Goal: Task Accomplishment & Management: Complete application form

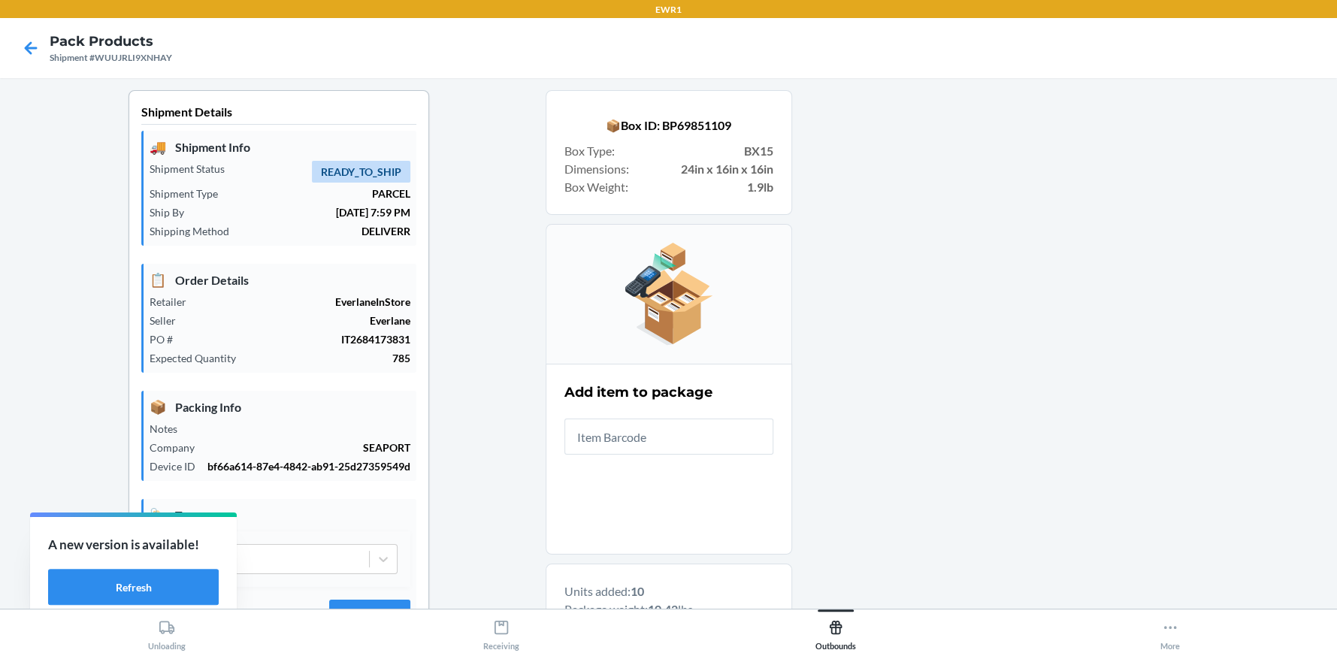
scroll to position [84, 0]
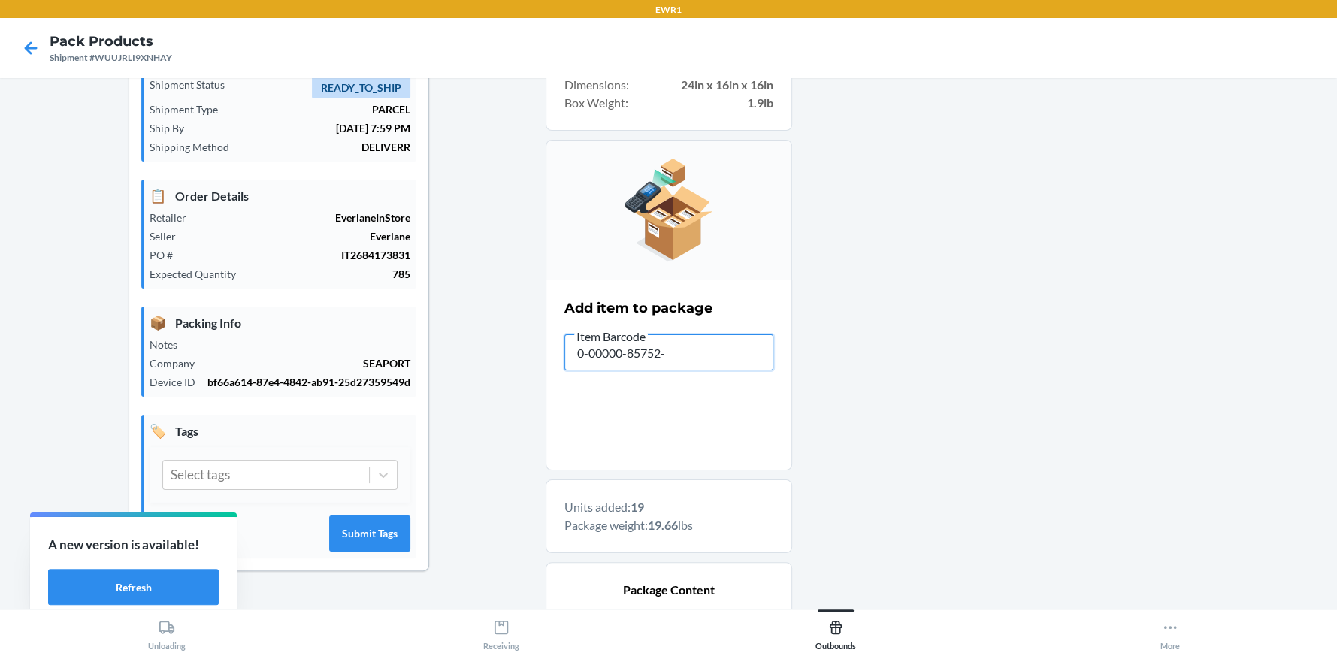
type input "0-00000-85752-9"
click at [990, 196] on div at bounding box center [1058, 650] width 533 height 1288
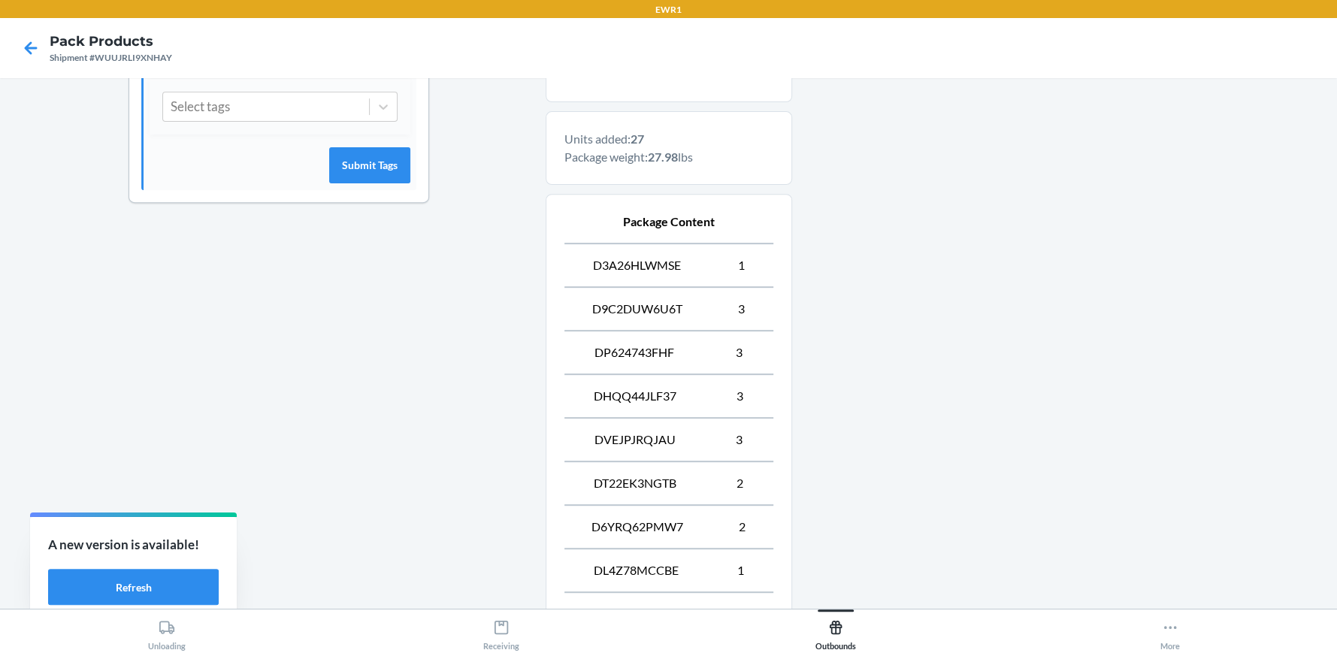
scroll to position [760, 0]
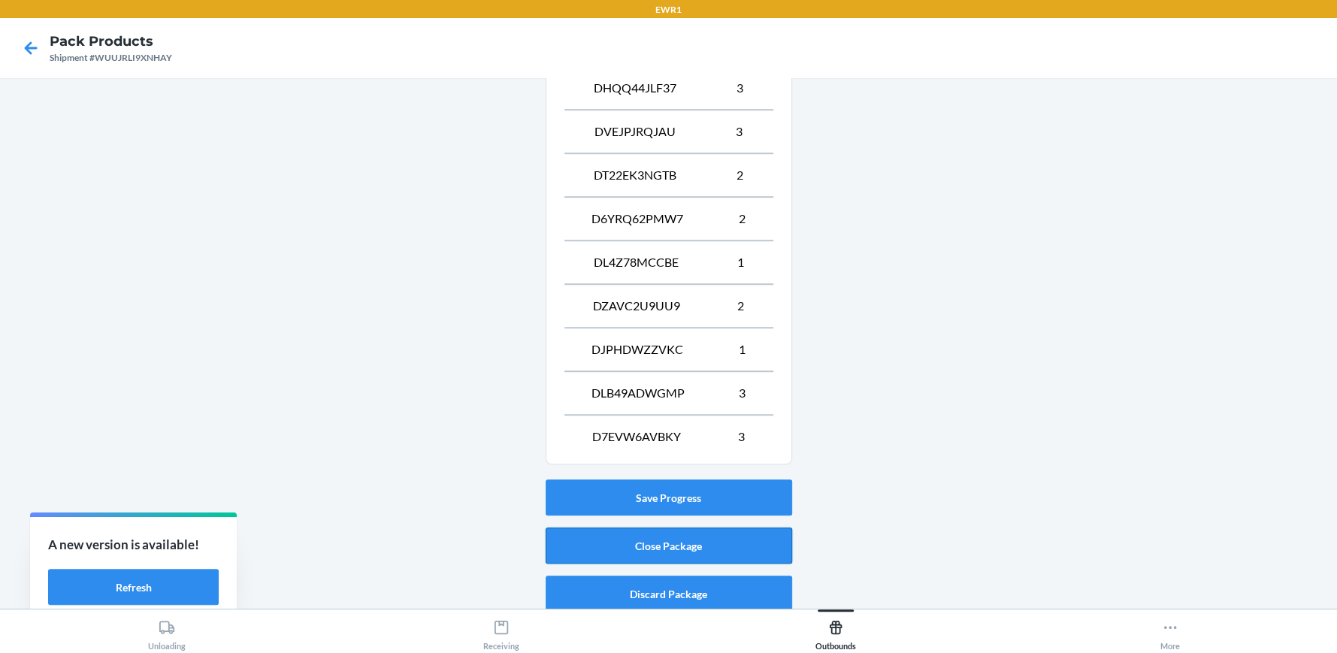
click at [704, 537] on button "Close Package" at bounding box center [669, 545] width 246 height 36
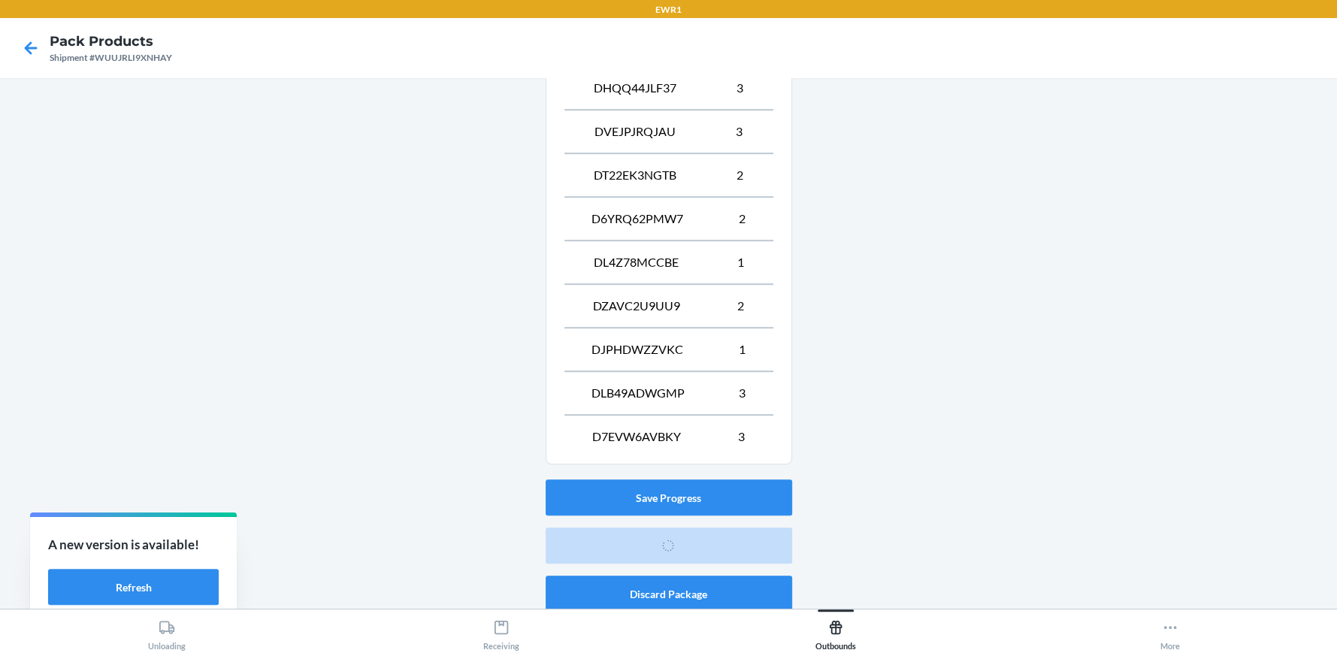
scroll to position [84, 0]
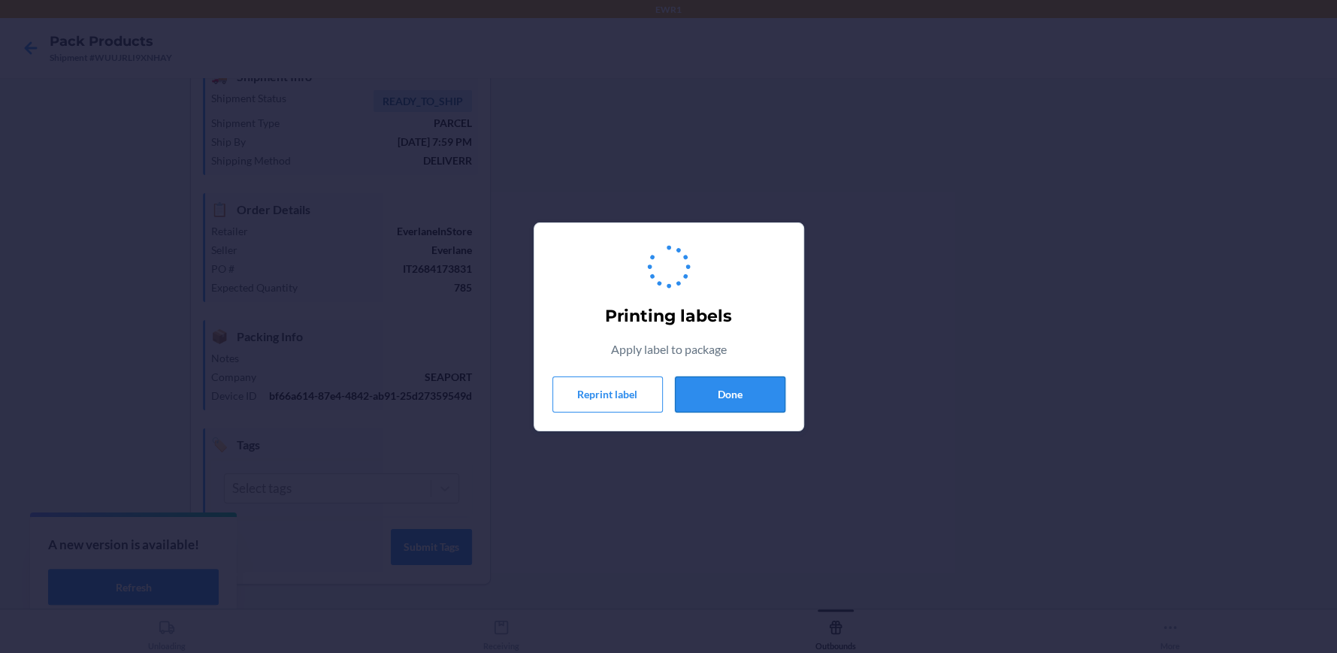
click at [723, 404] on button "Done" at bounding box center [730, 394] width 110 height 36
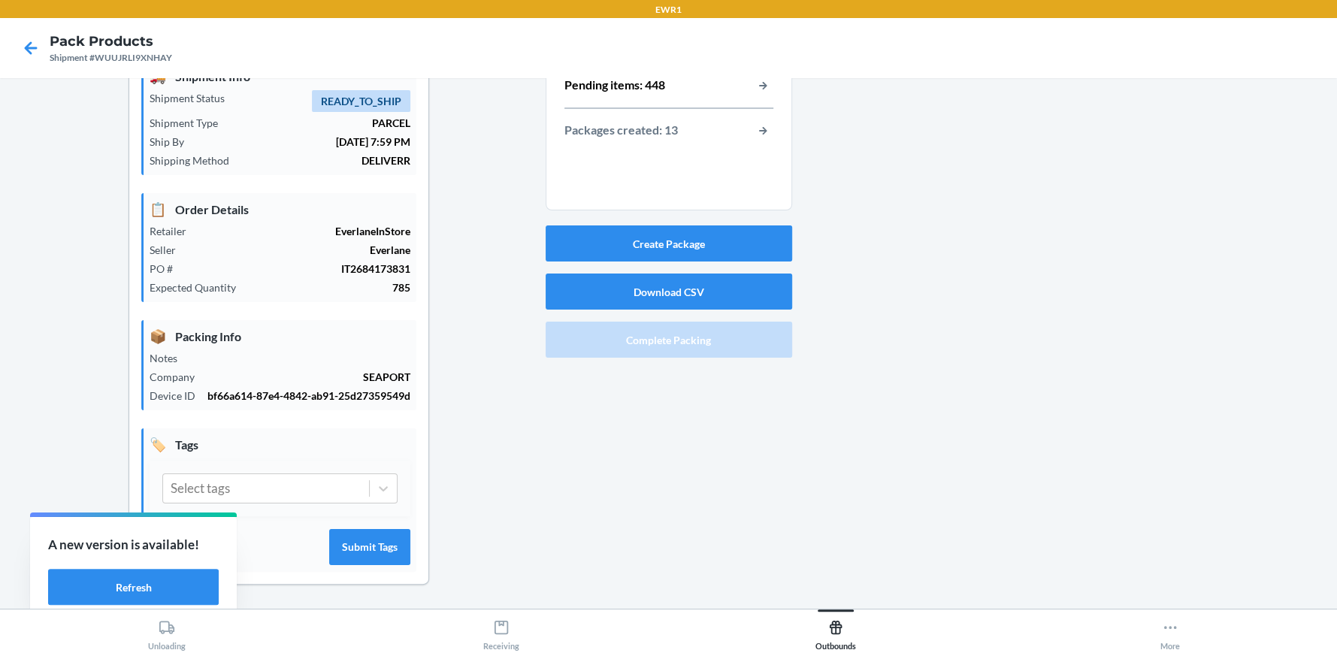
scroll to position [9, 0]
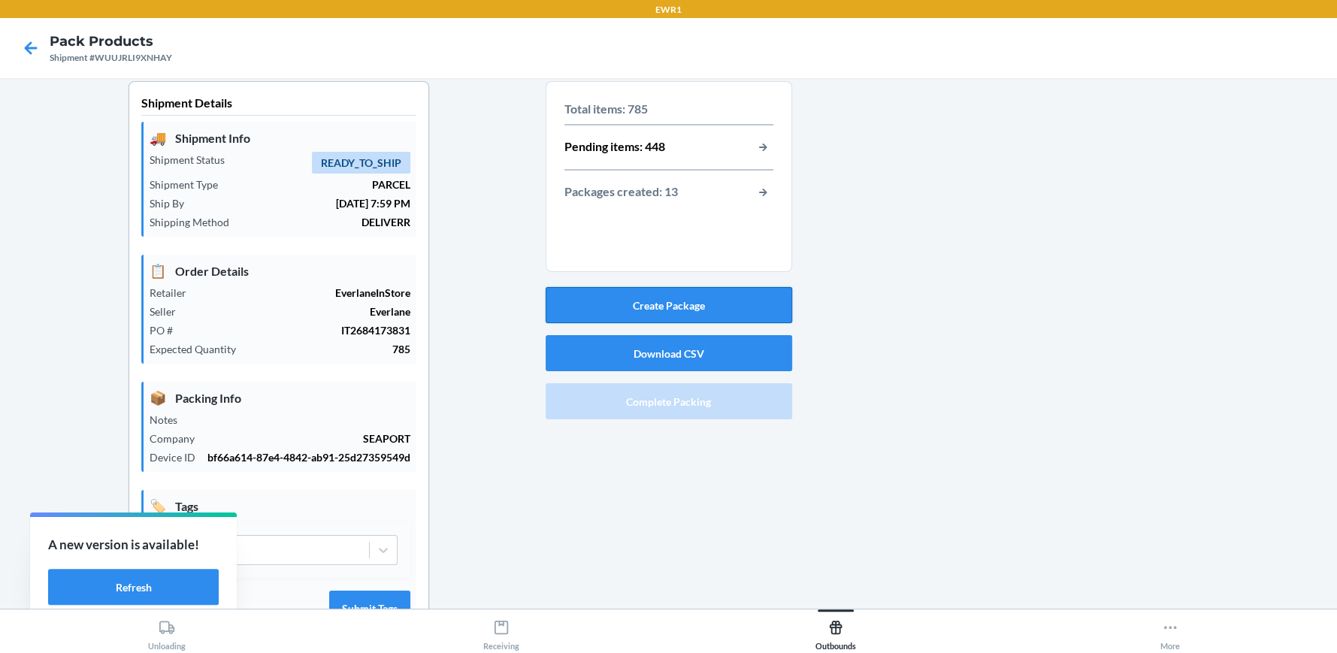
click at [636, 314] on button "Create Package" at bounding box center [669, 305] width 246 height 36
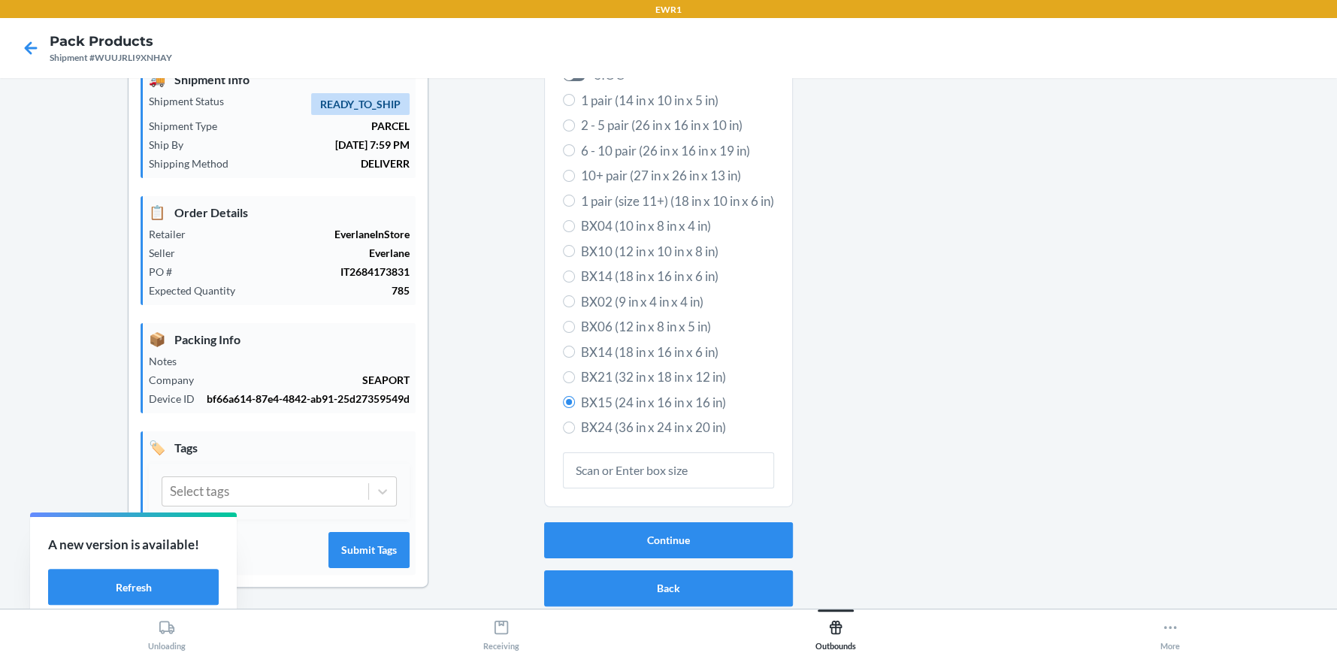
scroll to position [84, 0]
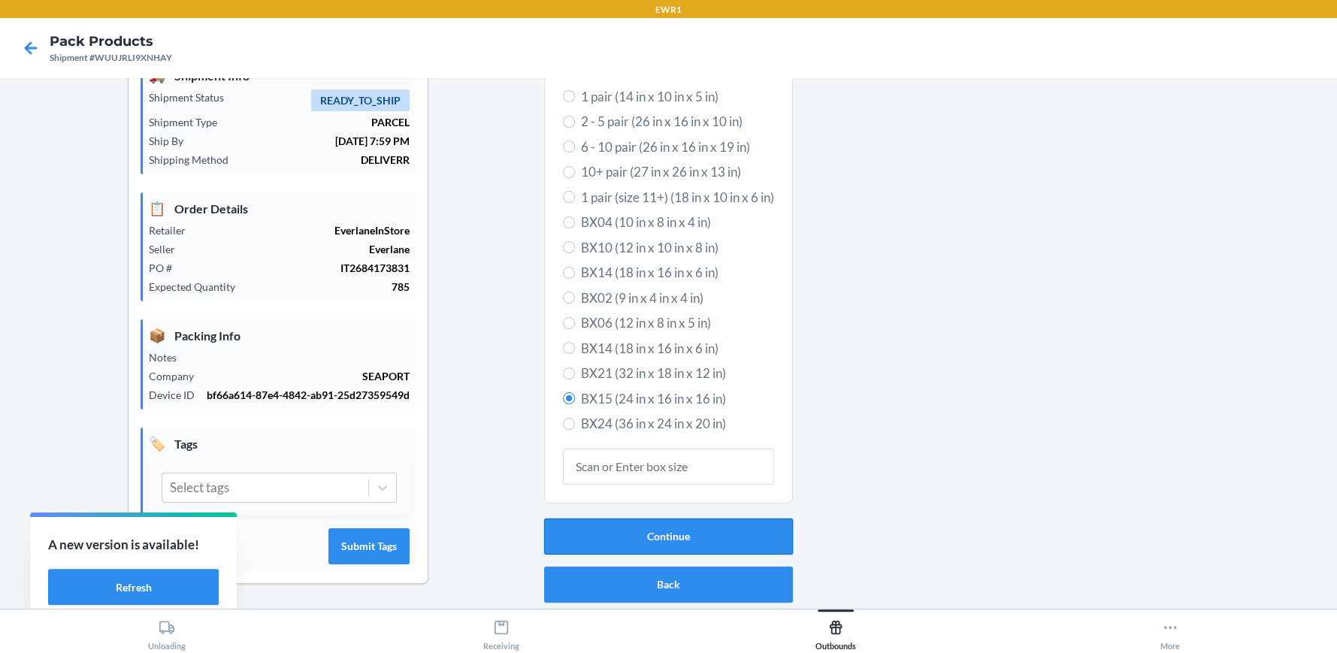
click at [672, 521] on button "Continue" at bounding box center [668, 536] width 249 height 36
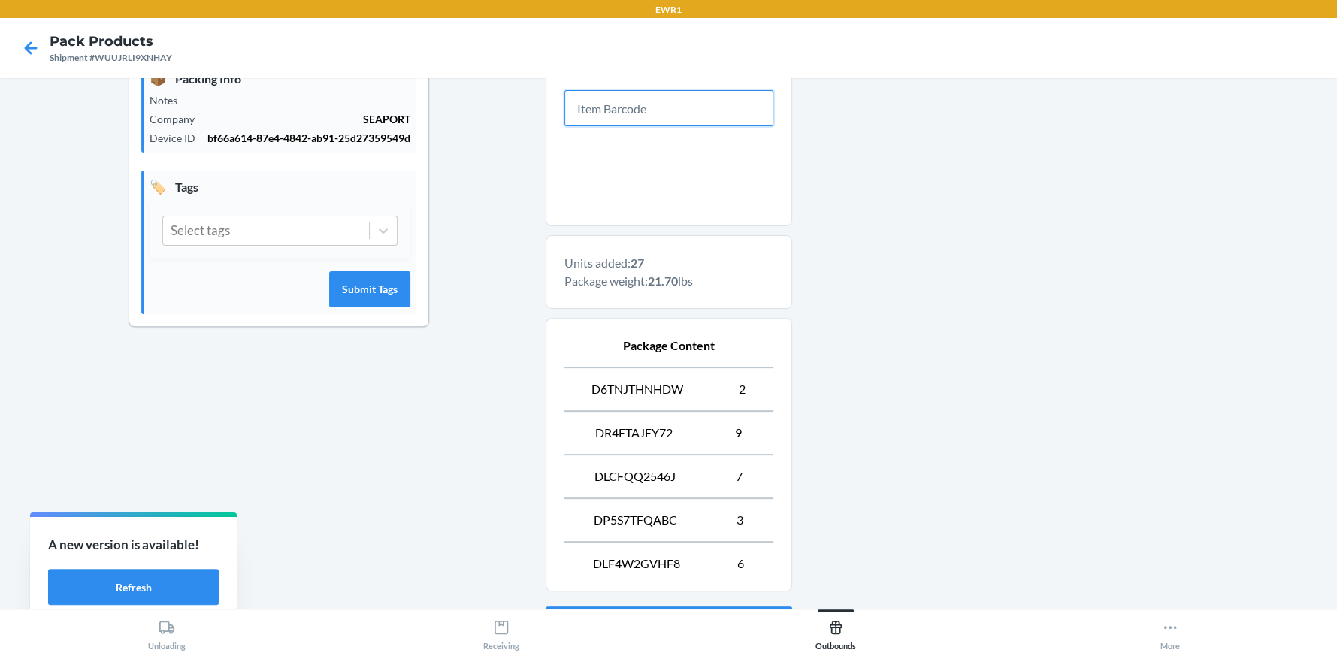
scroll to position [462, 0]
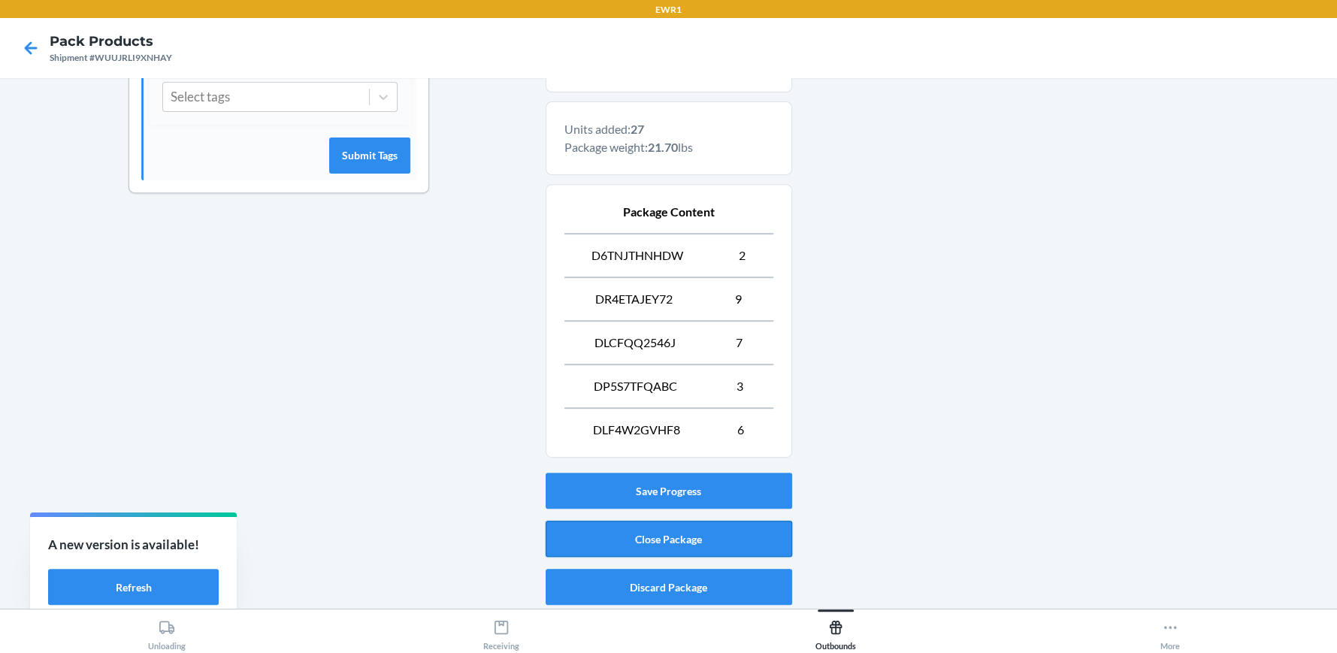
click at [745, 531] on button "Close Package" at bounding box center [669, 539] width 246 height 36
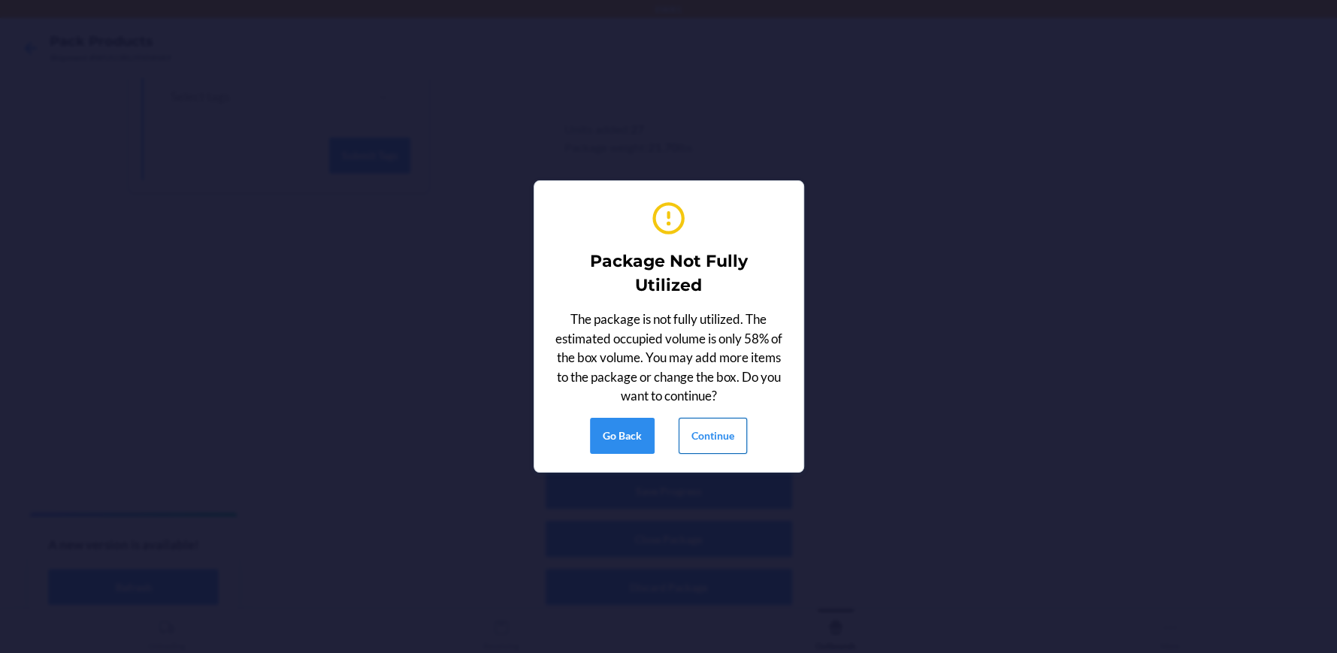
click at [714, 439] on button "Continue" at bounding box center [713, 436] width 68 height 36
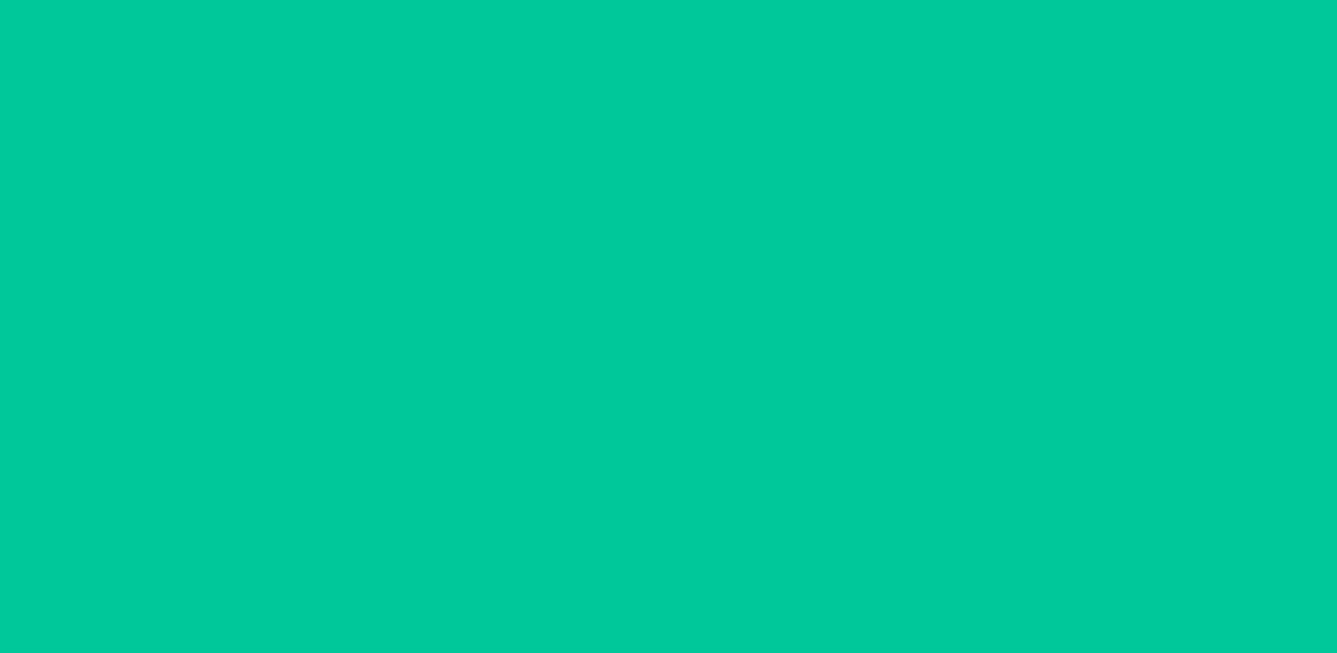
scroll to position [84, 0]
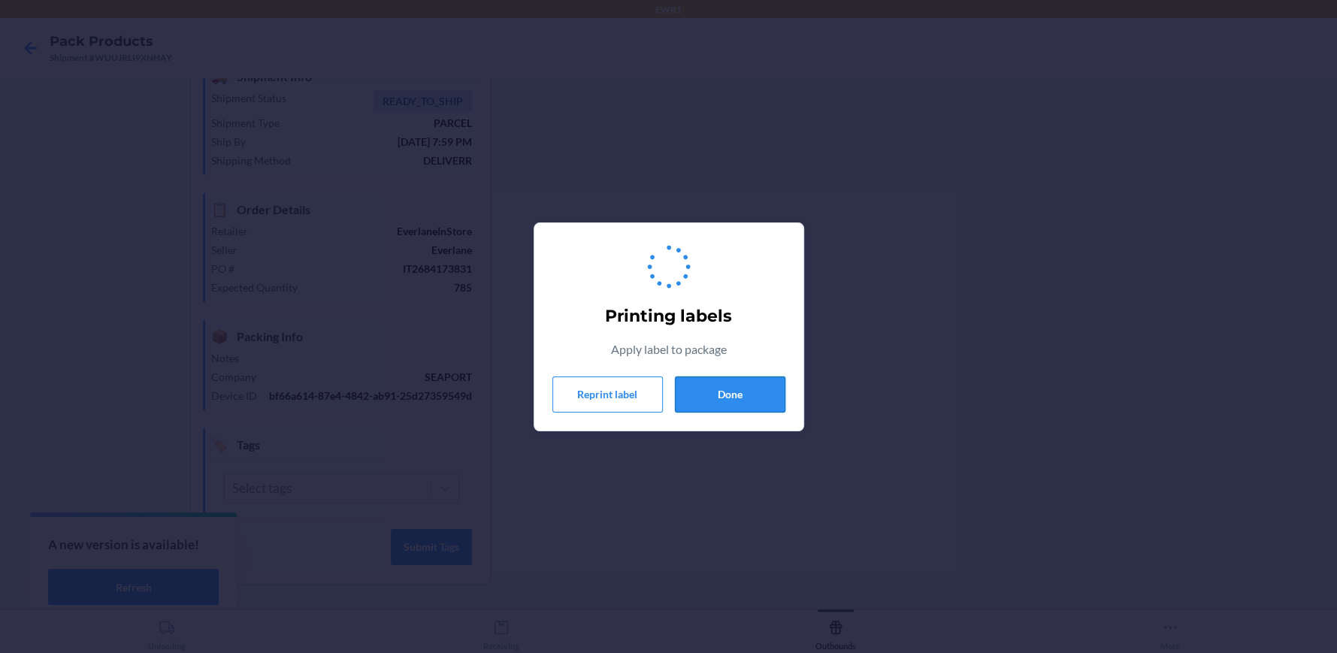
click at [747, 394] on button "Done" at bounding box center [730, 394] width 110 height 36
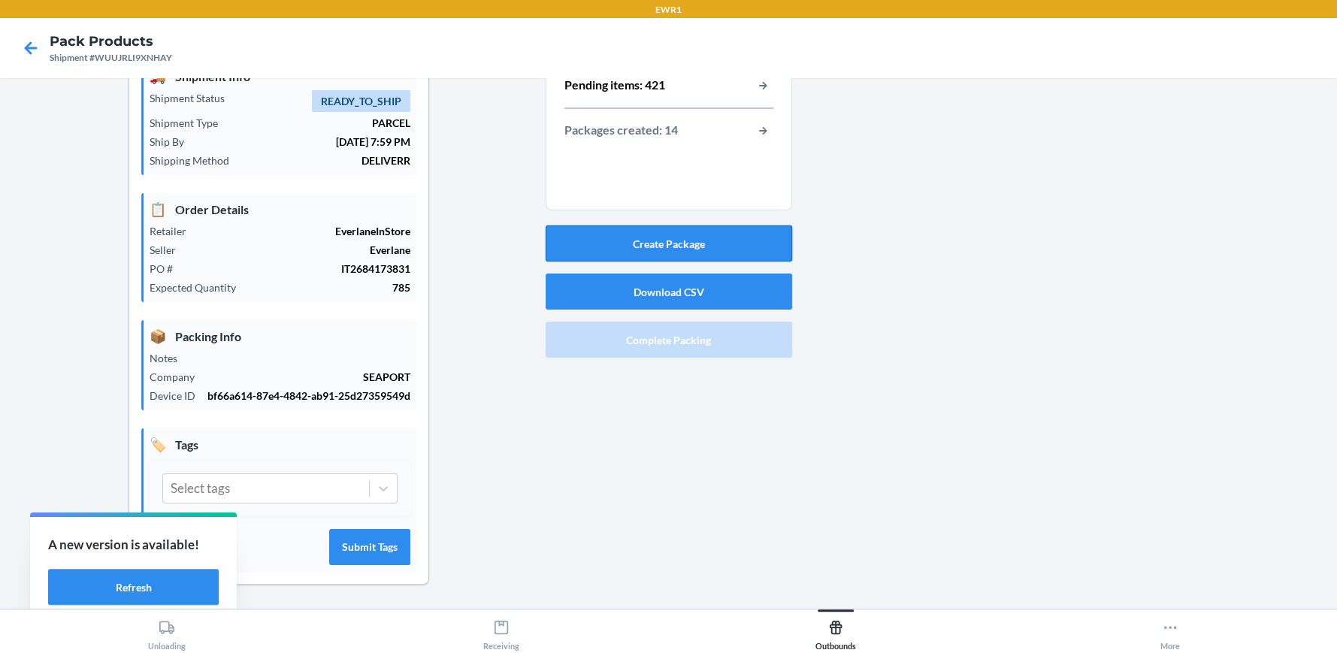
click at [630, 228] on button "Create Package" at bounding box center [669, 243] width 246 height 36
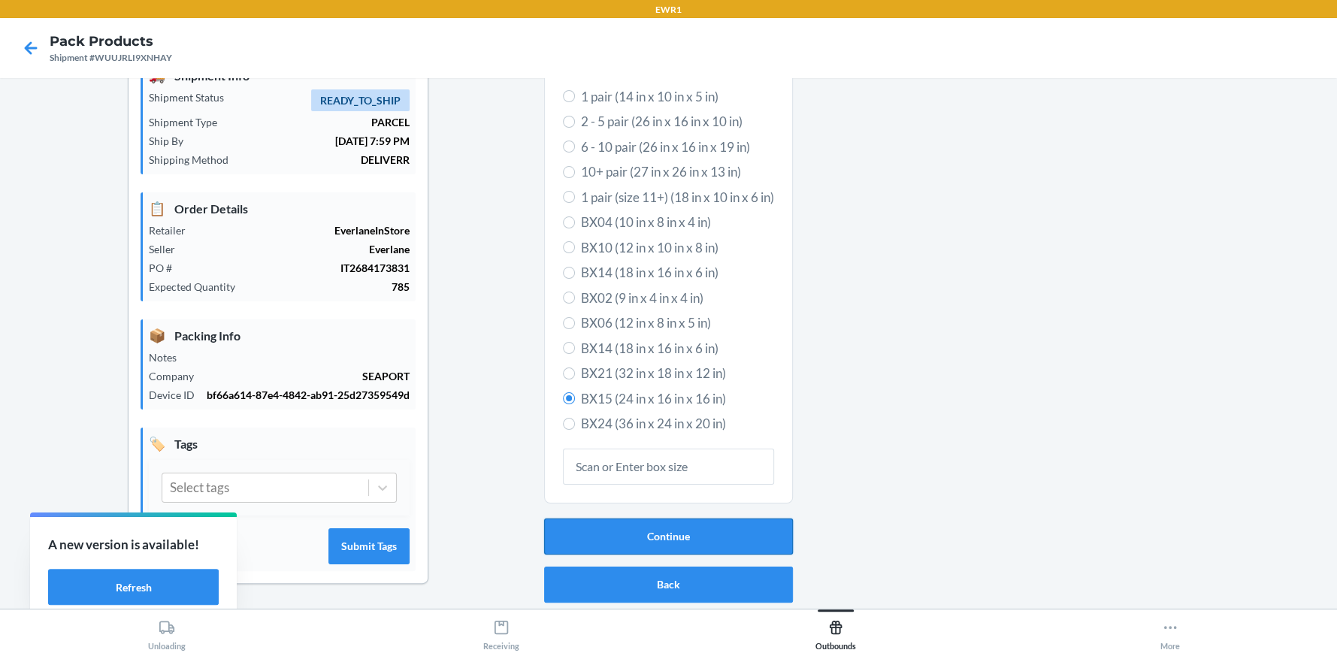
click at [734, 518] on button "Continue" at bounding box center [668, 536] width 249 height 36
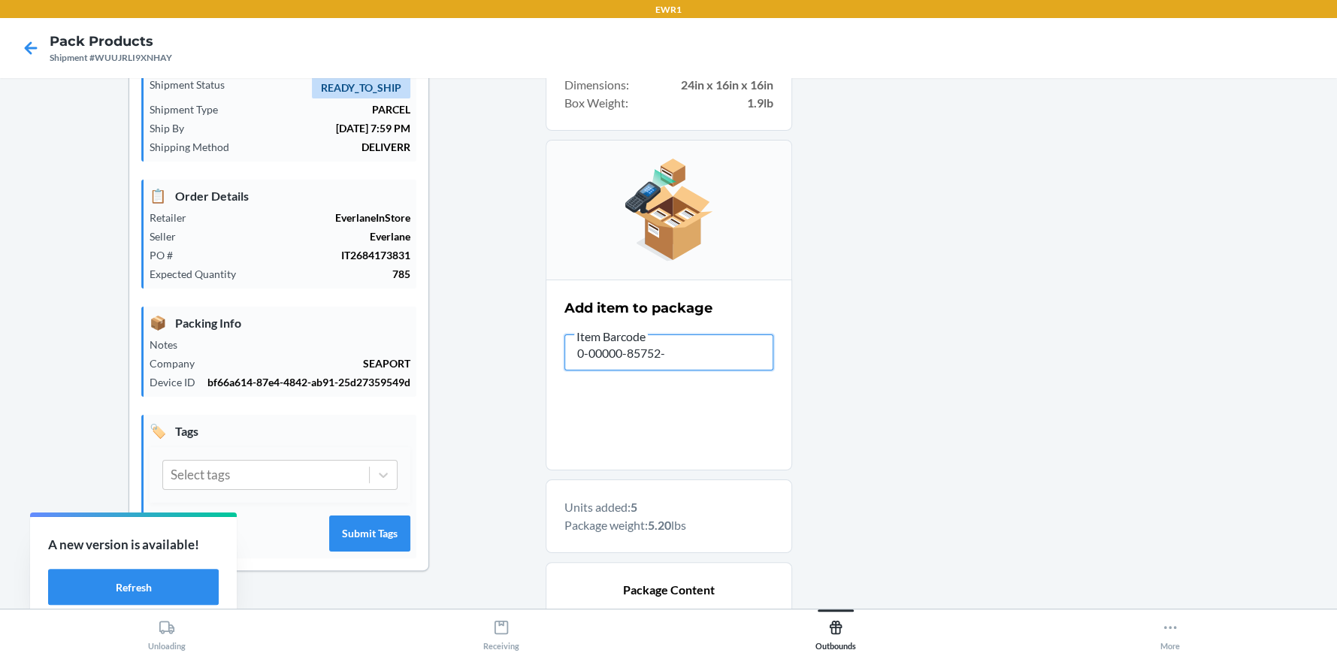
type input "0-00000-85752-9"
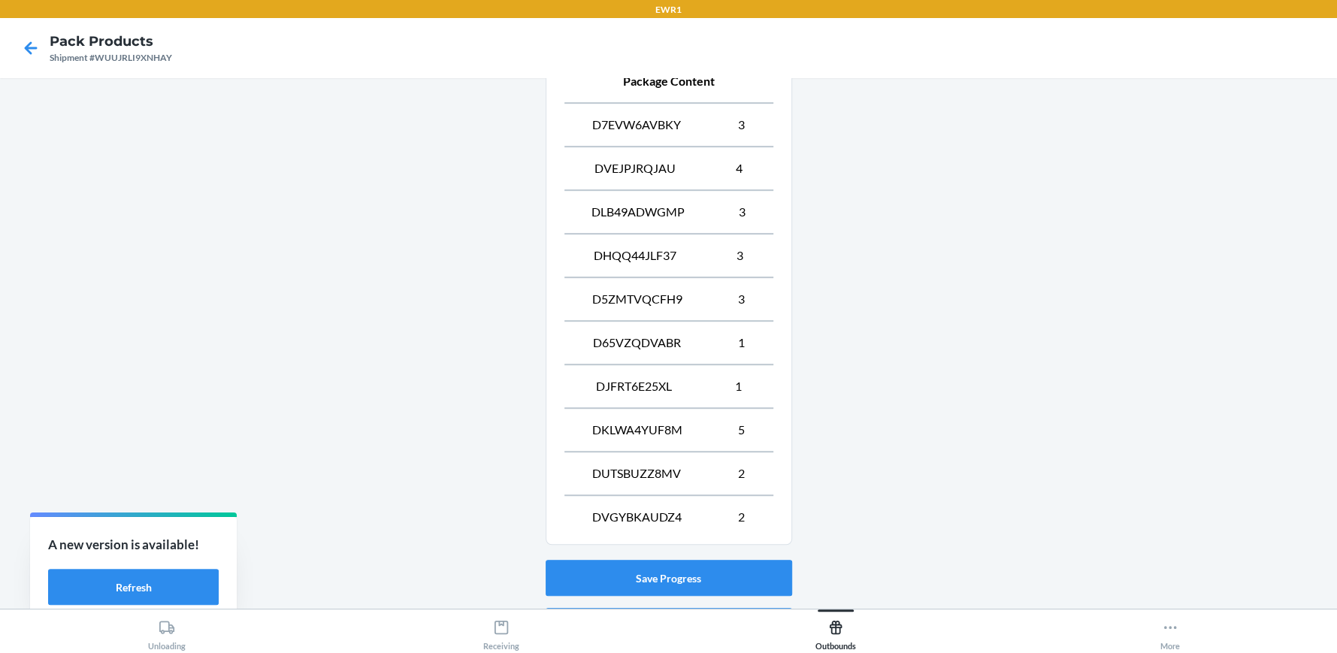
scroll to position [679, 0]
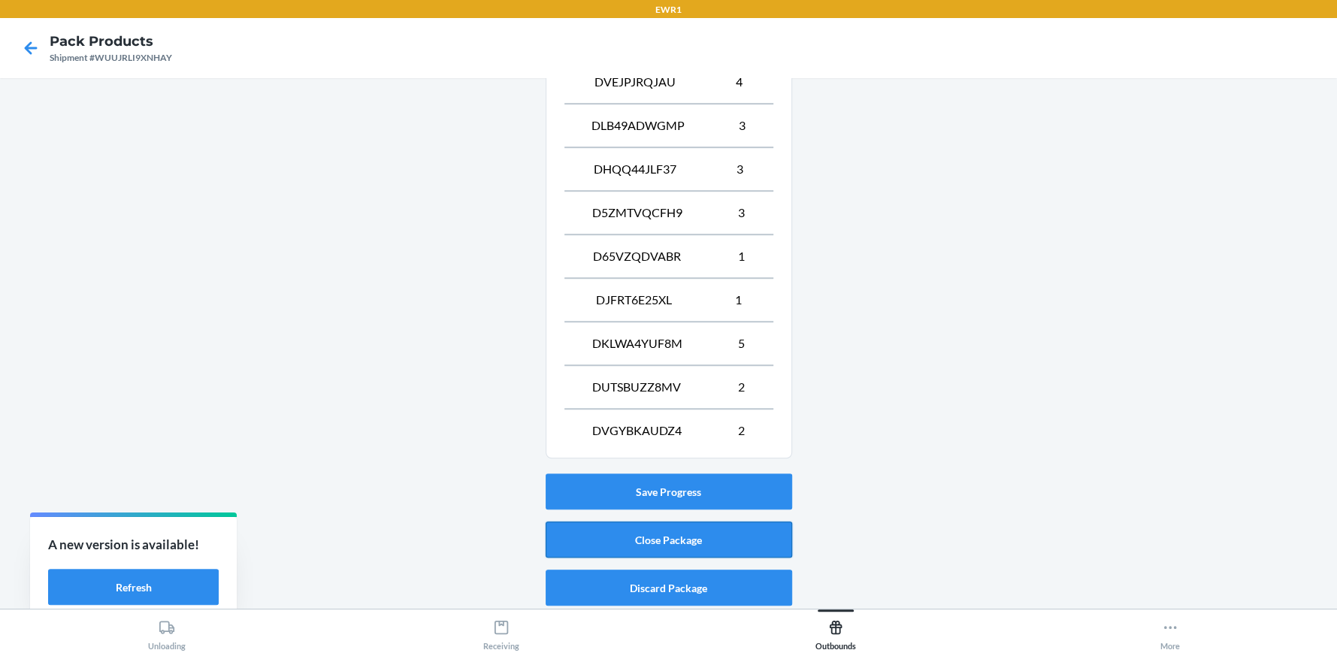
click at [721, 528] on button "Close Package" at bounding box center [669, 539] width 246 height 36
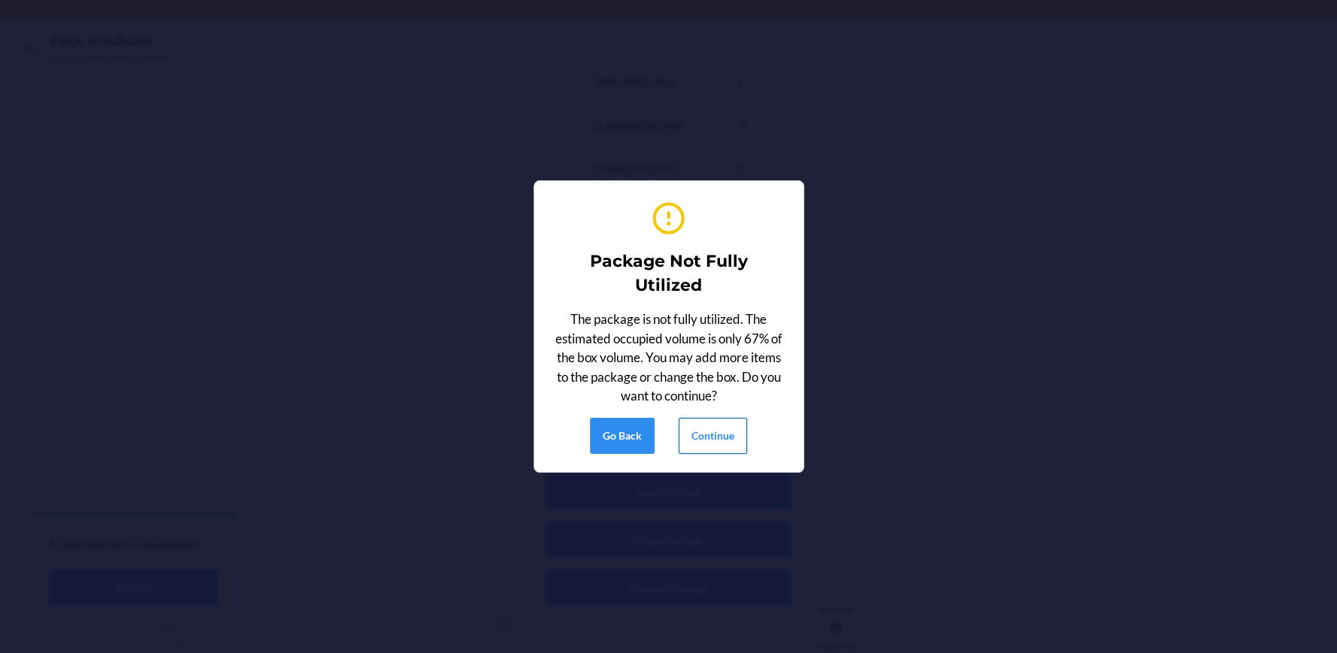
click at [717, 442] on button "Continue" at bounding box center [713, 436] width 68 height 36
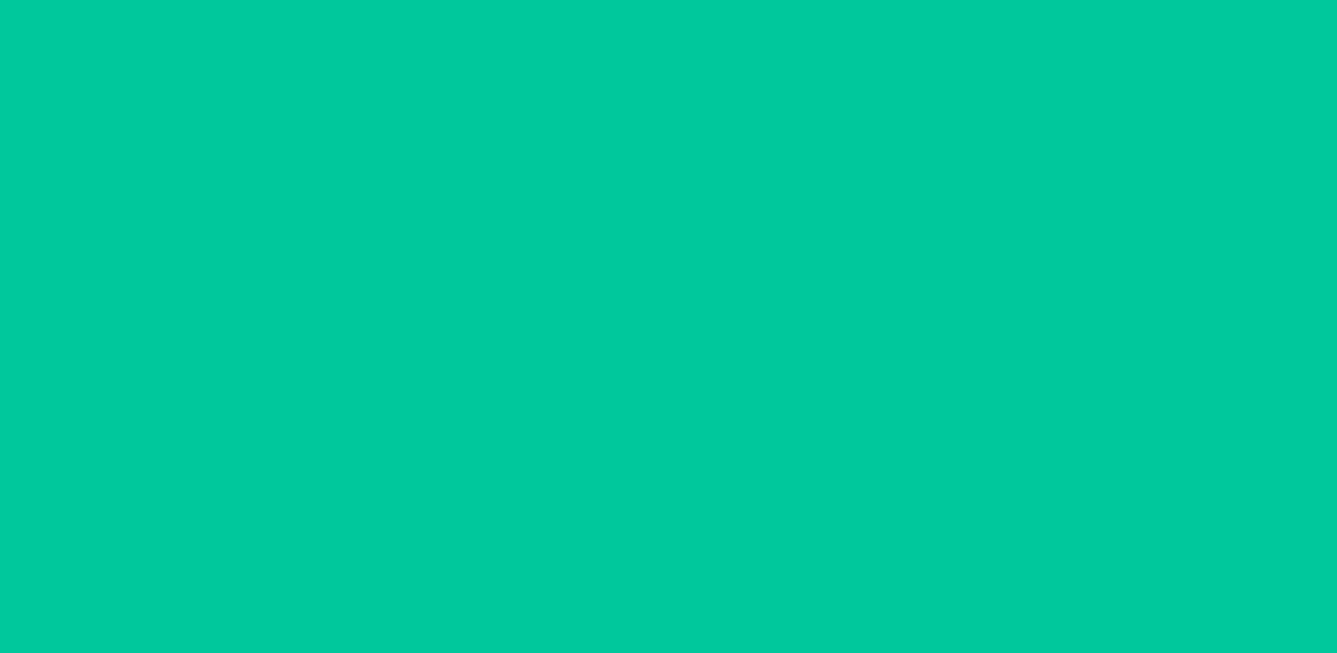
scroll to position [84, 0]
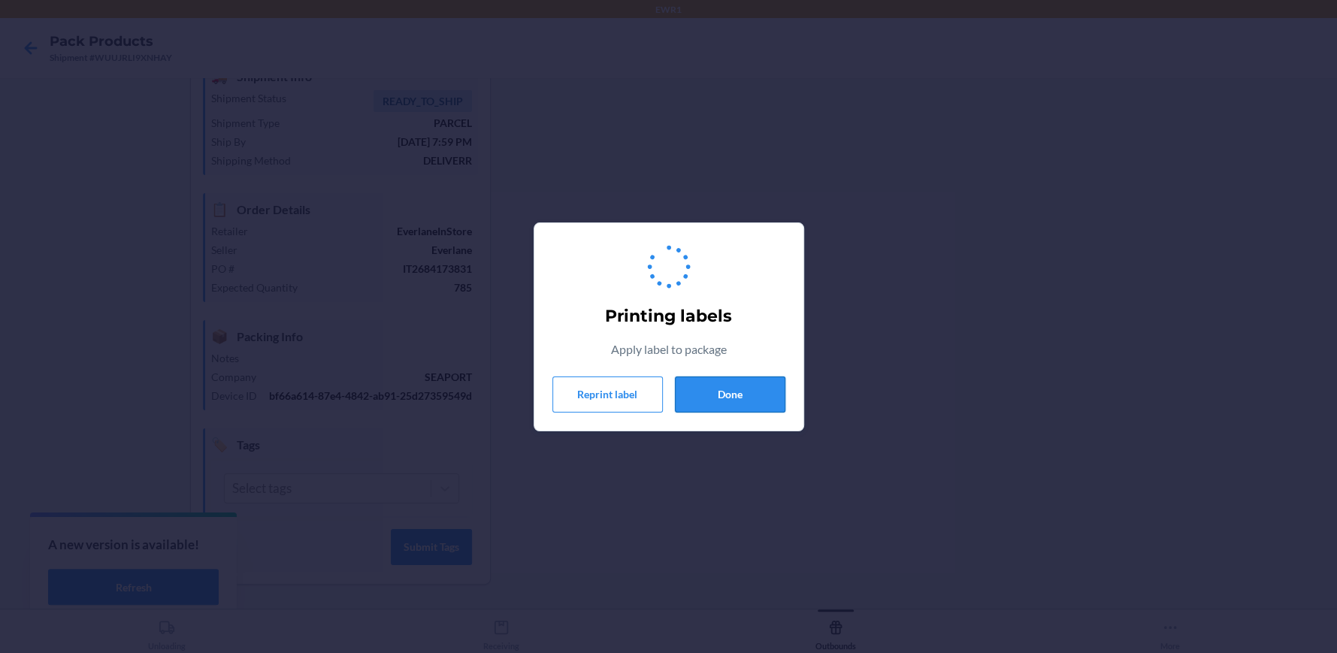
click at [715, 386] on button "Done" at bounding box center [730, 394] width 110 height 36
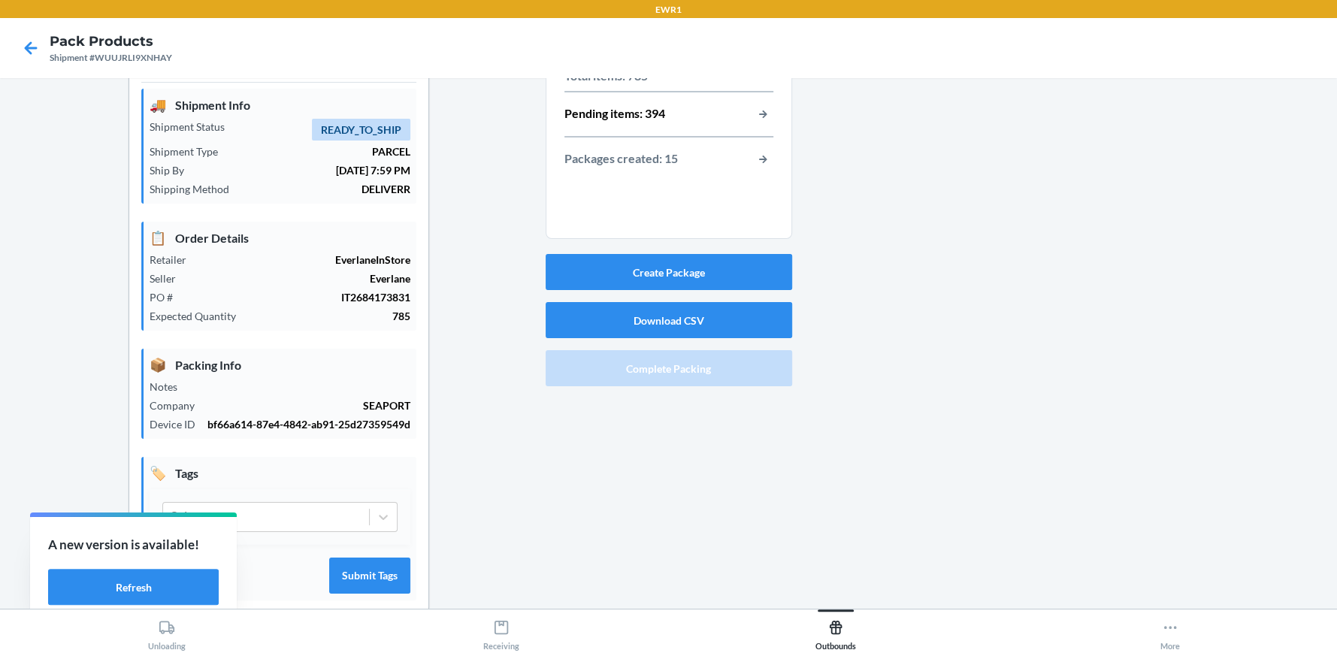
scroll to position [0, 0]
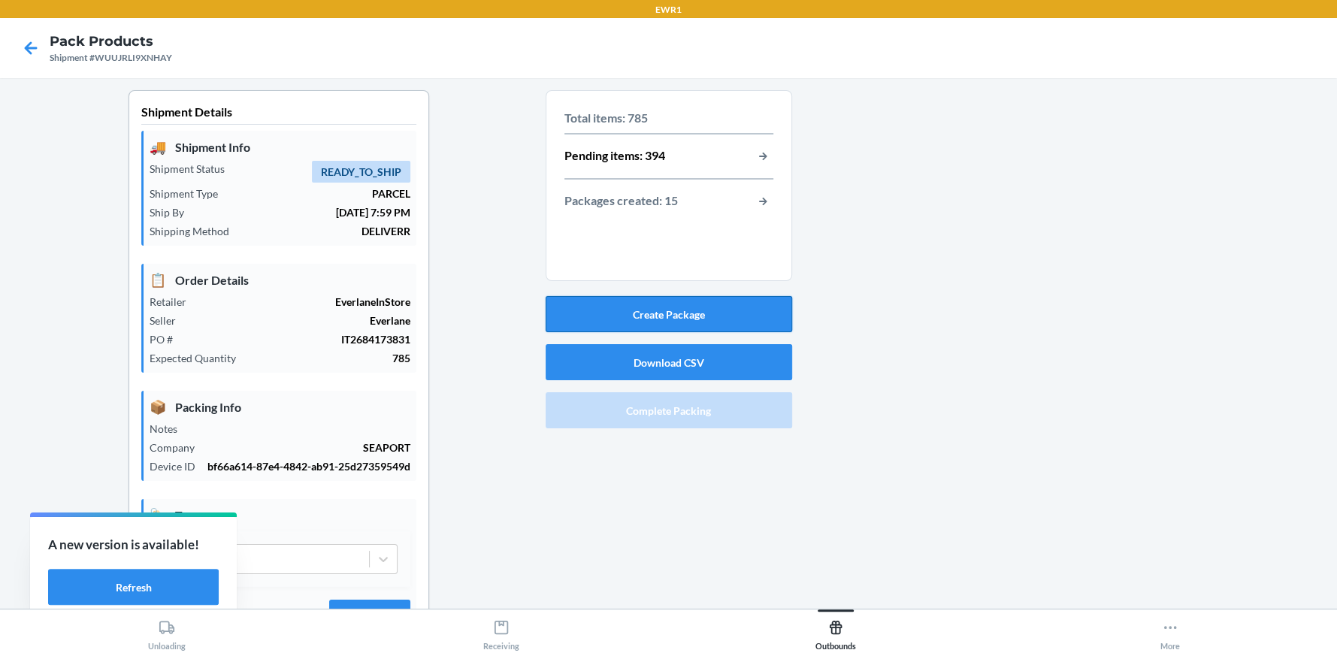
click at [751, 319] on button "Create Package" at bounding box center [669, 314] width 246 height 36
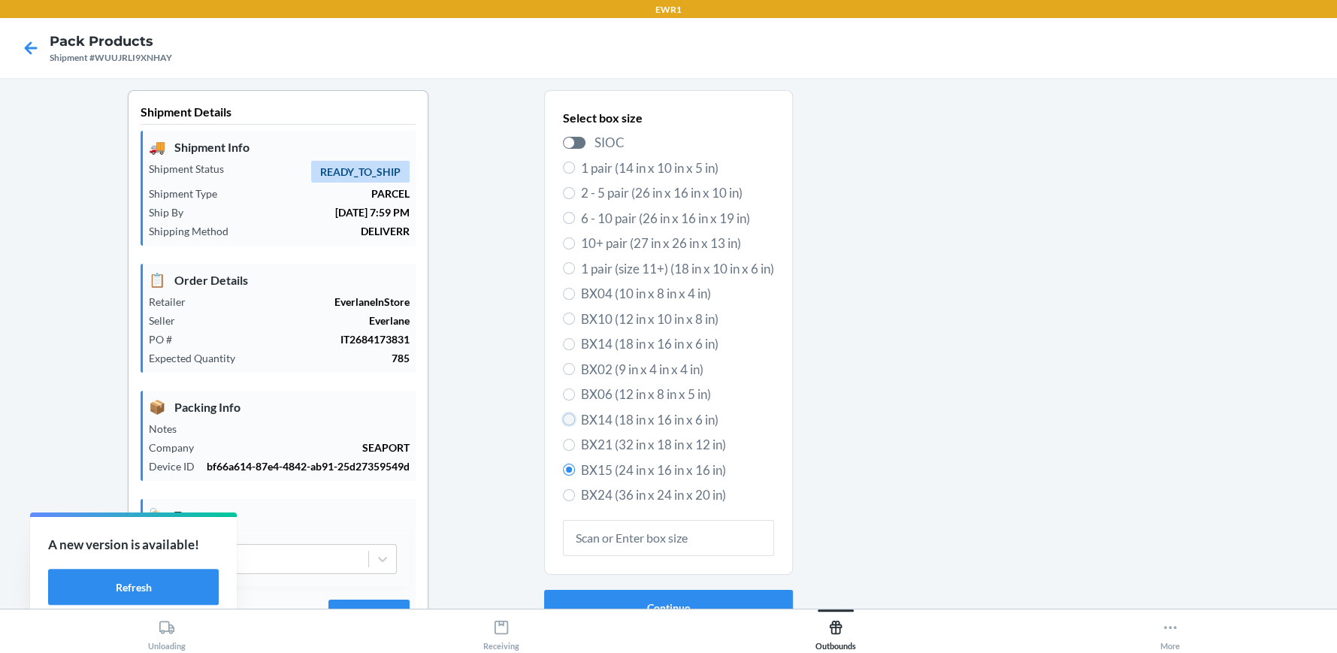
click at [566, 419] on input "BX14 (18 in x 16 in x 6 in)" at bounding box center [569, 419] width 12 height 12
radio input "true"
radio input "false"
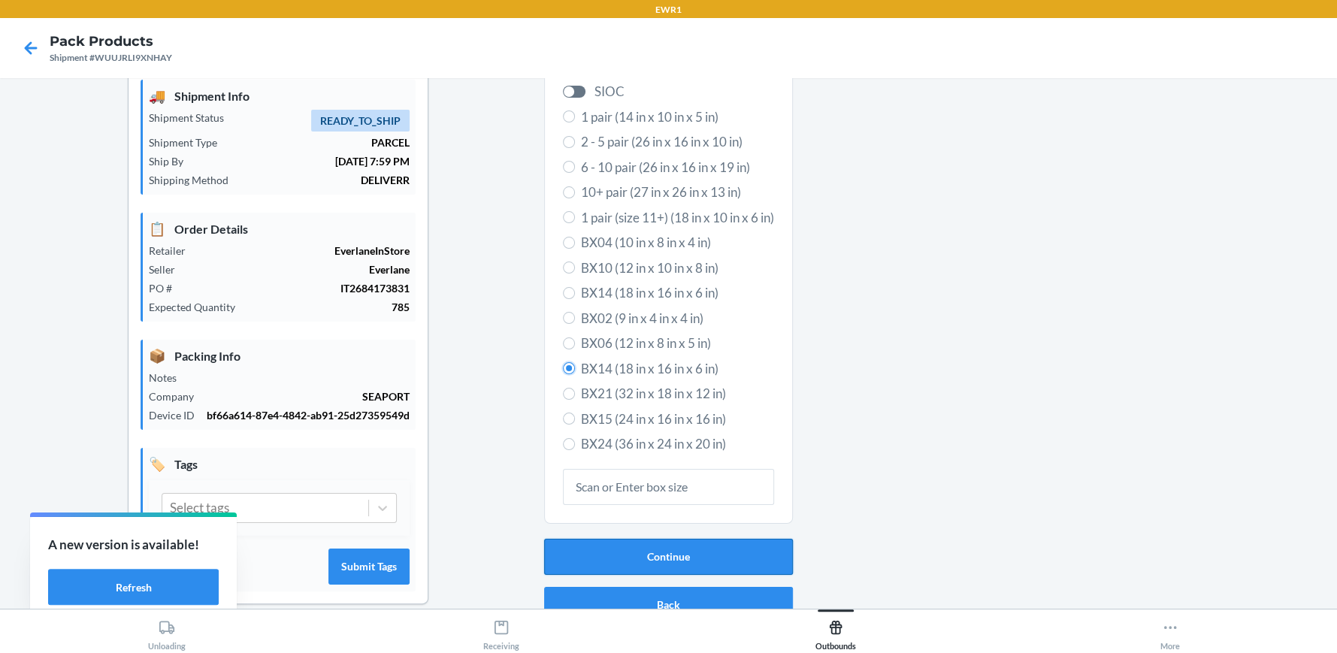
scroll to position [84, 0]
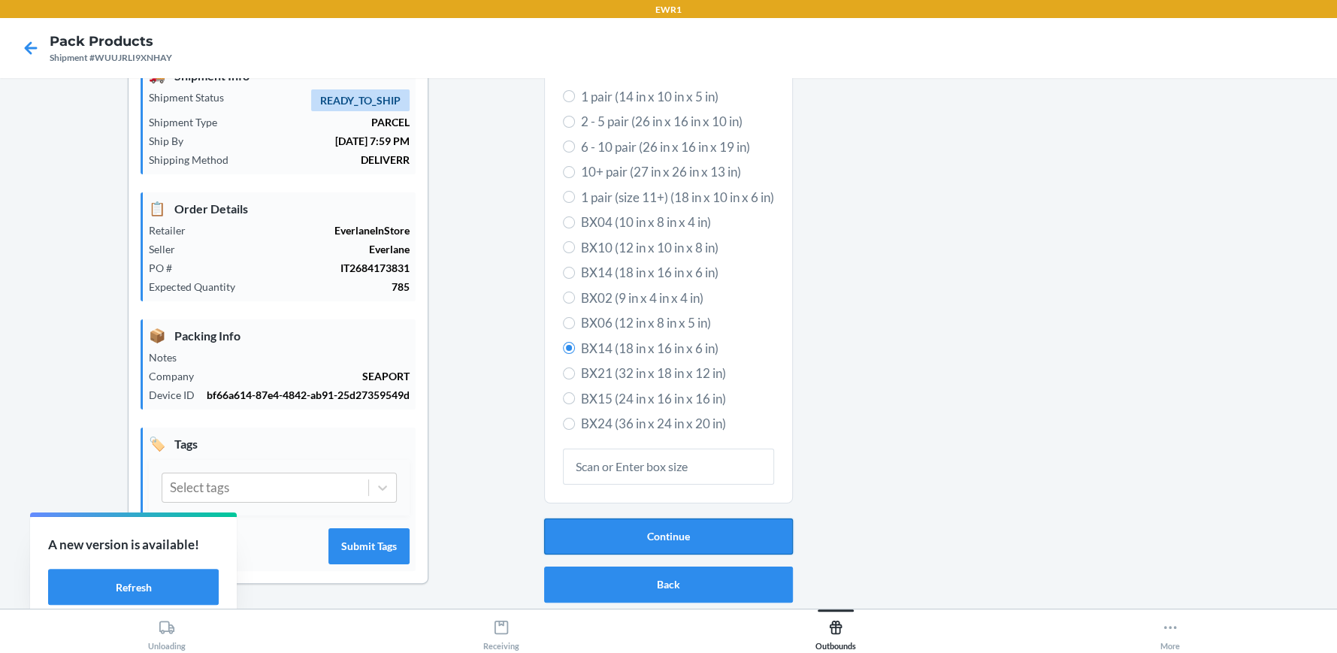
click at [647, 527] on button "Continue" at bounding box center [668, 536] width 249 height 36
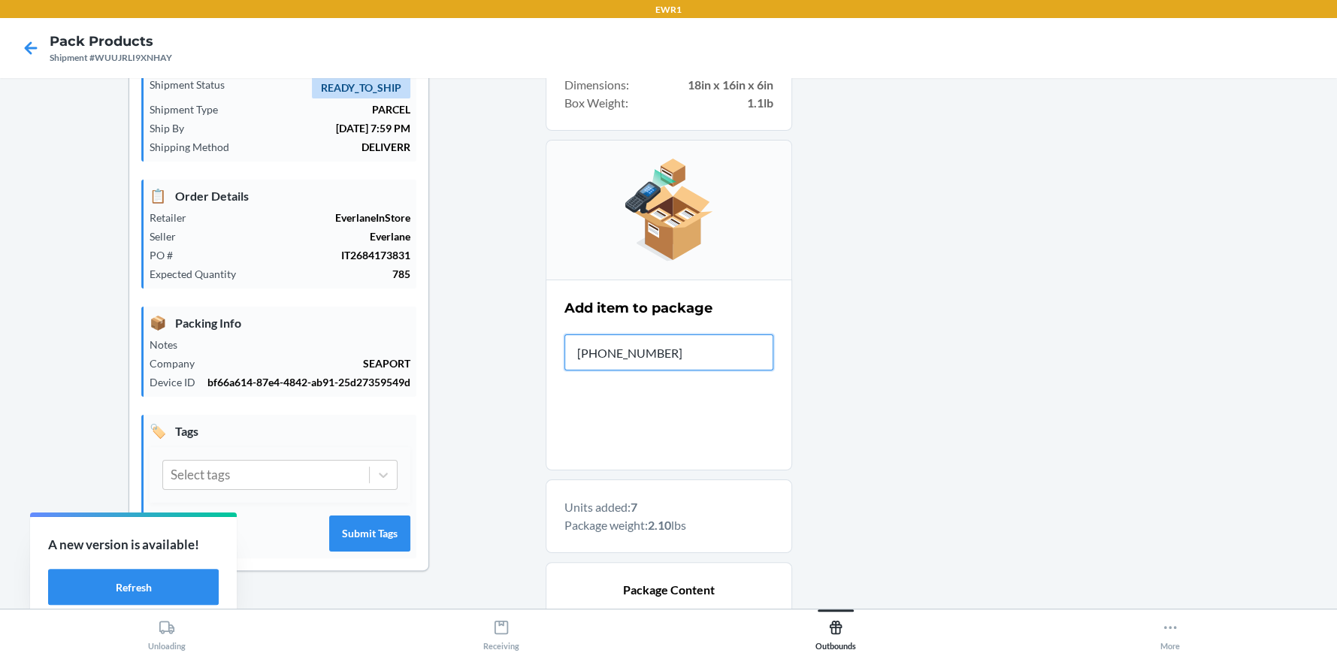
type input "[PHONE_NUMBER]"
click at [615, 360] on input "text" at bounding box center [668, 352] width 209 height 36
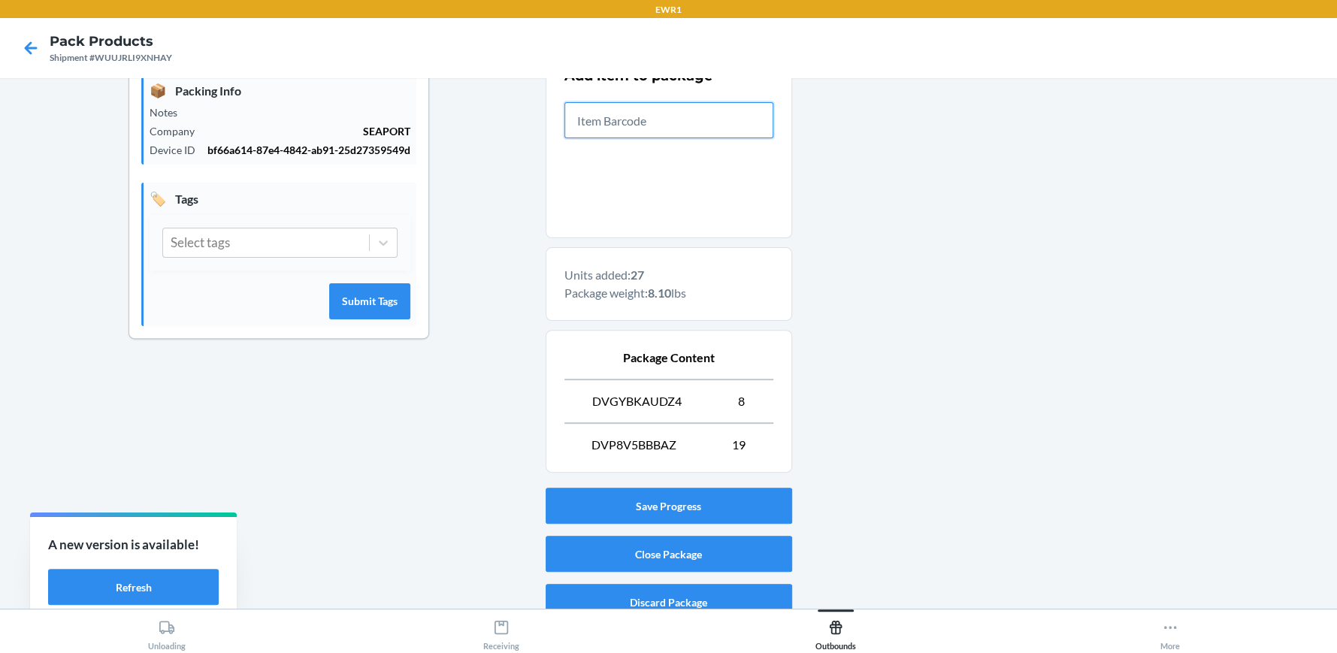
scroll to position [332, 0]
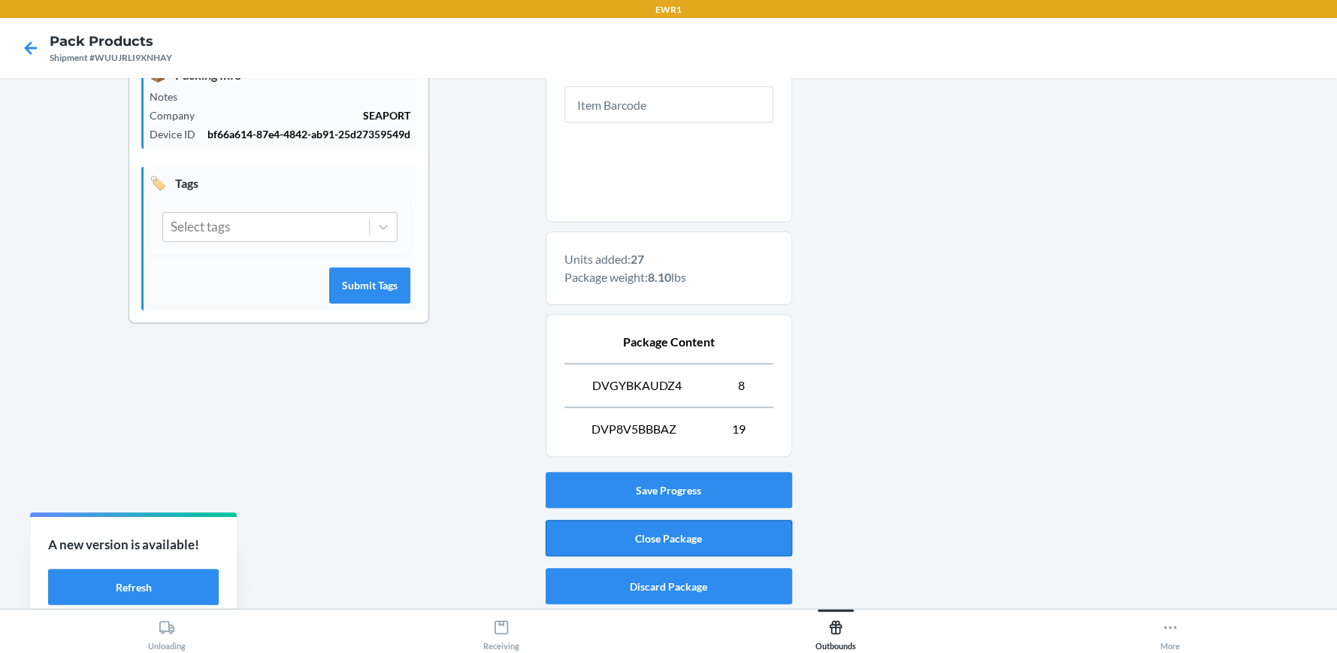
click at [687, 533] on button "Close Package" at bounding box center [669, 538] width 246 height 36
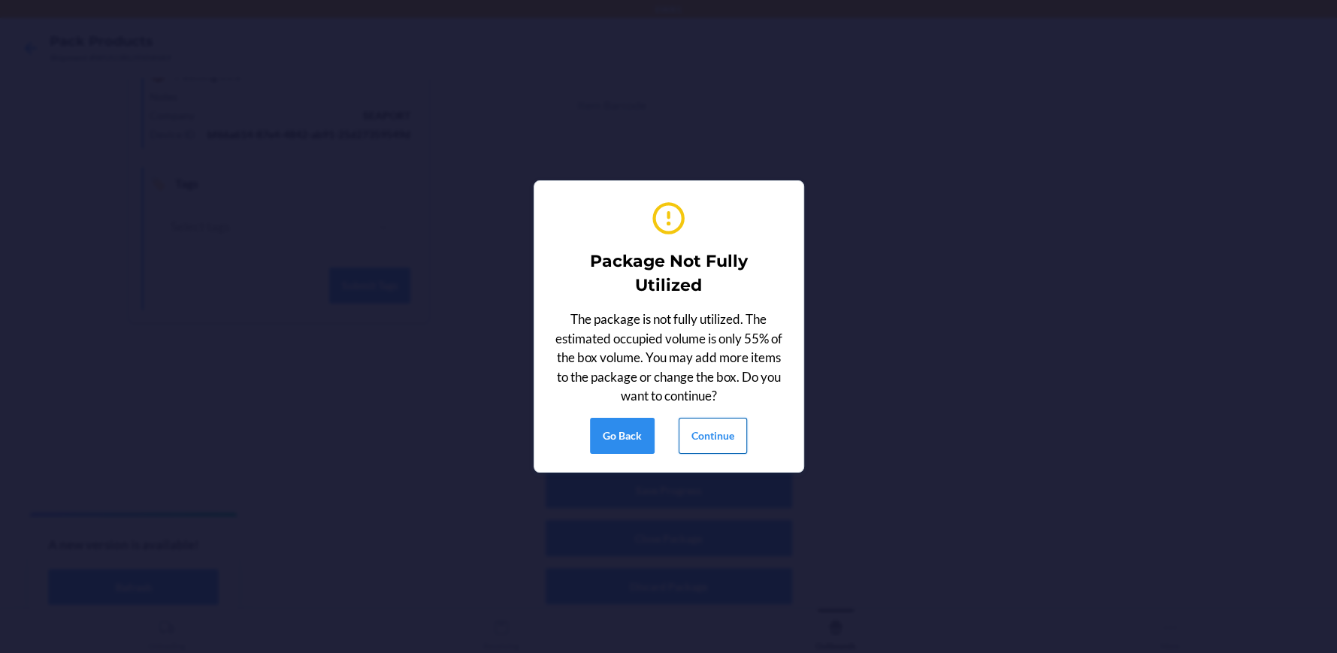
click at [696, 426] on button "Continue" at bounding box center [713, 436] width 68 height 36
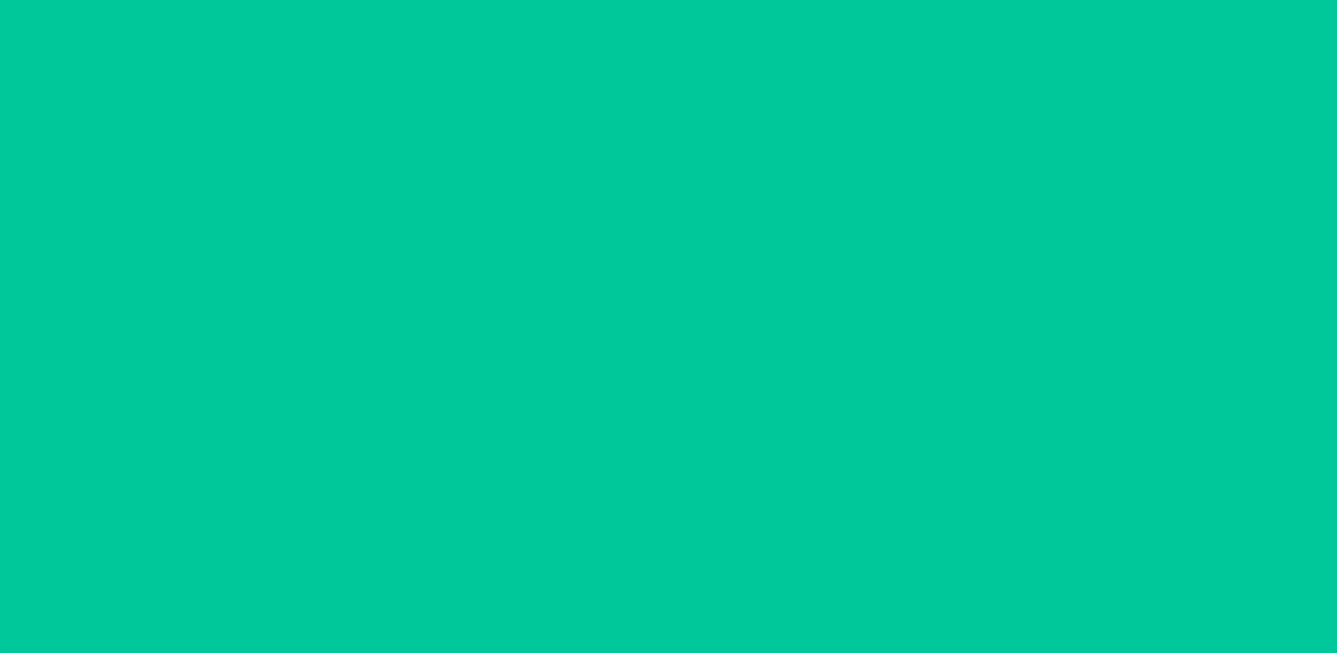
scroll to position [84, 0]
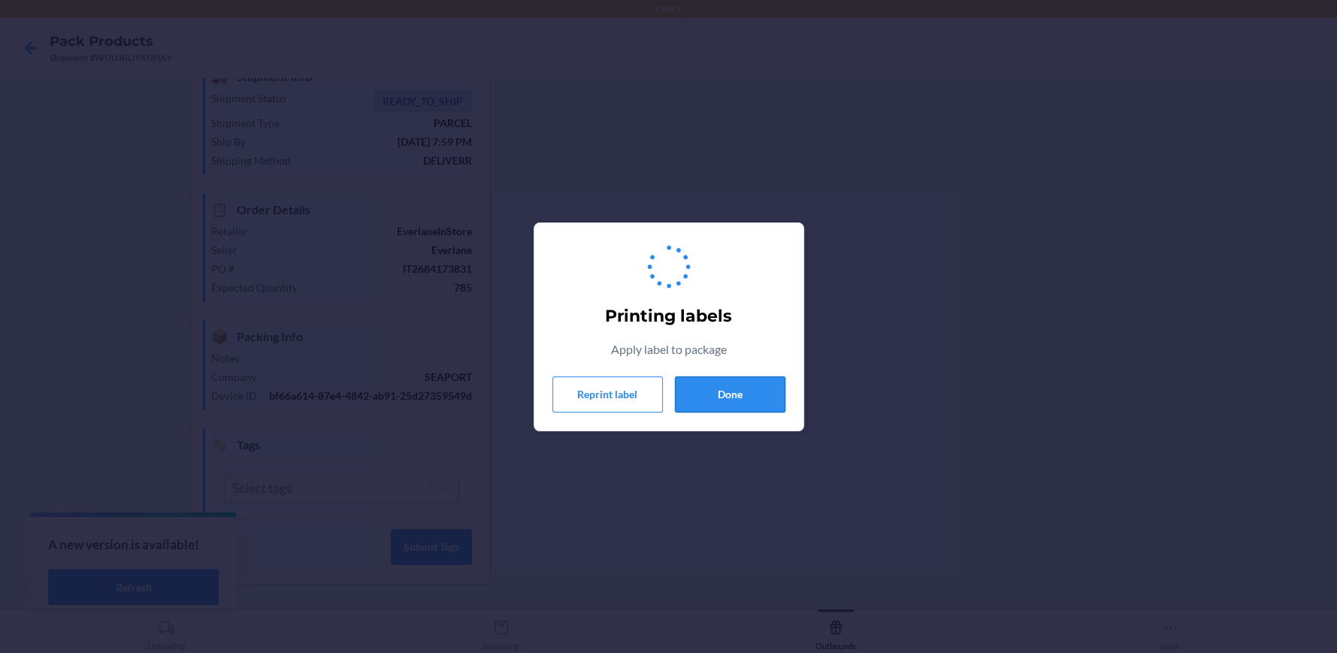
click at [733, 394] on button "Done" at bounding box center [730, 394] width 110 height 36
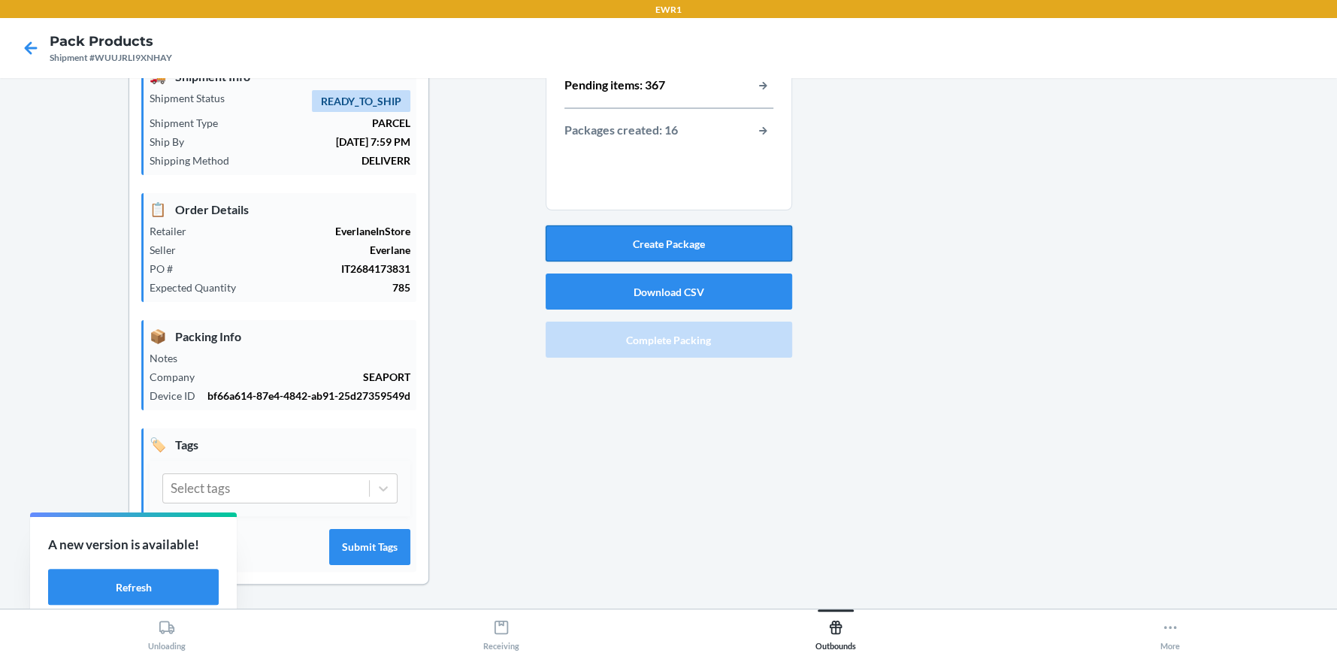
click at [678, 237] on button "Create Package" at bounding box center [669, 243] width 246 height 36
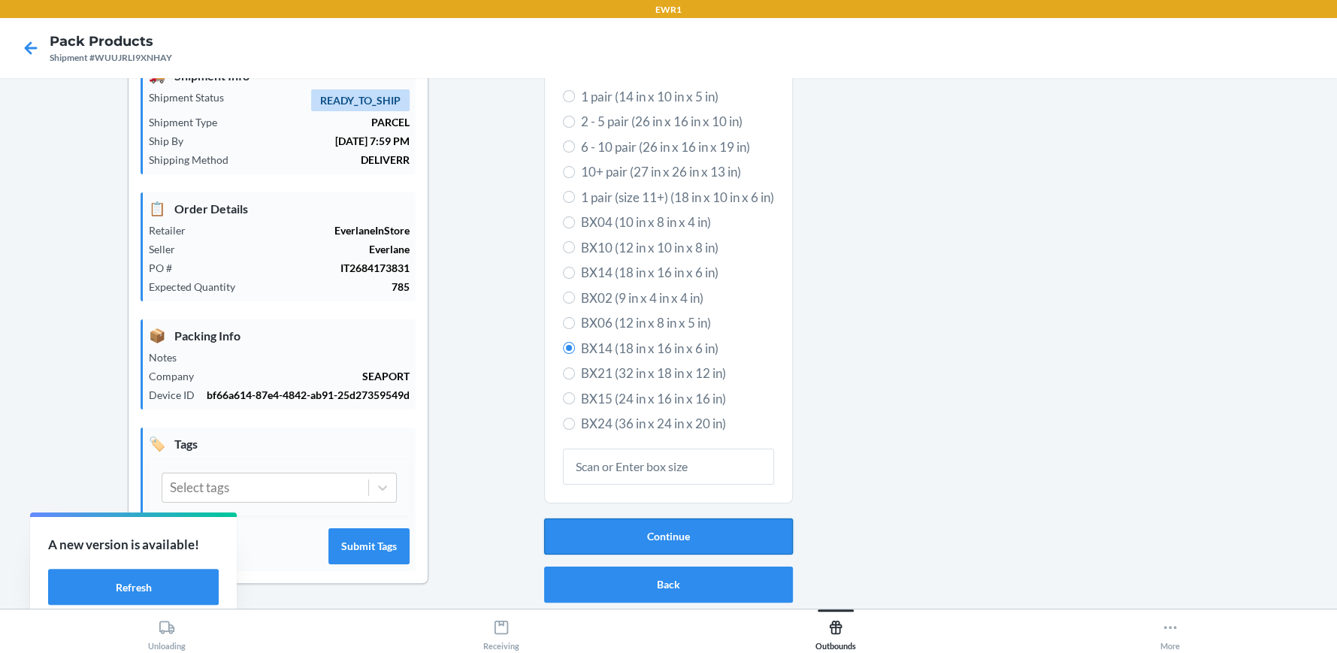
click at [647, 519] on button "Continue" at bounding box center [668, 536] width 249 height 36
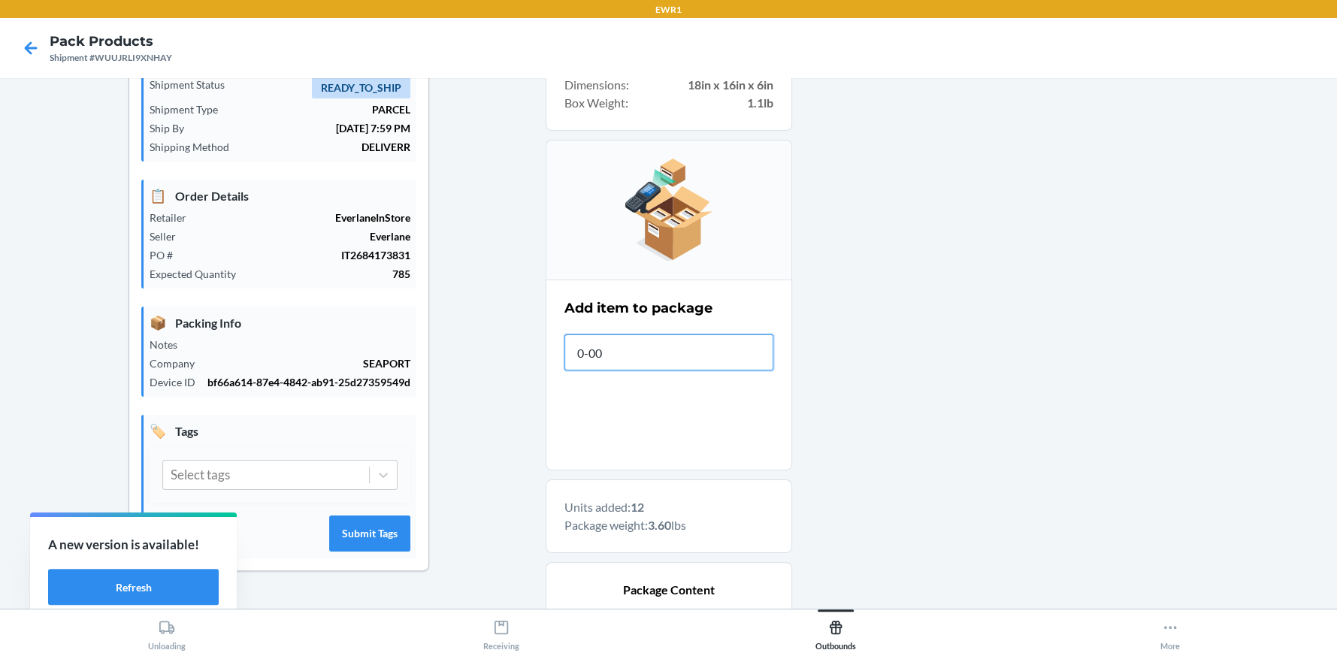
type input "0-000"
type input "0-00000-53470-"
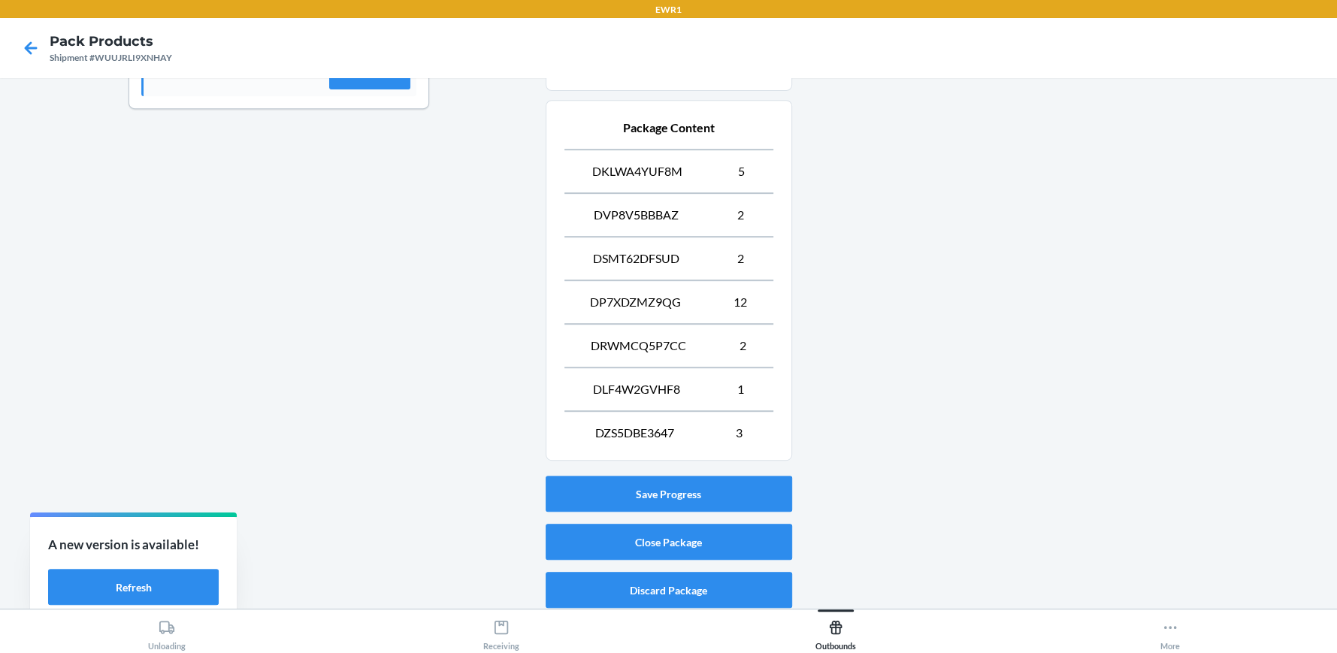
scroll to position [549, 0]
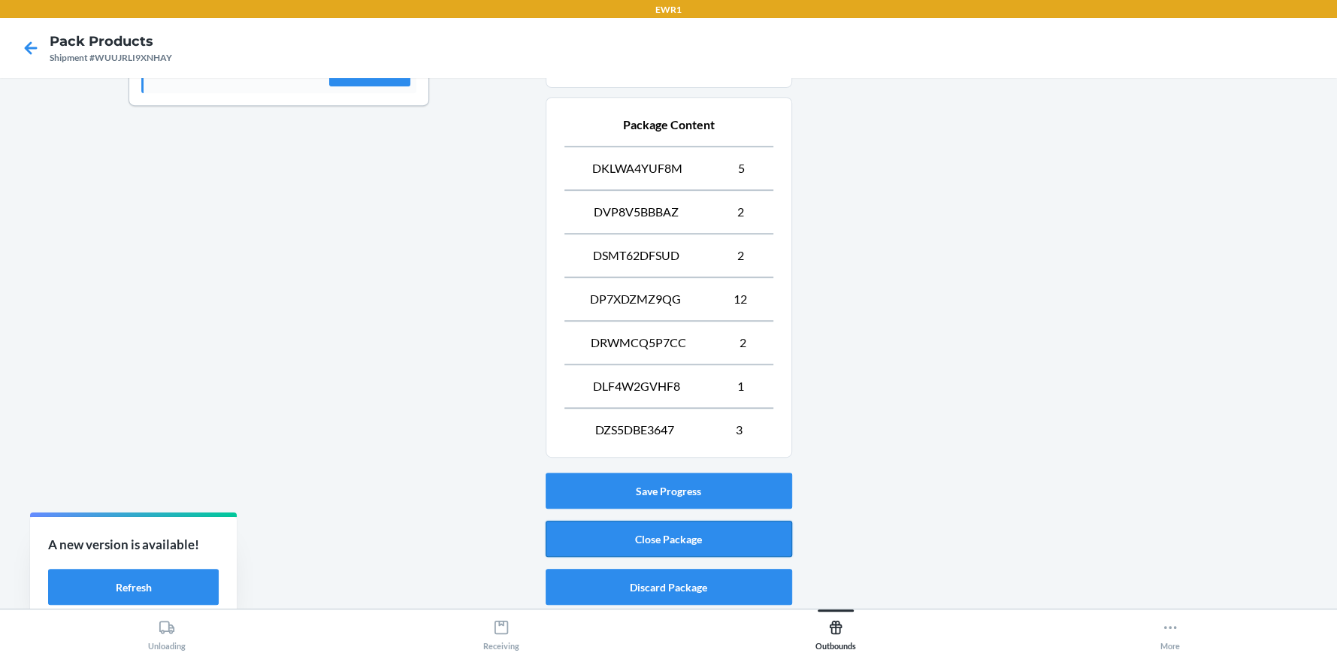
click at [744, 536] on button "Close Package" at bounding box center [669, 539] width 246 height 36
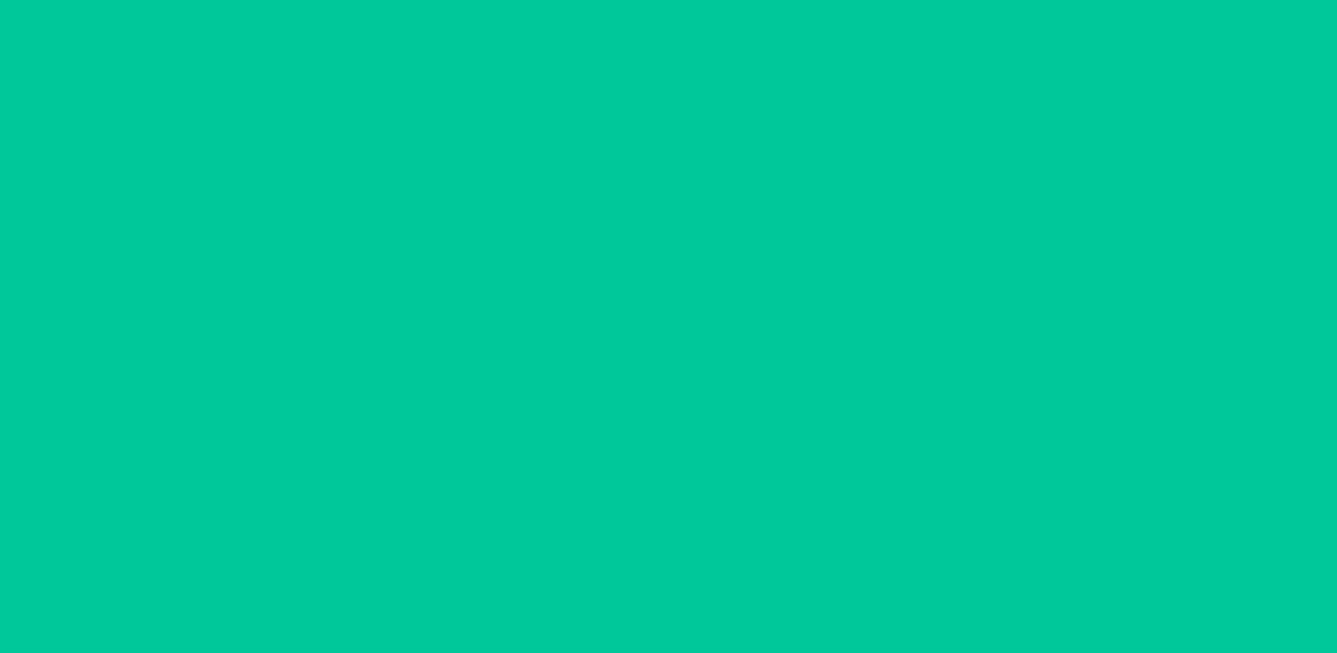
scroll to position [84, 0]
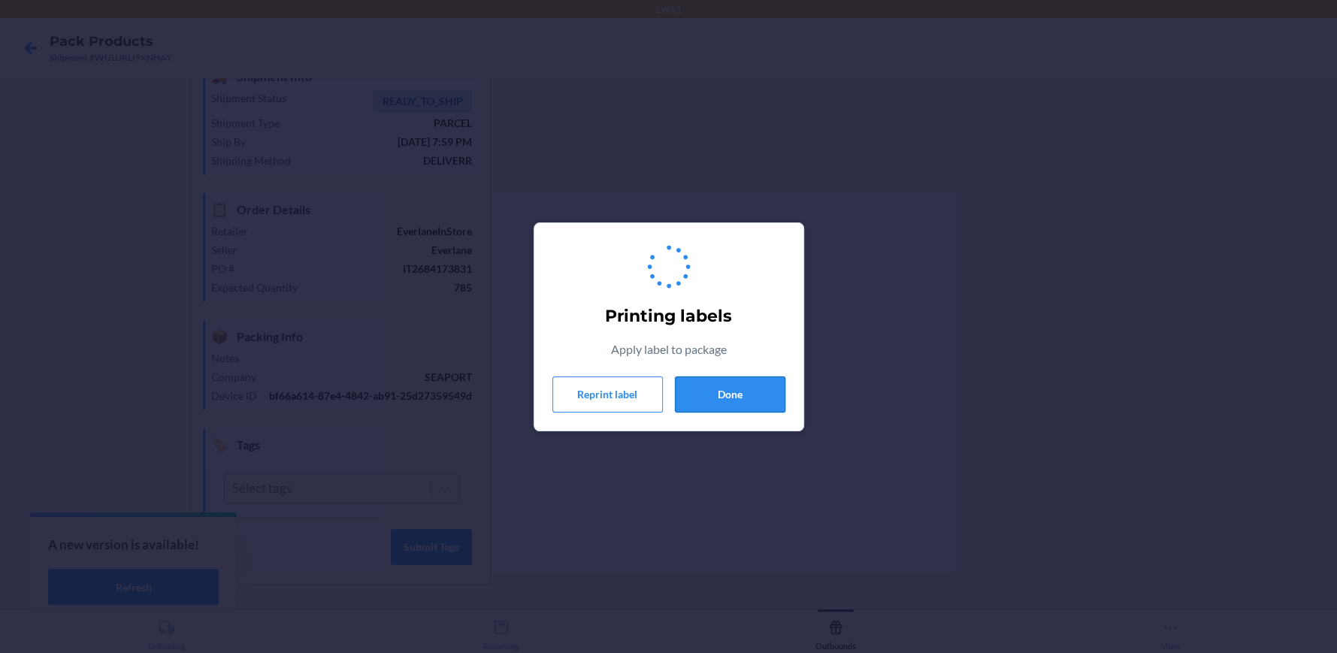
click at [747, 397] on button "Done" at bounding box center [730, 394] width 110 height 36
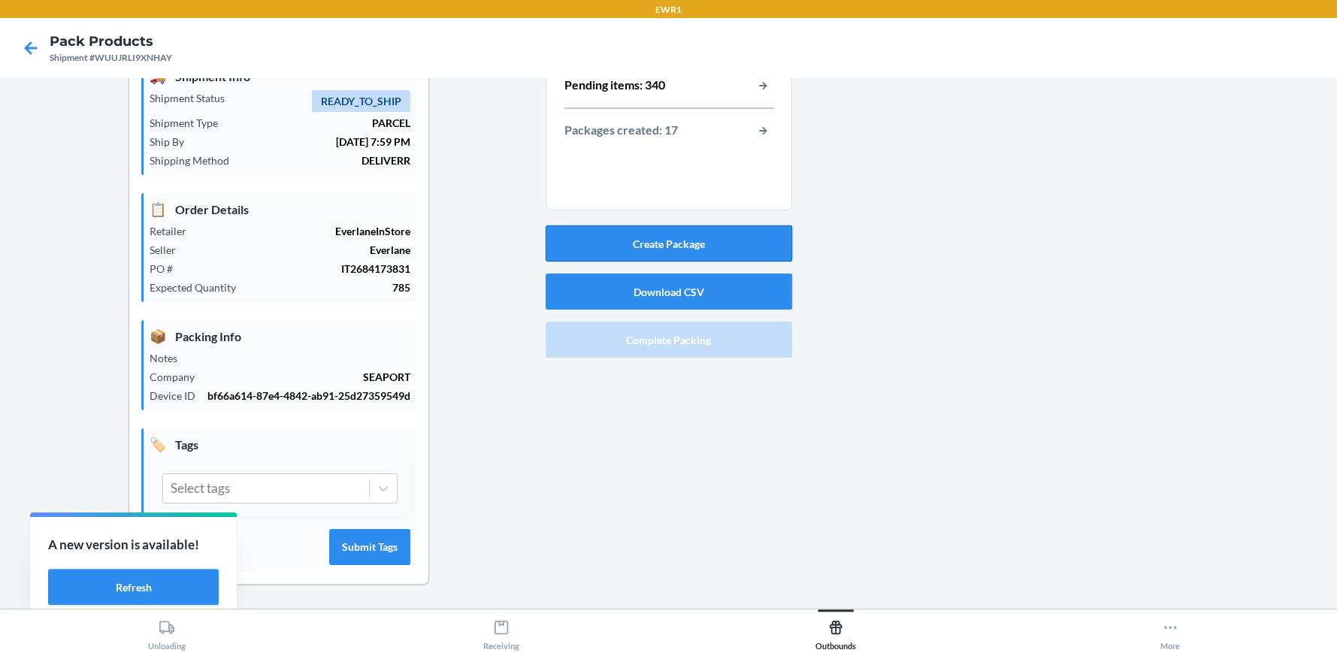
click at [685, 235] on button "Create Package" at bounding box center [669, 243] width 246 height 36
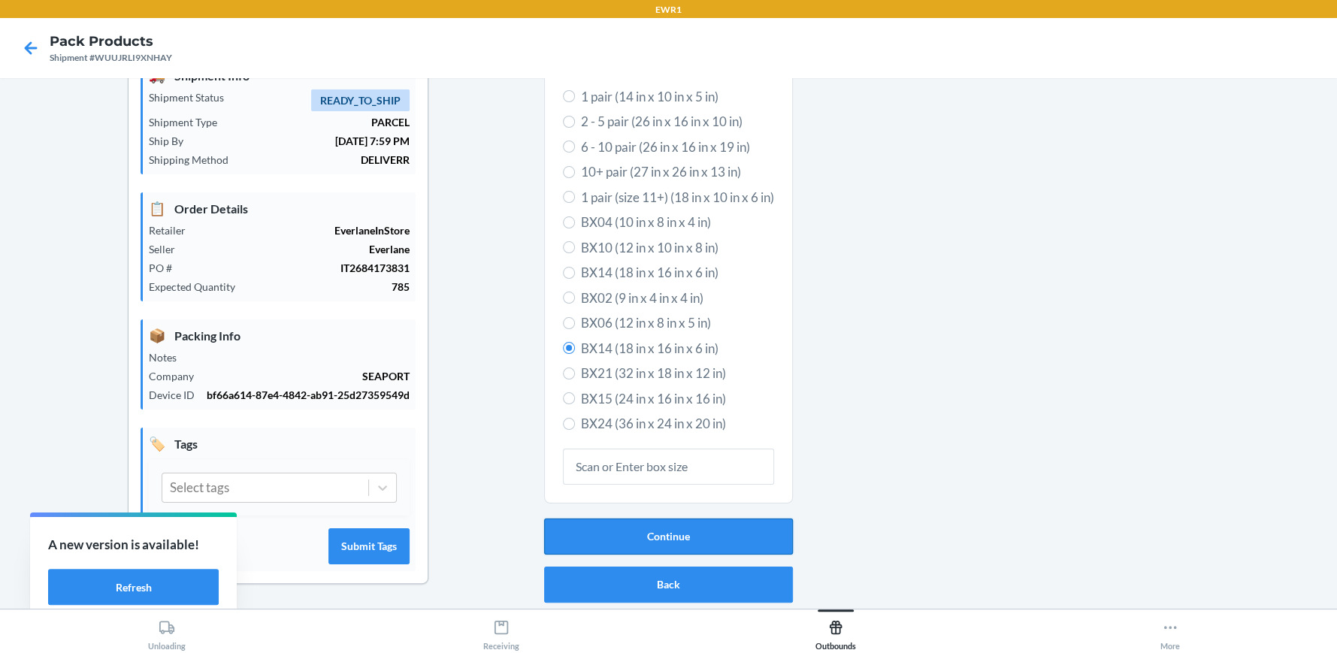
click at [613, 527] on button "Continue" at bounding box center [668, 536] width 249 height 36
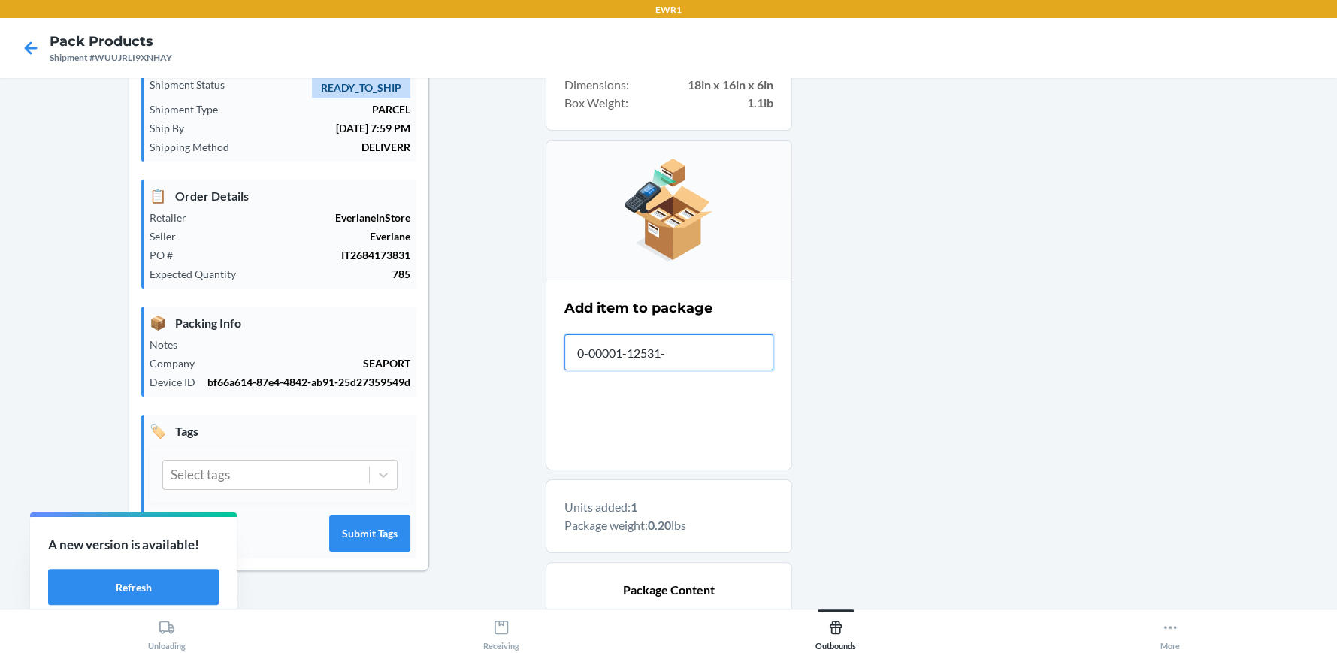
type input "0-00001-12531-3"
drag, startPoint x: 1320, startPoint y: 381, endPoint x: 1168, endPoint y: 423, distance: 158.2
click at [1168, 423] on div at bounding box center [1058, 410] width 533 height 808
click at [671, 357] on input "This field is required." at bounding box center [668, 352] width 209 height 36
type input "0-00000-95451-8"
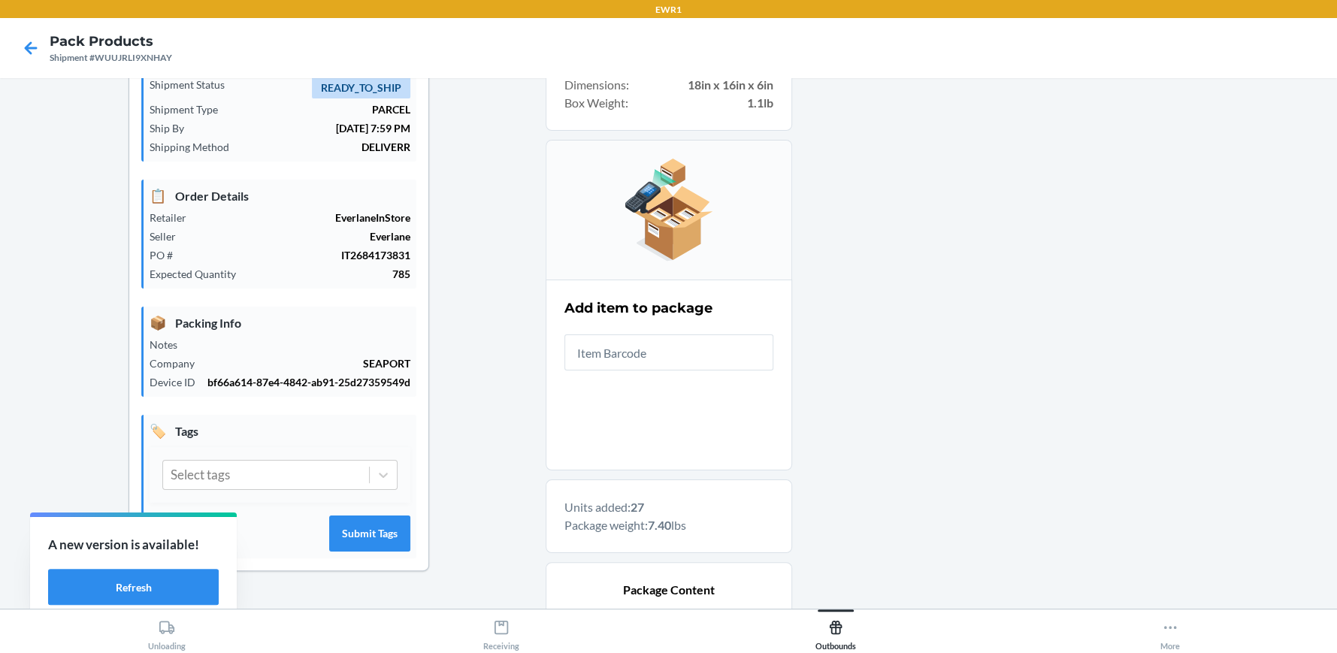
drag, startPoint x: 1334, startPoint y: 198, endPoint x: 1039, endPoint y: 309, distance: 315.5
click at [1044, 309] on div at bounding box center [1058, 475] width 533 height 939
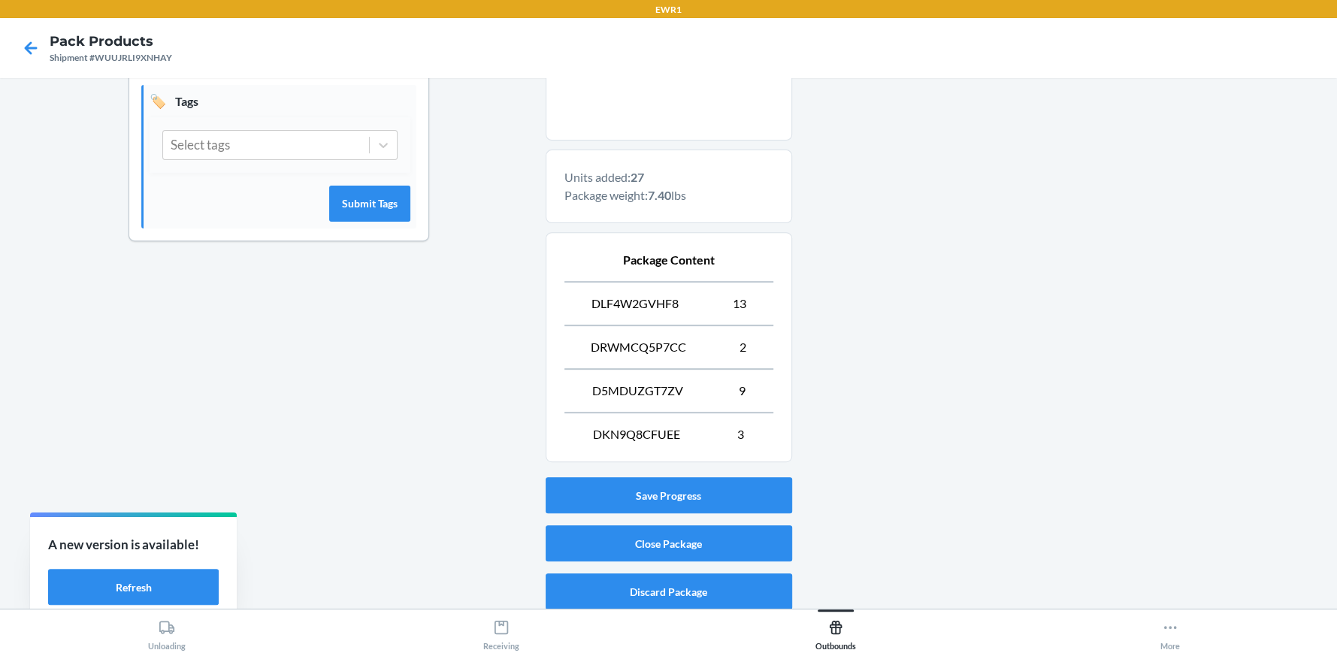
scroll to position [419, 0]
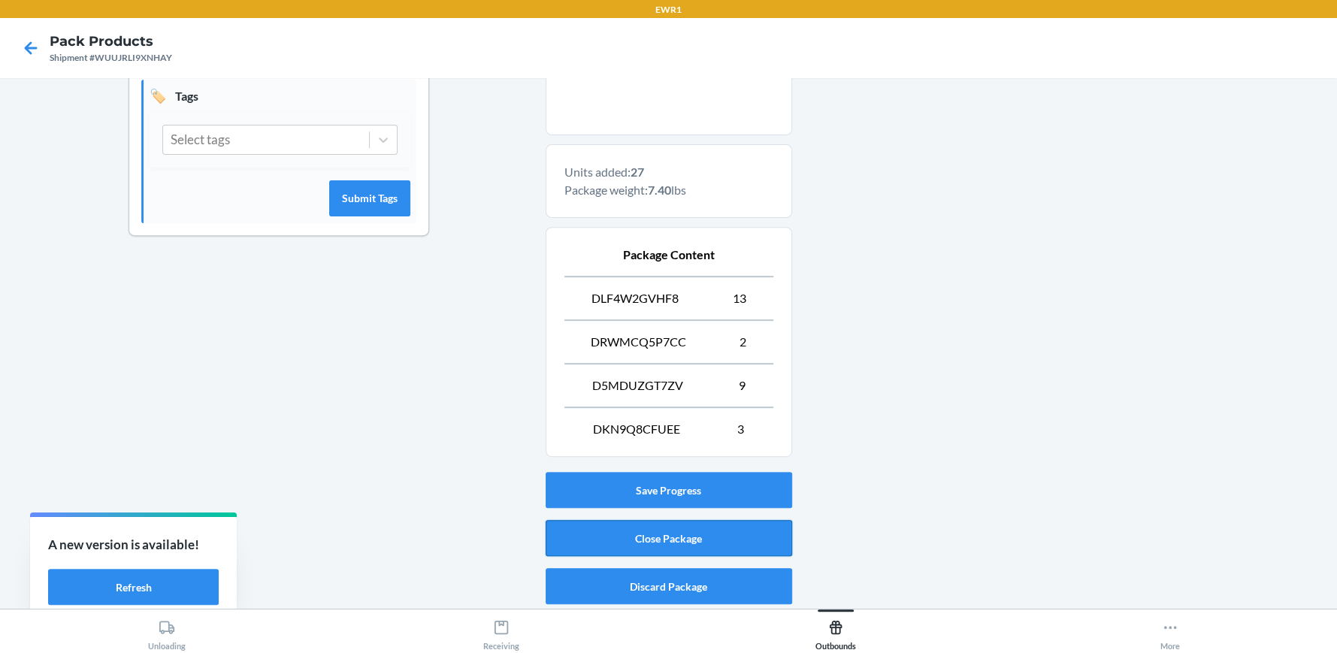
click at [654, 528] on button "Close Package" at bounding box center [669, 538] width 246 height 36
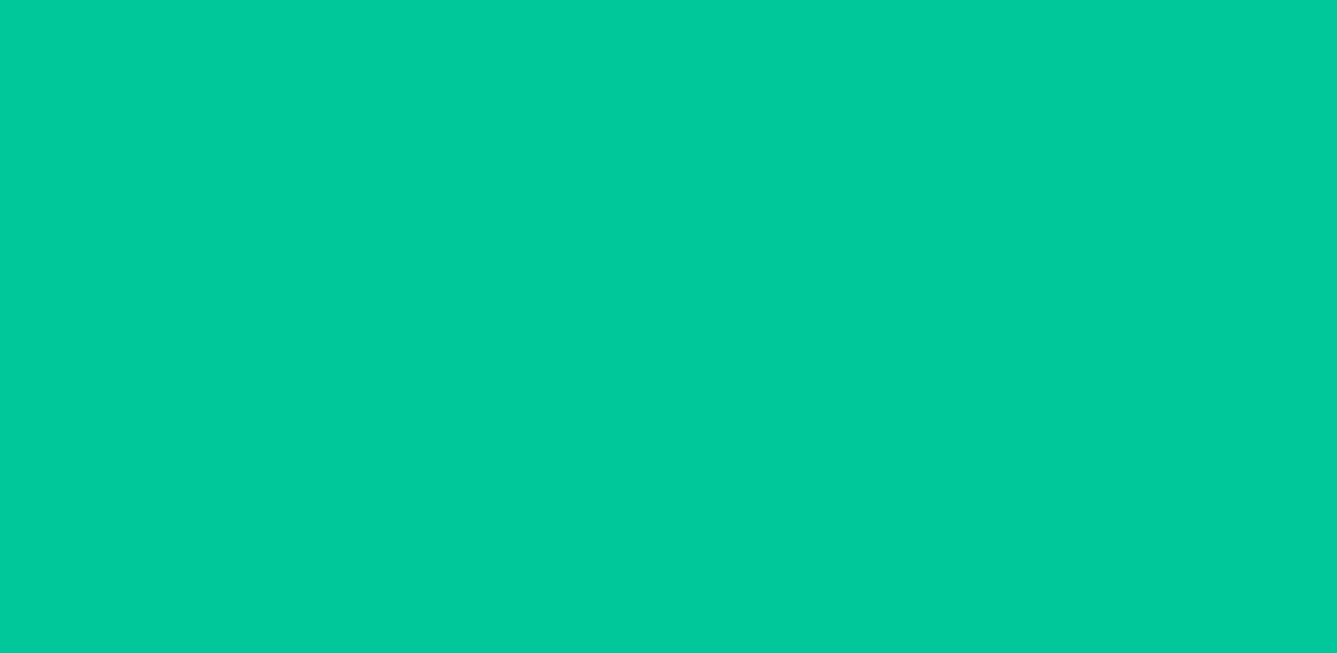
scroll to position [84, 0]
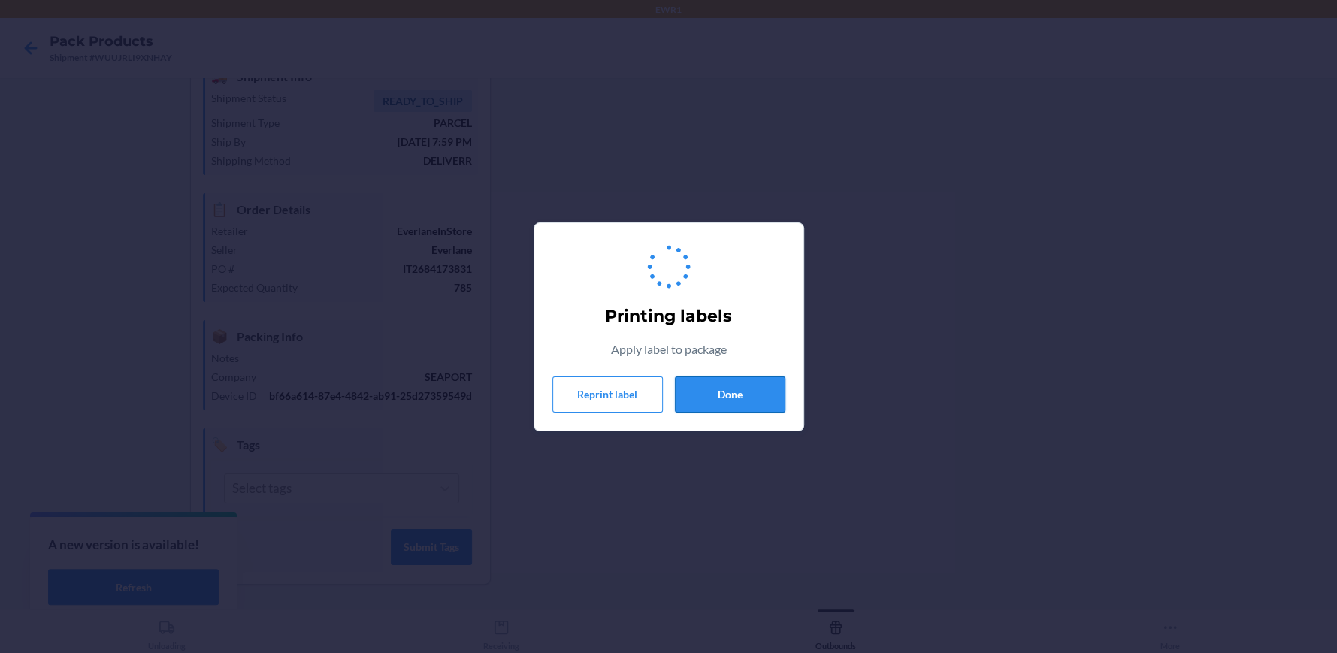
click at [728, 394] on button "Done" at bounding box center [730, 394] width 110 height 36
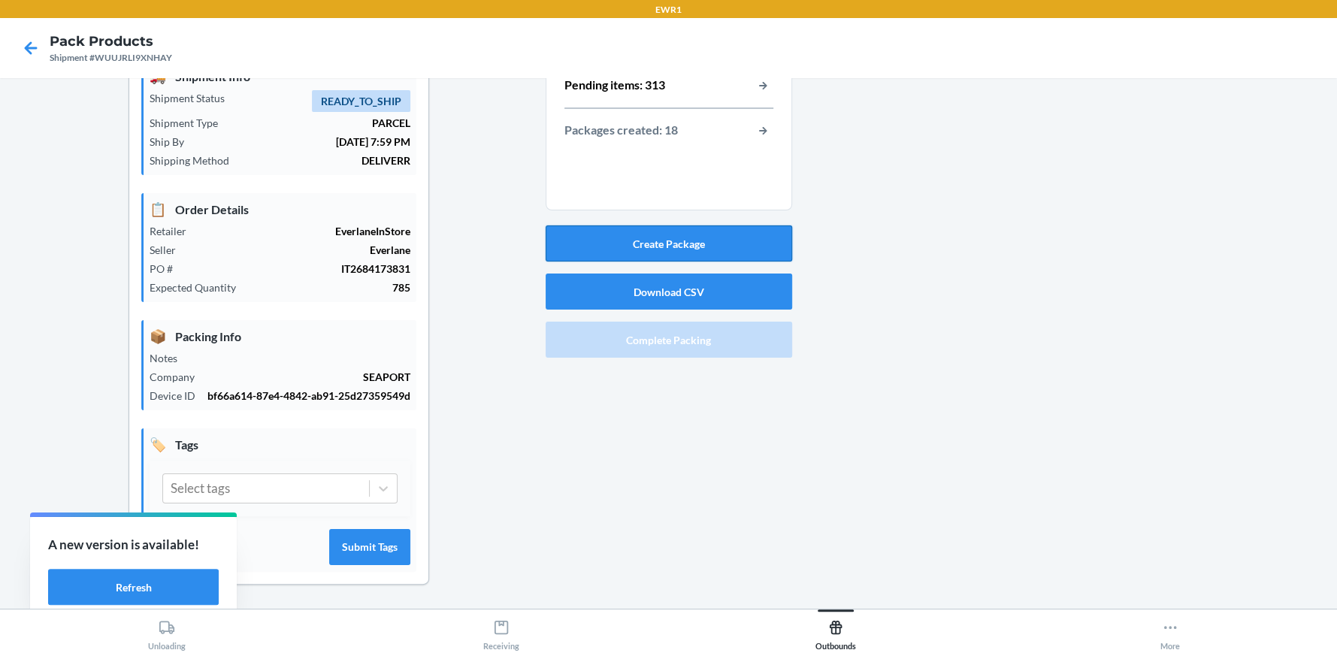
click at [679, 232] on button "Create Package" at bounding box center [669, 243] width 246 height 36
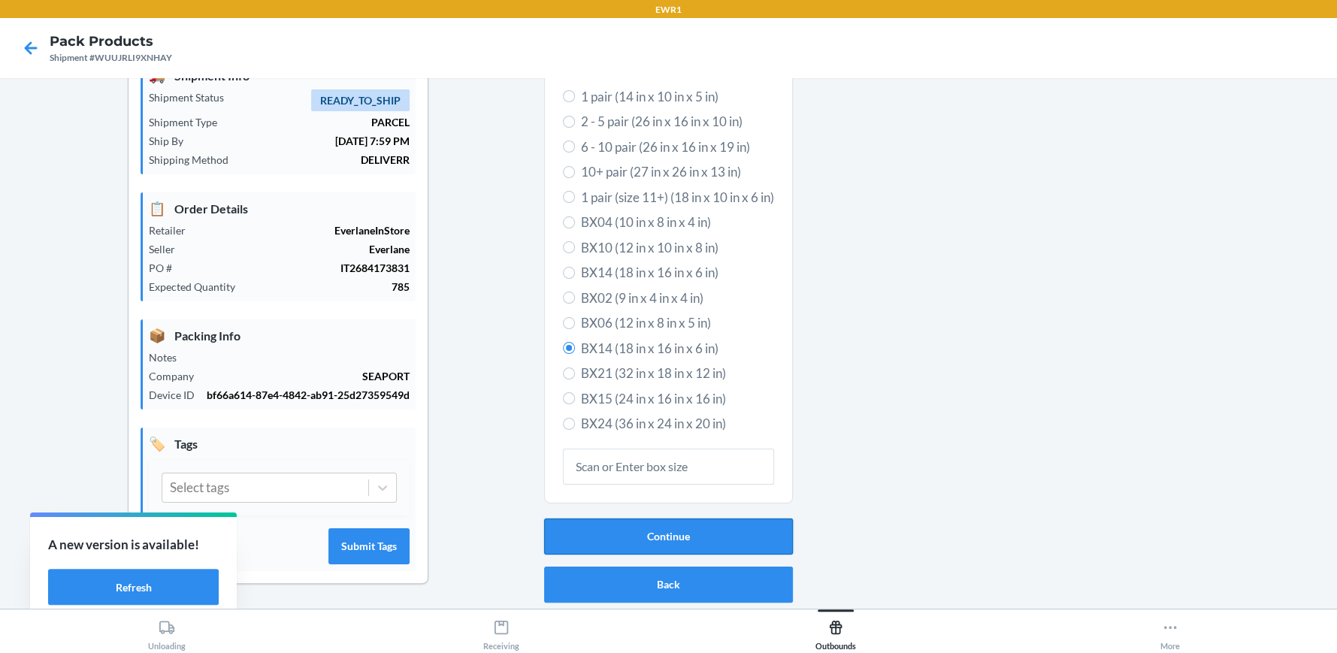
click at [669, 530] on button "Continue" at bounding box center [668, 536] width 249 height 36
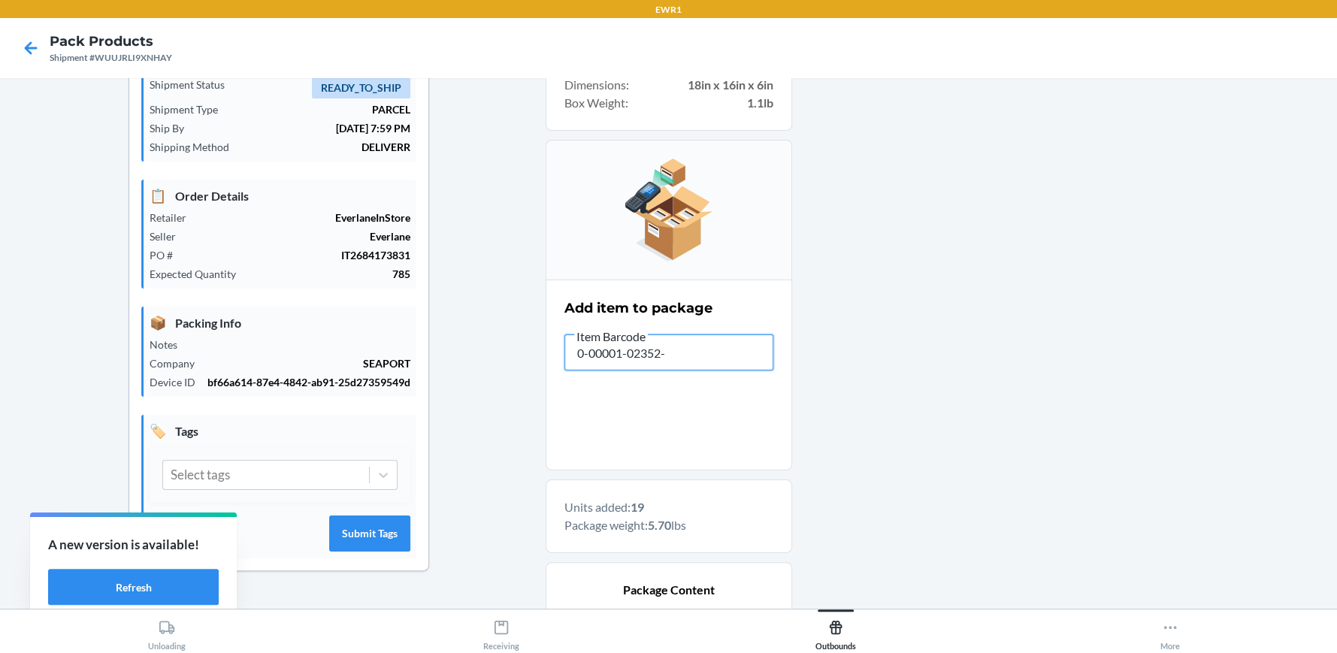
type input "0-00001-02352-7"
type input "0-00001-02354-1"
type input "0-00001-2354-1"
click at [639, 353] on input "0-00001-2354-1" at bounding box center [668, 352] width 209 height 36
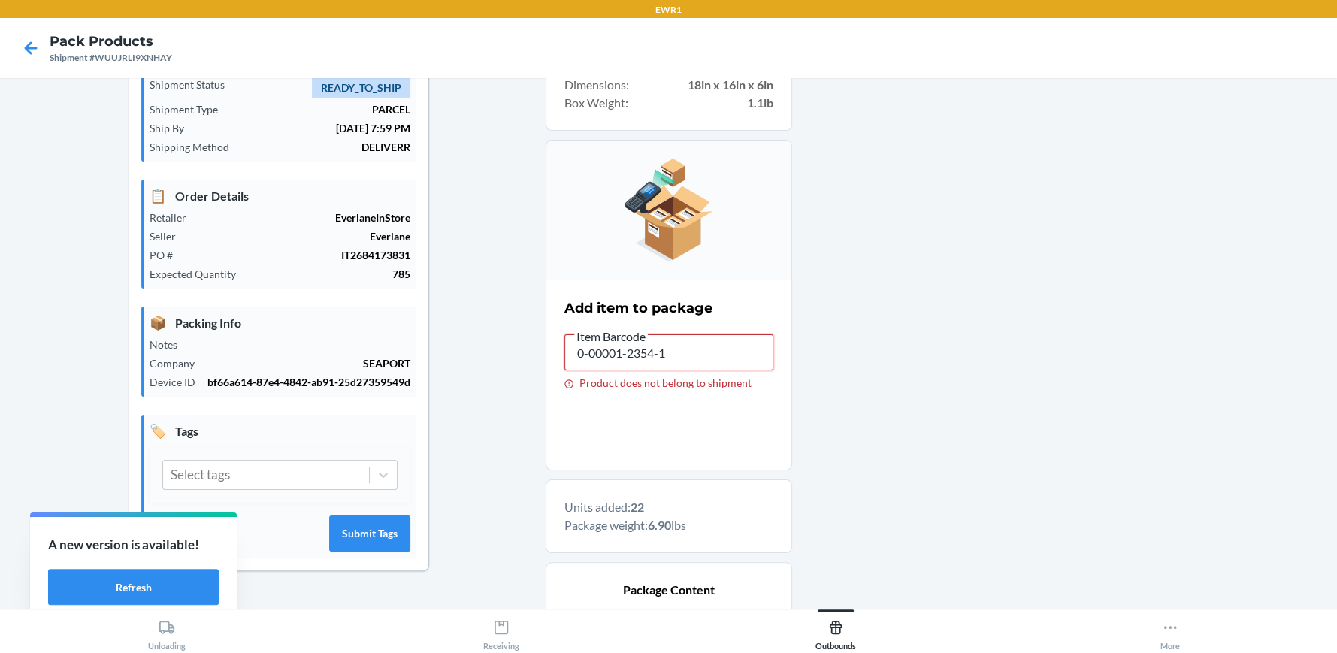
type input "0-00001-02354-1"
type input "0-00001-02352-7"
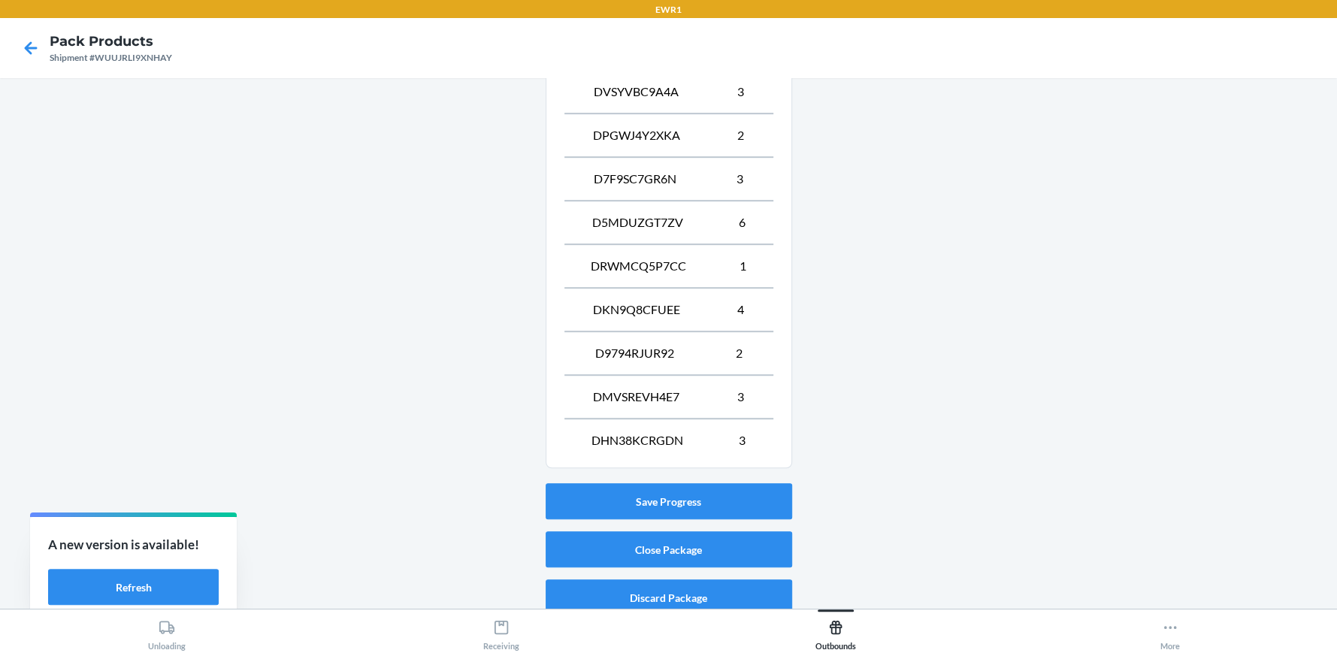
scroll to position [636, 0]
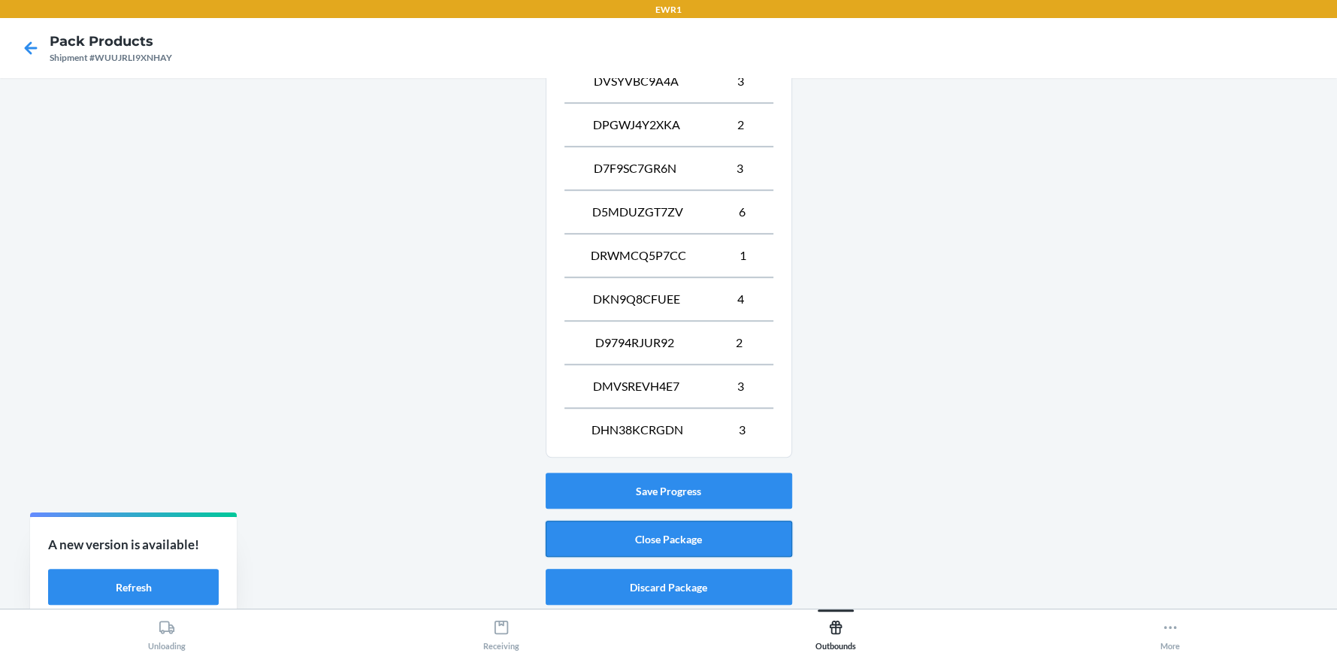
click at [723, 536] on button "Close Package" at bounding box center [669, 539] width 246 height 36
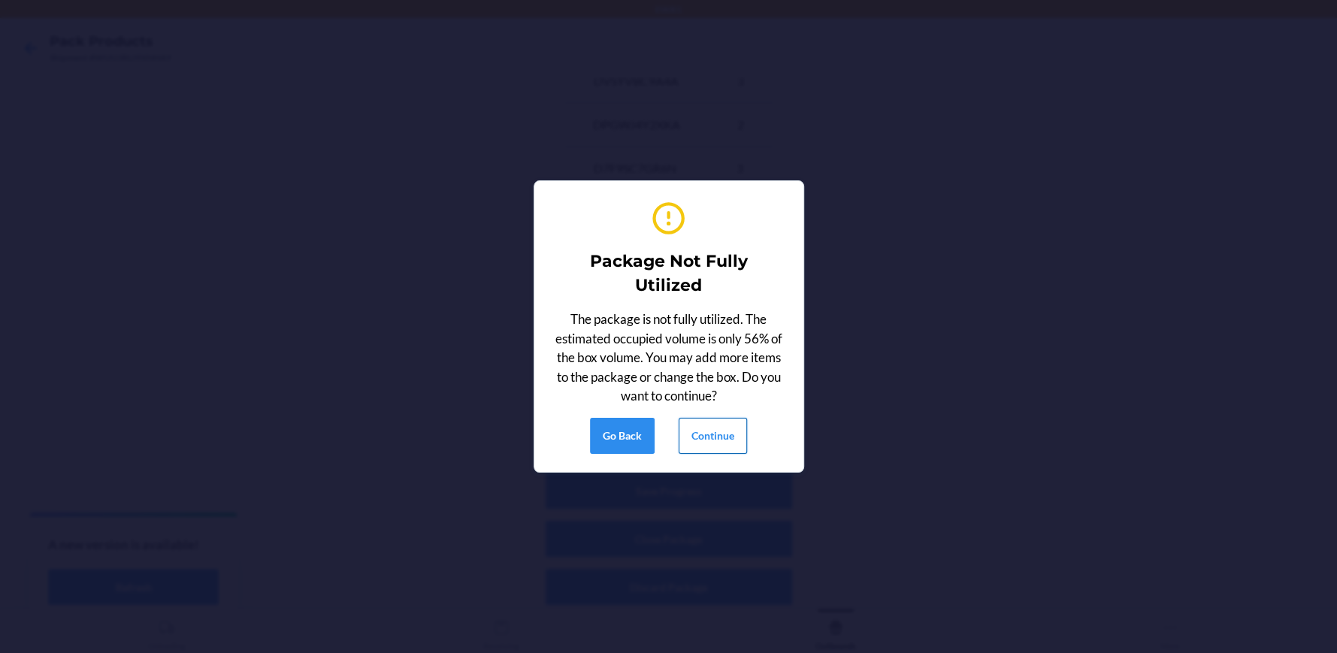
click at [715, 449] on button "Continue" at bounding box center [713, 436] width 68 height 36
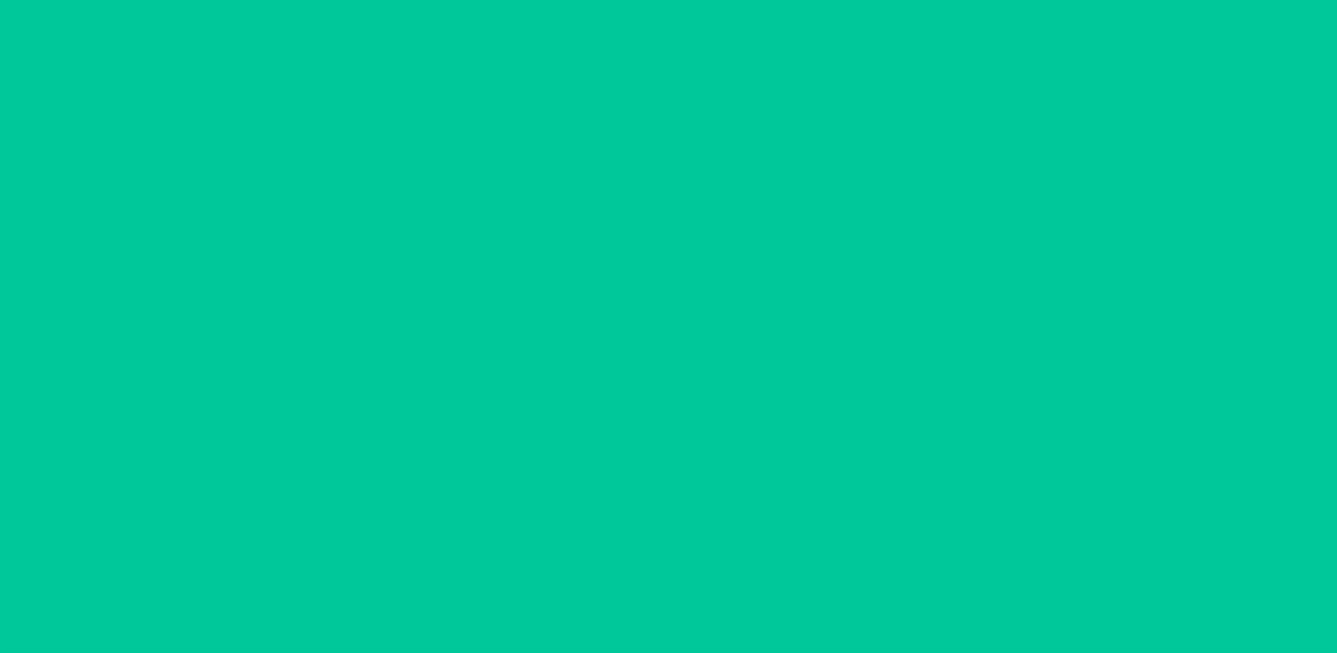
scroll to position [84, 0]
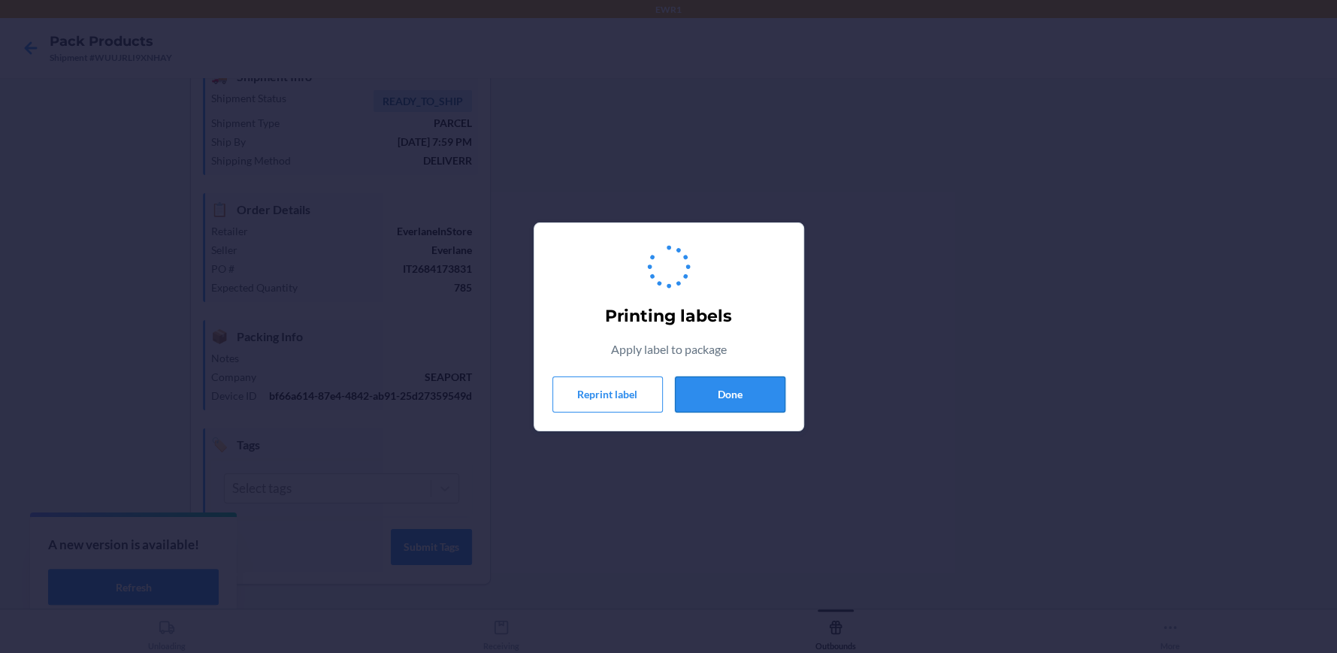
click at [757, 400] on button "Done" at bounding box center [730, 394] width 110 height 36
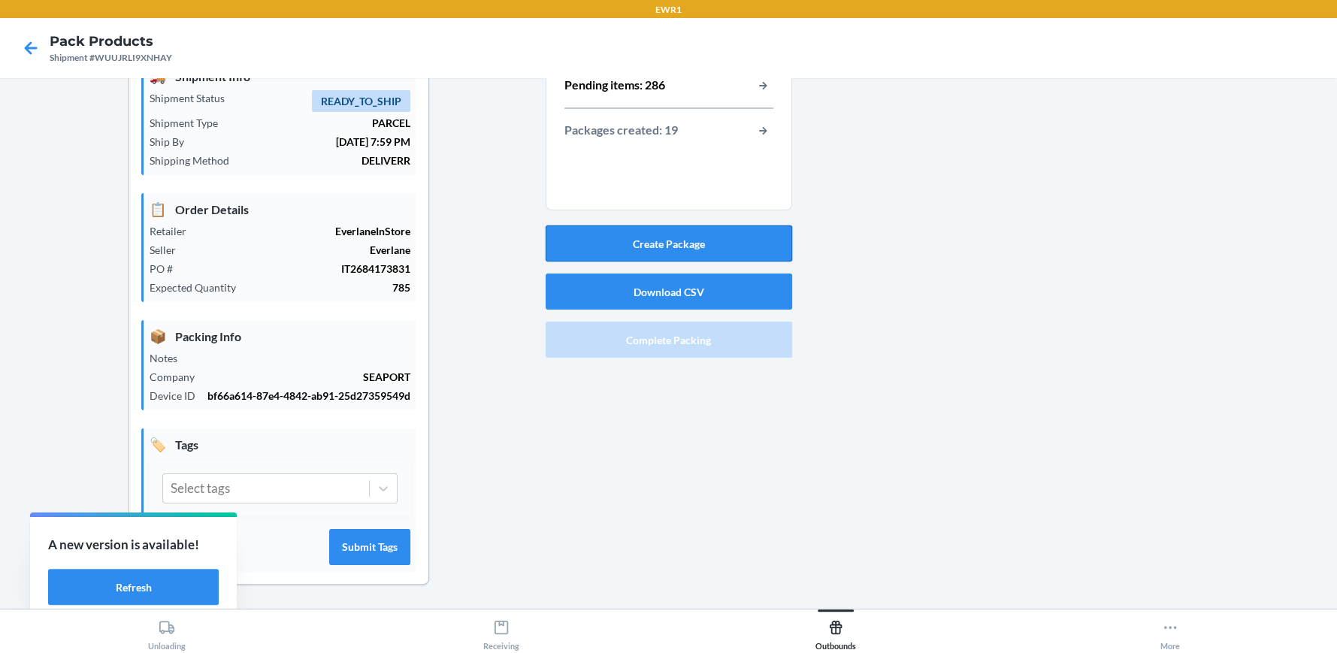
click at [762, 229] on button "Create Package" at bounding box center [669, 243] width 246 height 36
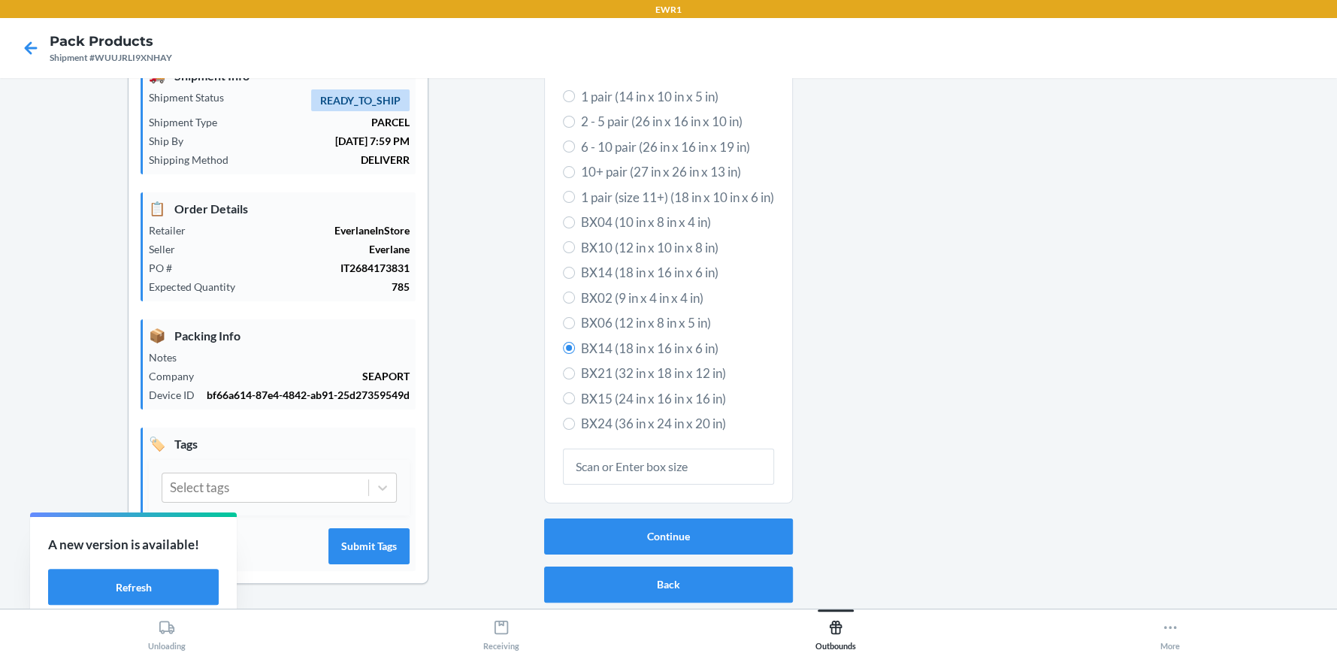
click at [606, 238] on span "BX10 (12 in x 10 in x 8 in)" at bounding box center [677, 248] width 193 height 20
click at [575, 241] on input "BX10 (12 in x 10 in x 8 in)" at bounding box center [569, 247] width 12 height 12
radio input "true"
radio input "false"
click at [607, 521] on button "Continue" at bounding box center [668, 536] width 249 height 36
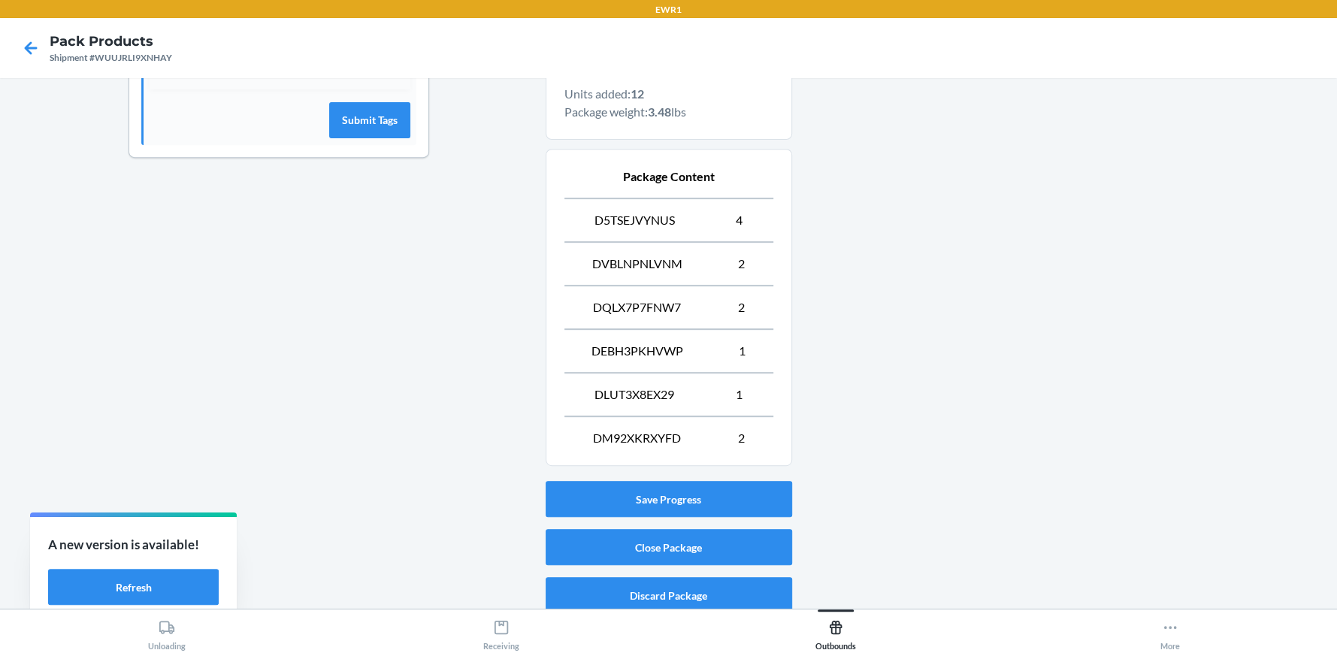
scroll to position [506, 0]
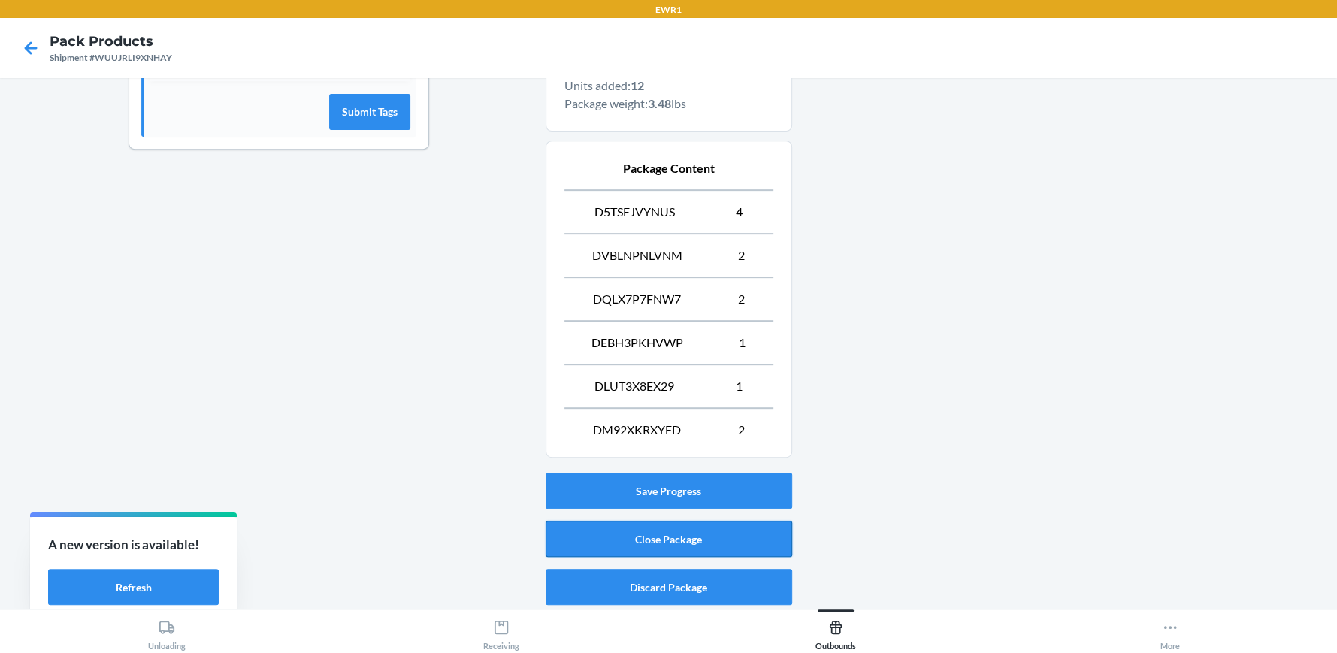
click at [730, 533] on button "Close Package" at bounding box center [669, 539] width 246 height 36
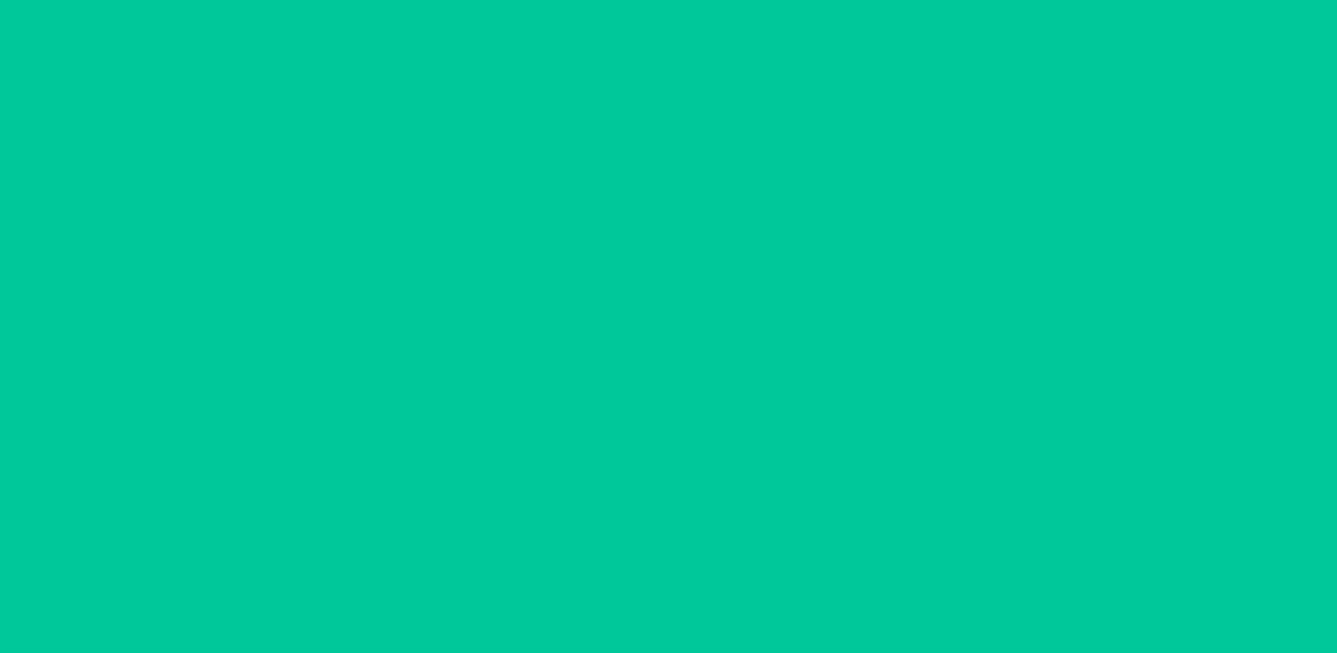
scroll to position [84, 0]
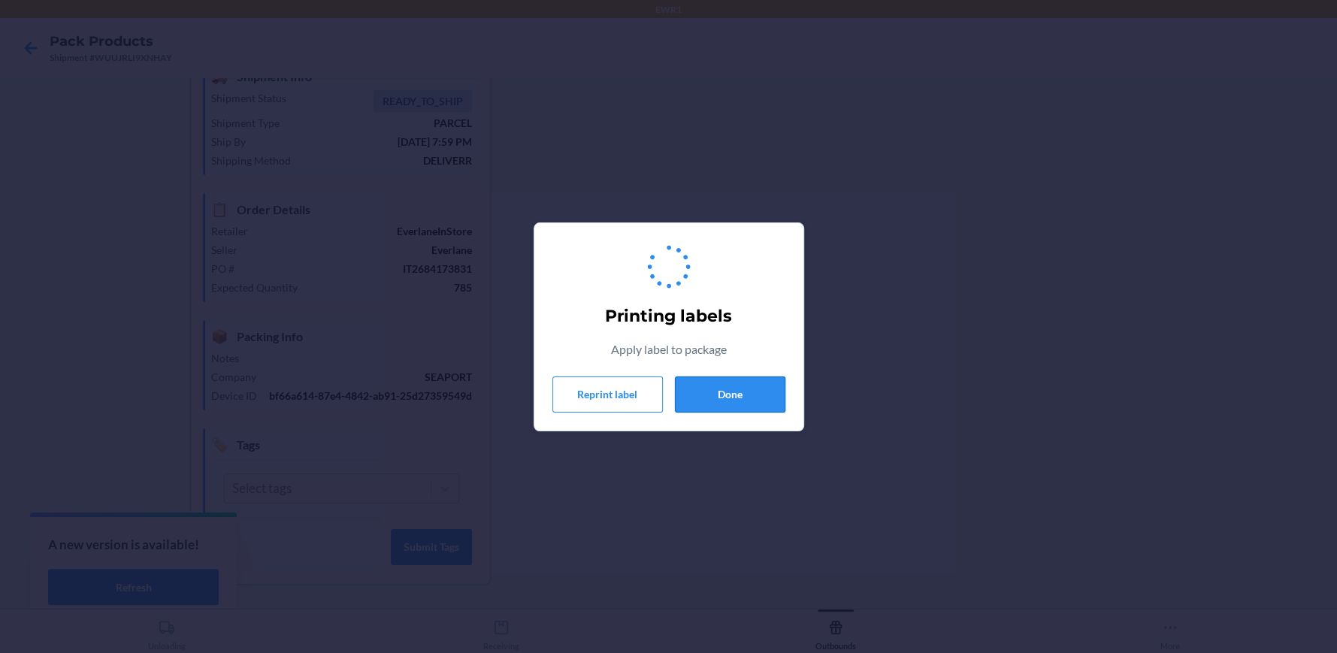
click at [737, 383] on button "Done" at bounding box center [730, 394] width 110 height 36
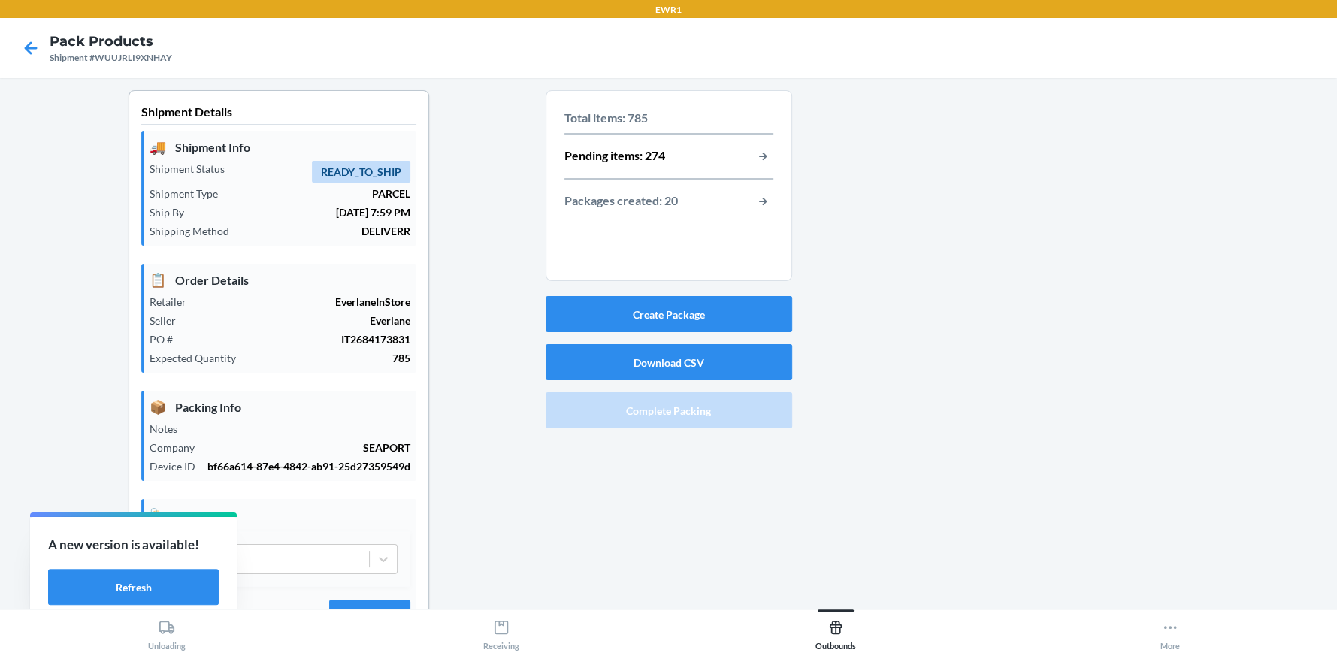
scroll to position [0, 0]
click at [585, 315] on button "Create Package" at bounding box center [669, 314] width 246 height 36
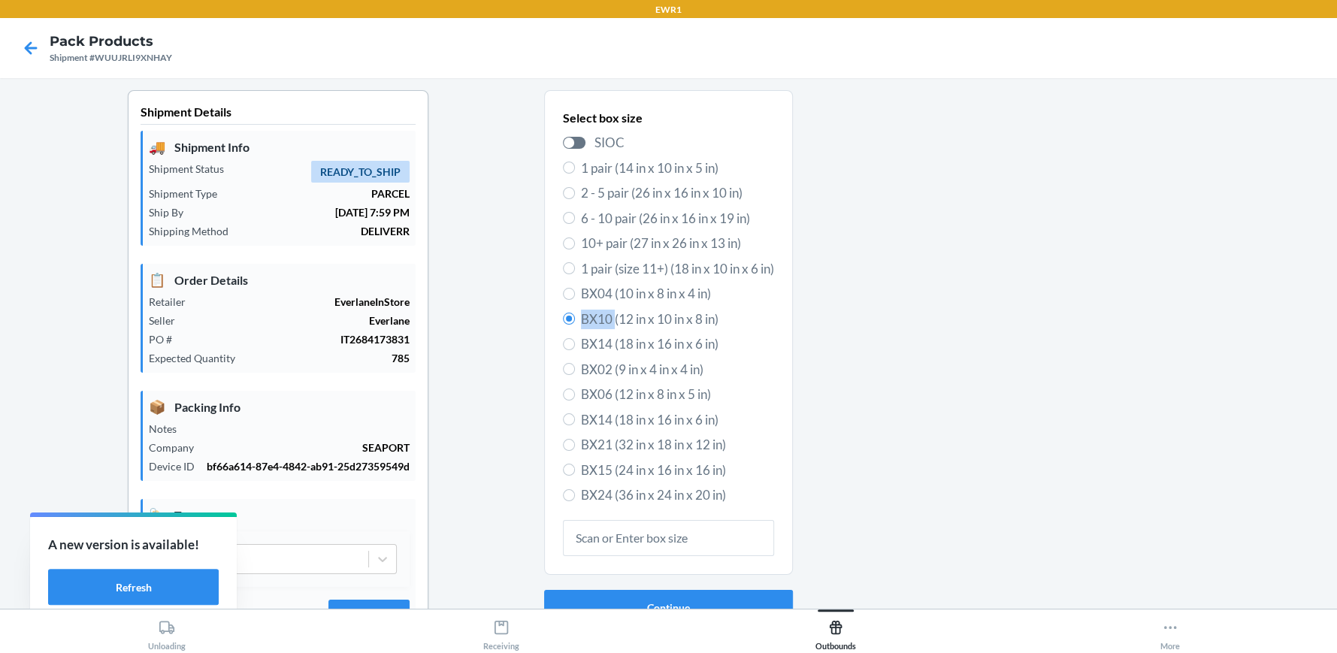
click at [586, 315] on span "BX10 (12 in x 10 in x 8 in)" at bounding box center [677, 320] width 193 height 20
click at [575, 315] on input "BX10 (12 in x 10 in x 8 in)" at bounding box center [569, 319] width 12 height 12
click at [585, 470] on span "BX15 (24 in x 16 in x 16 in)" at bounding box center [677, 471] width 193 height 20
click at [575, 470] on input "BX15 (24 in x 16 in x 16 in)" at bounding box center [569, 470] width 12 height 12
radio input "true"
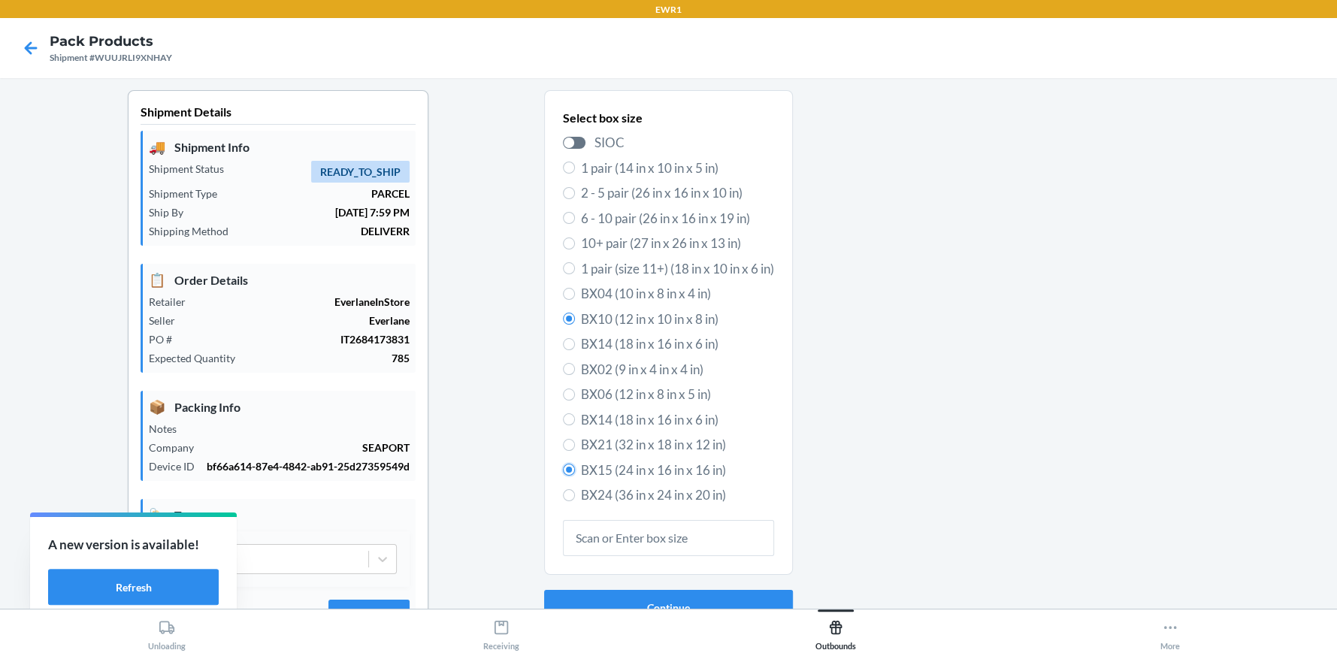
radio input "false"
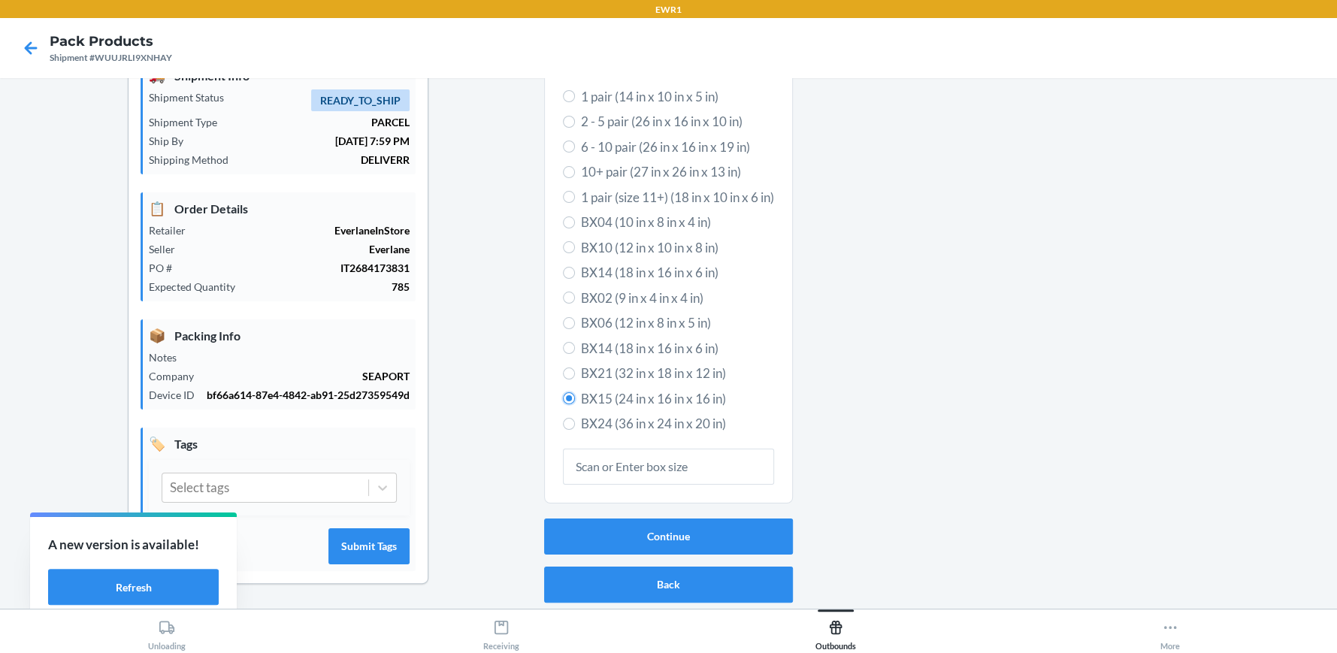
scroll to position [84, 0]
click at [678, 520] on button "Continue" at bounding box center [668, 536] width 249 height 36
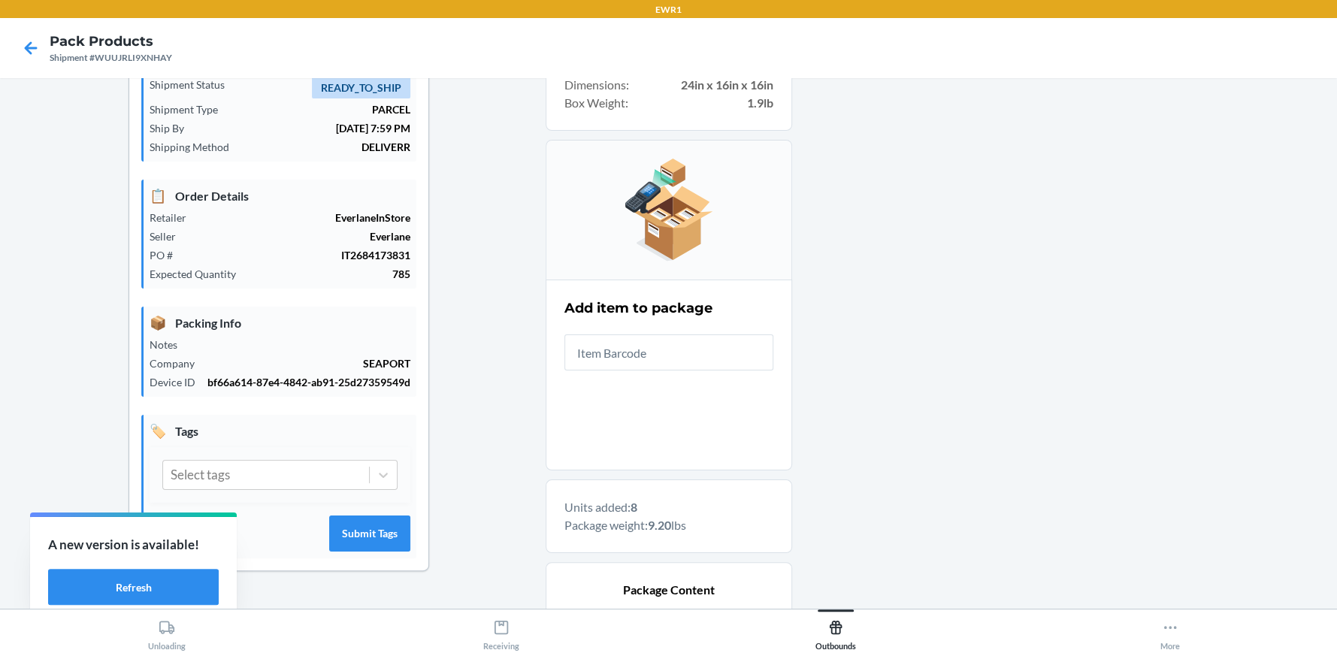
click at [944, 211] on div at bounding box center [1058, 497] width 533 height 983
click at [619, 349] on input "text" at bounding box center [668, 352] width 209 height 36
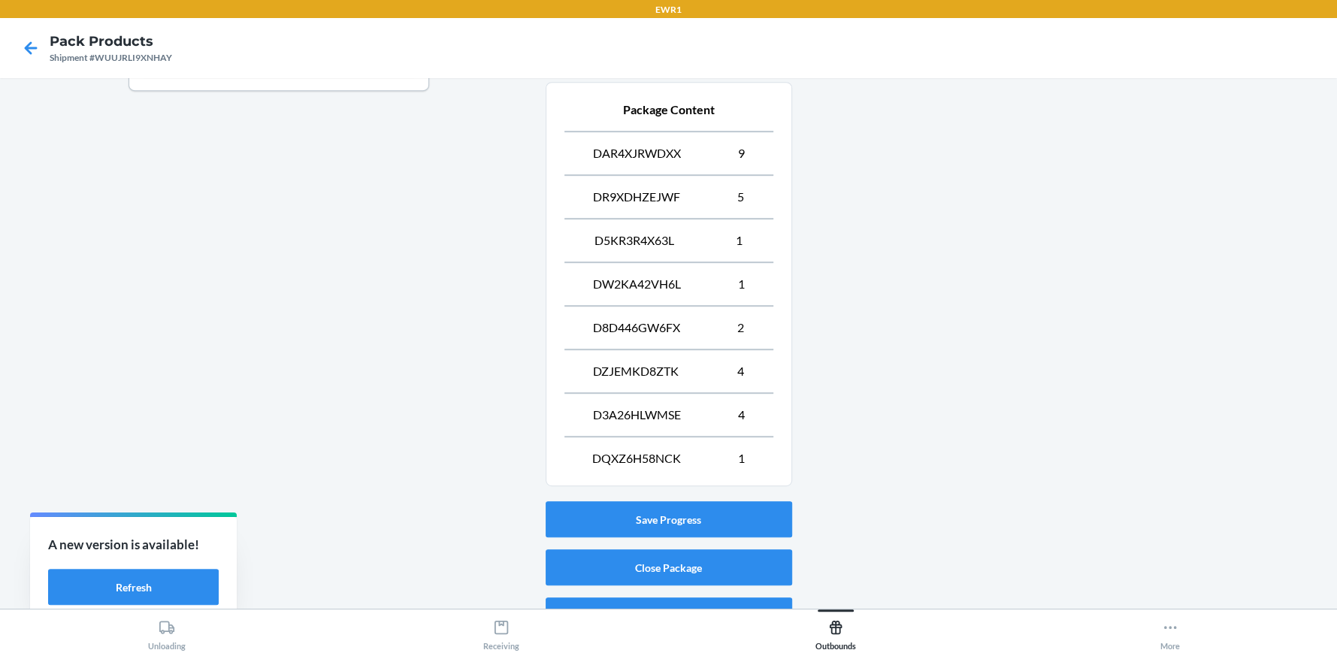
scroll to position [592, 0]
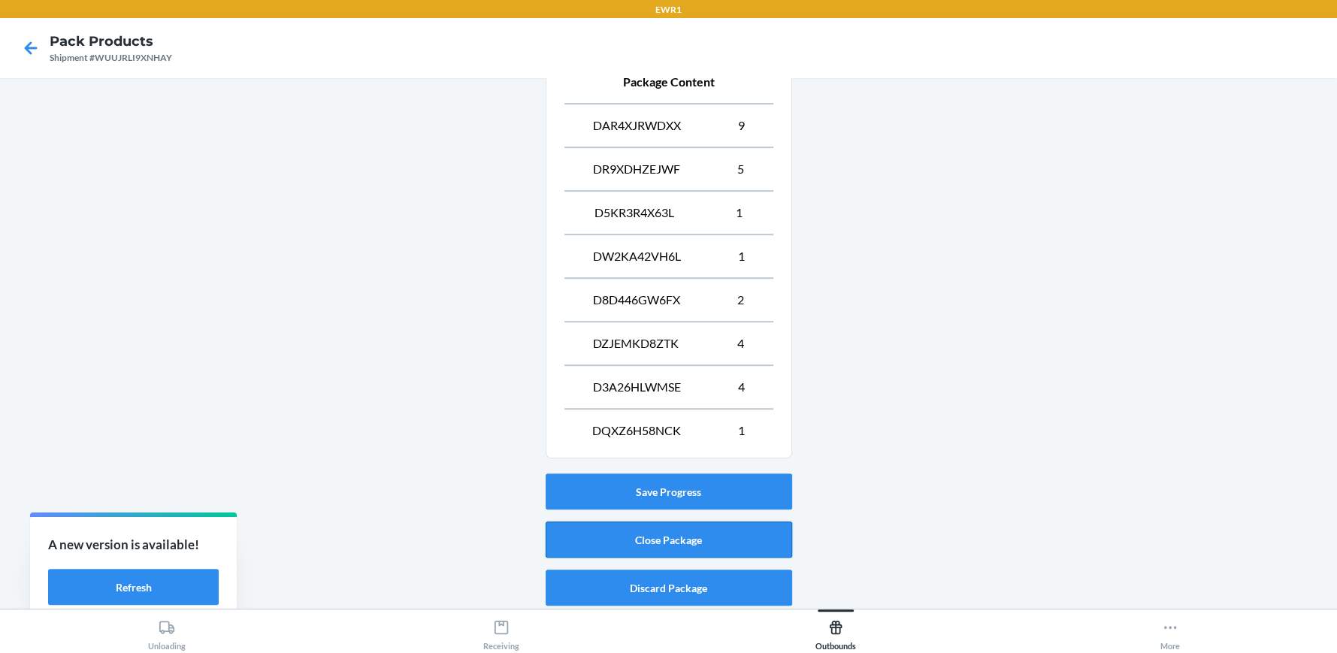
click at [682, 540] on button "Close Package" at bounding box center [669, 539] width 246 height 36
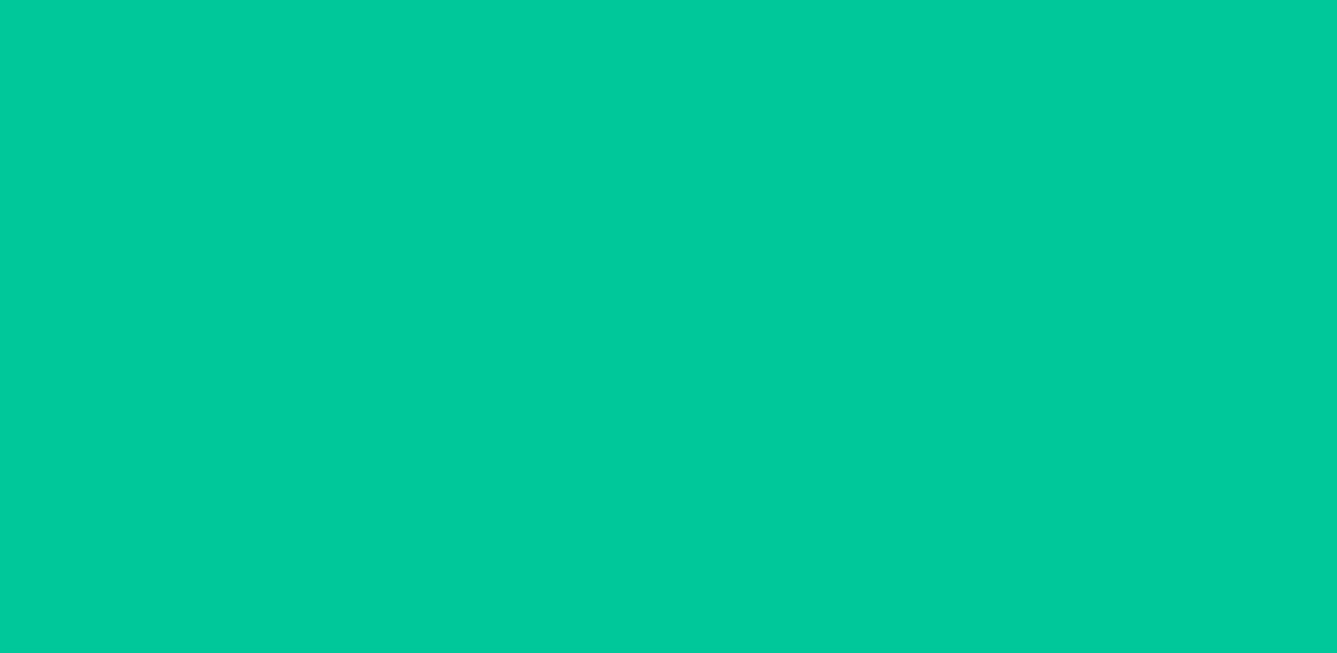
scroll to position [84, 0]
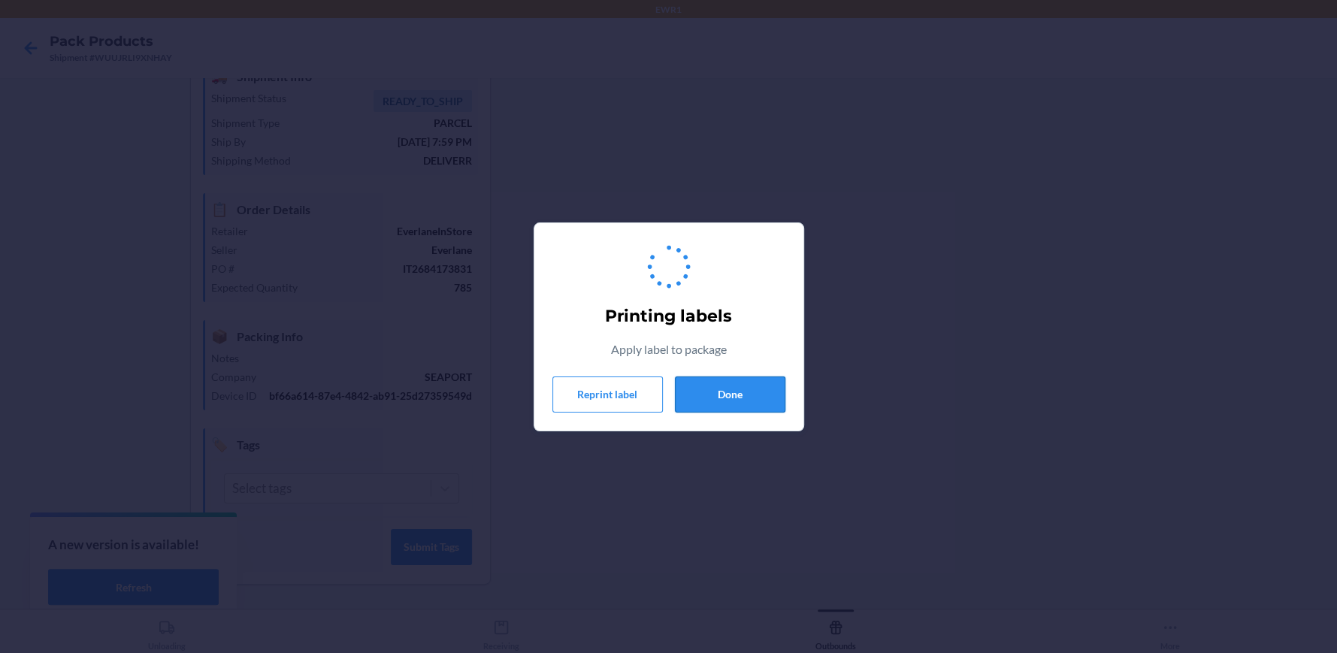
click at [709, 387] on button "Done" at bounding box center [730, 394] width 110 height 36
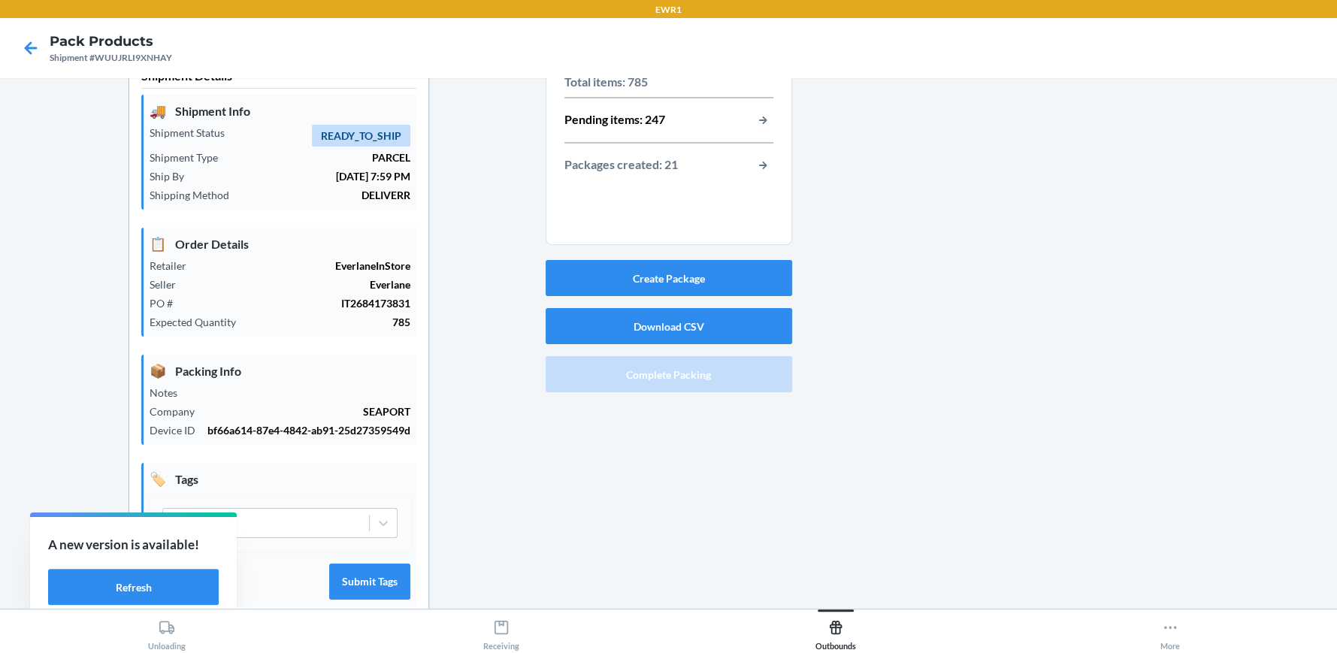
scroll to position [9, 0]
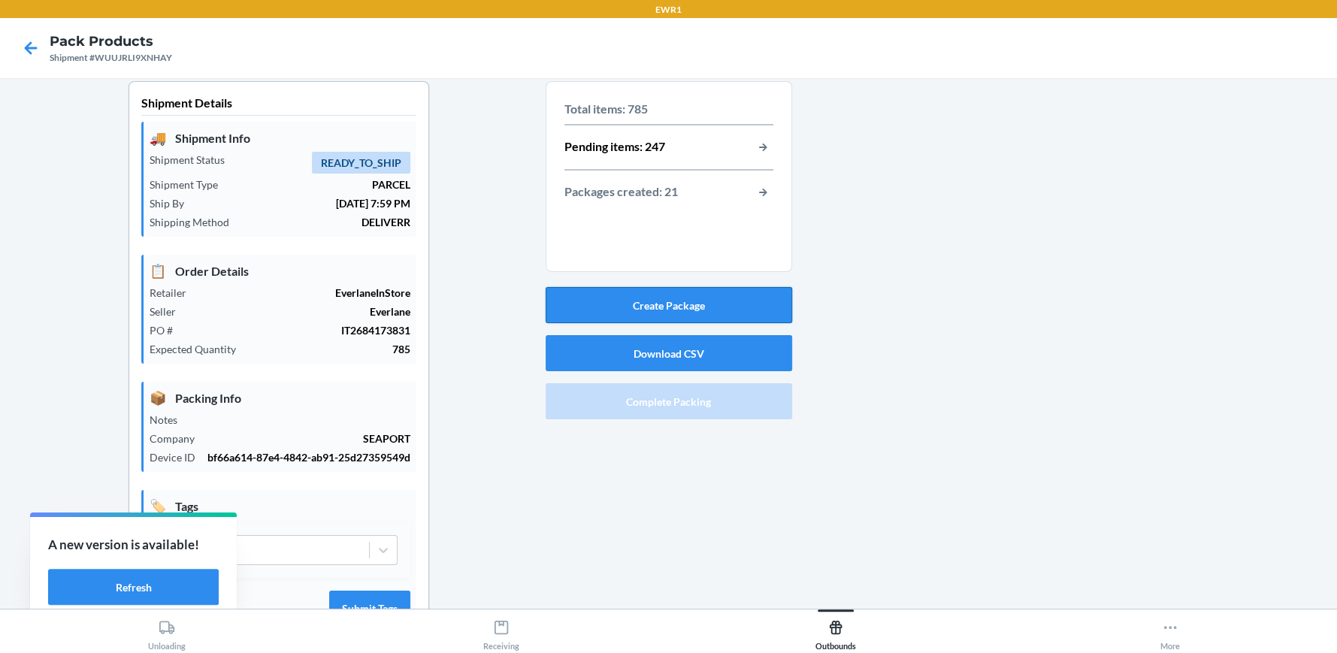
click at [751, 310] on button "Create Package" at bounding box center [669, 305] width 246 height 36
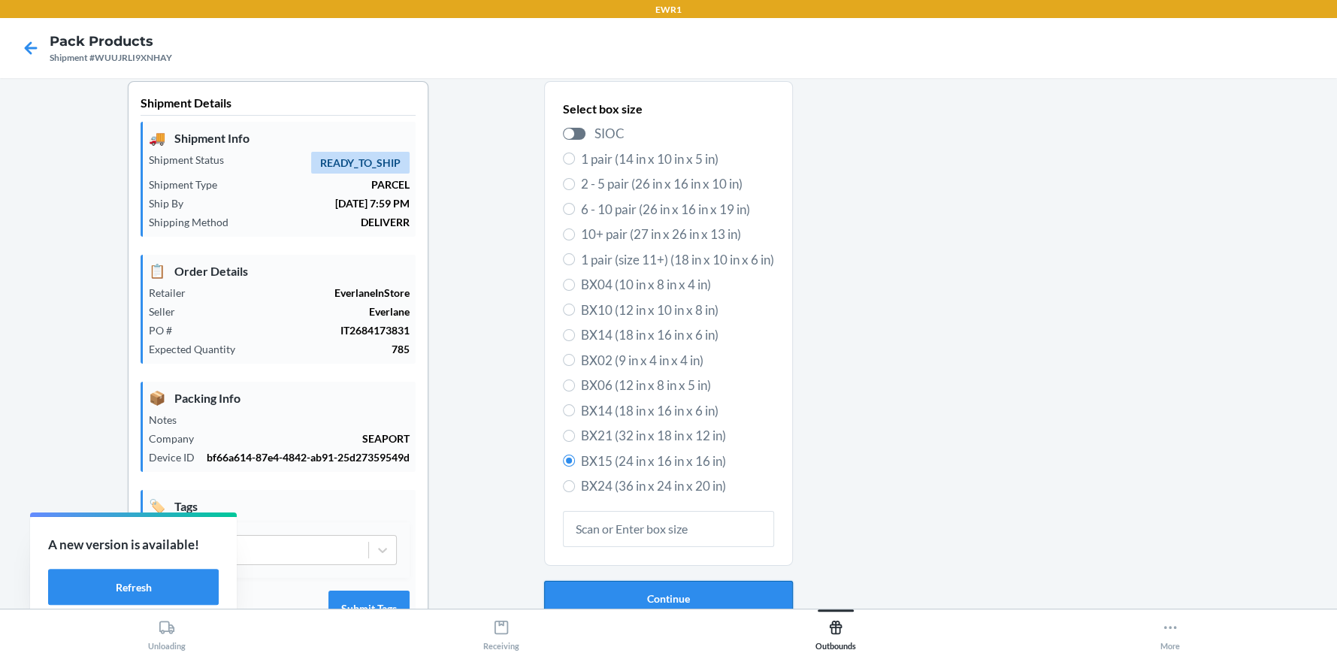
click at [697, 597] on button "Continue" at bounding box center [668, 599] width 249 height 36
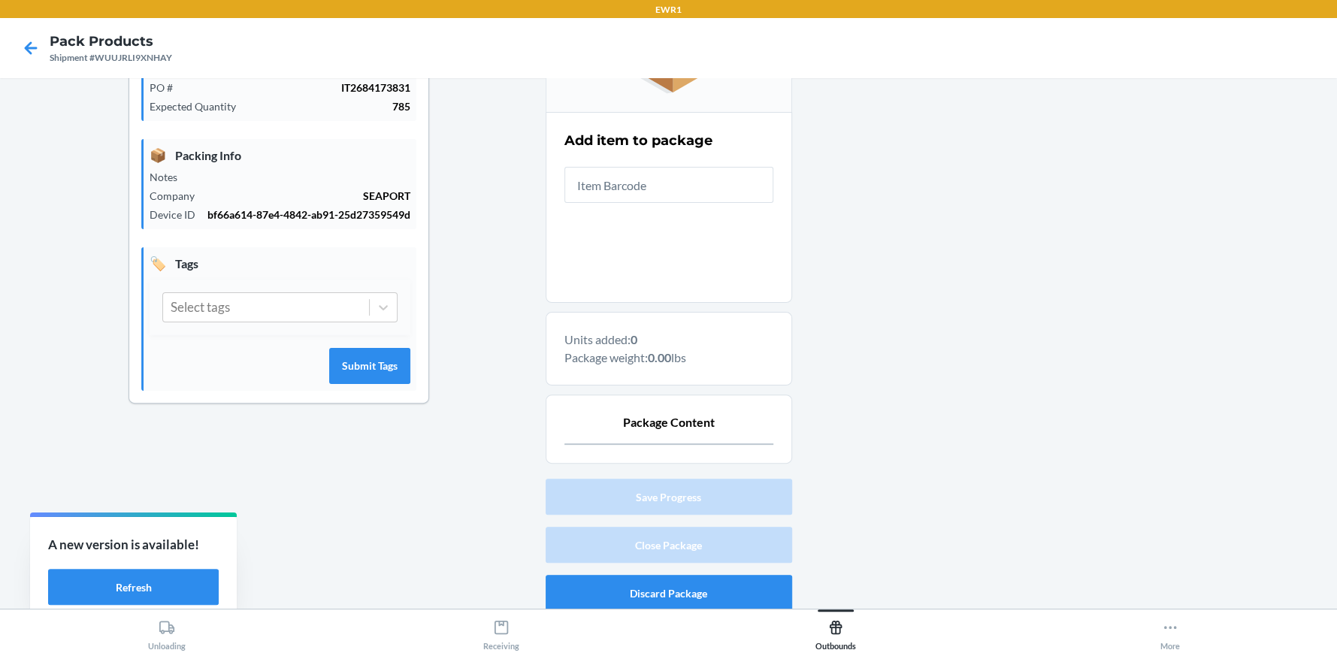
scroll to position [258, 0]
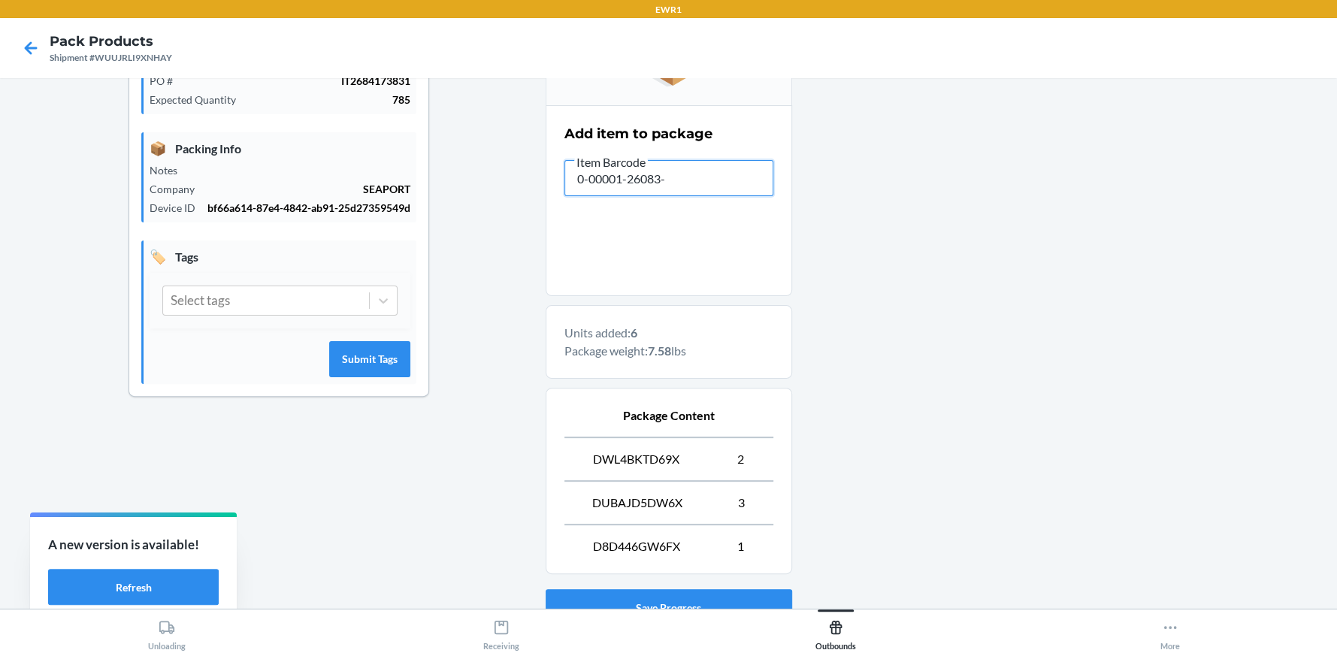
type input "0-00001-26083-0"
type input "0-0001-26085-4"
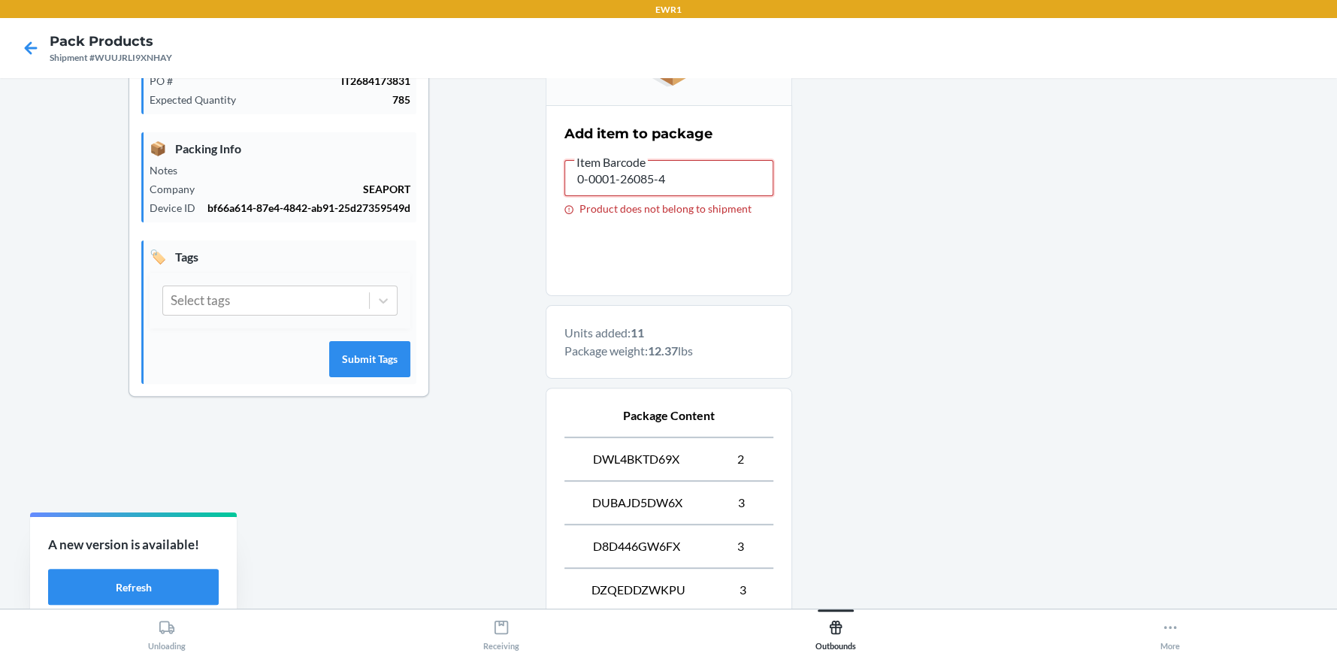
click at [591, 179] on input "0-0001-26085-4" at bounding box center [668, 178] width 209 height 36
type input "0-00001-26085-4"
type input "0-00001-26083-0"
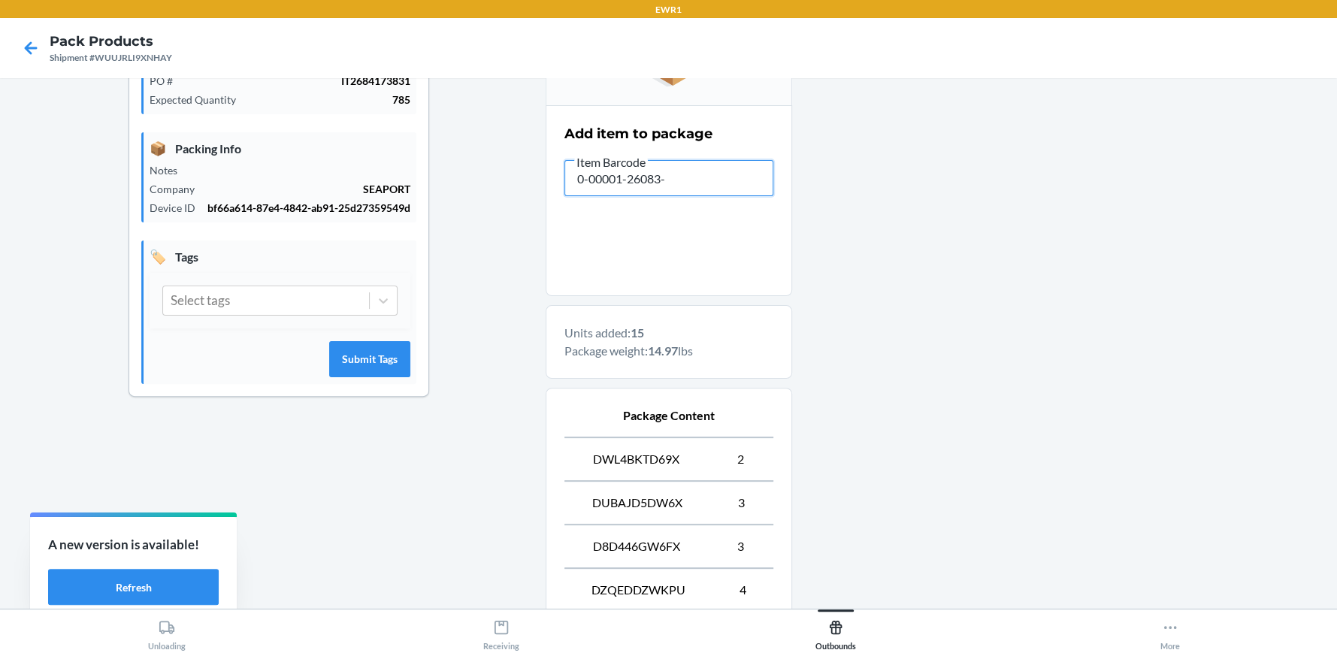
type input "0-00001-26083-0"
type input "0-00001-26085-4"
type input "0-00001-26143-1"
type input "0-00001-26140-0"
